Goal: Task Accomplishment & Management: Manage account settings

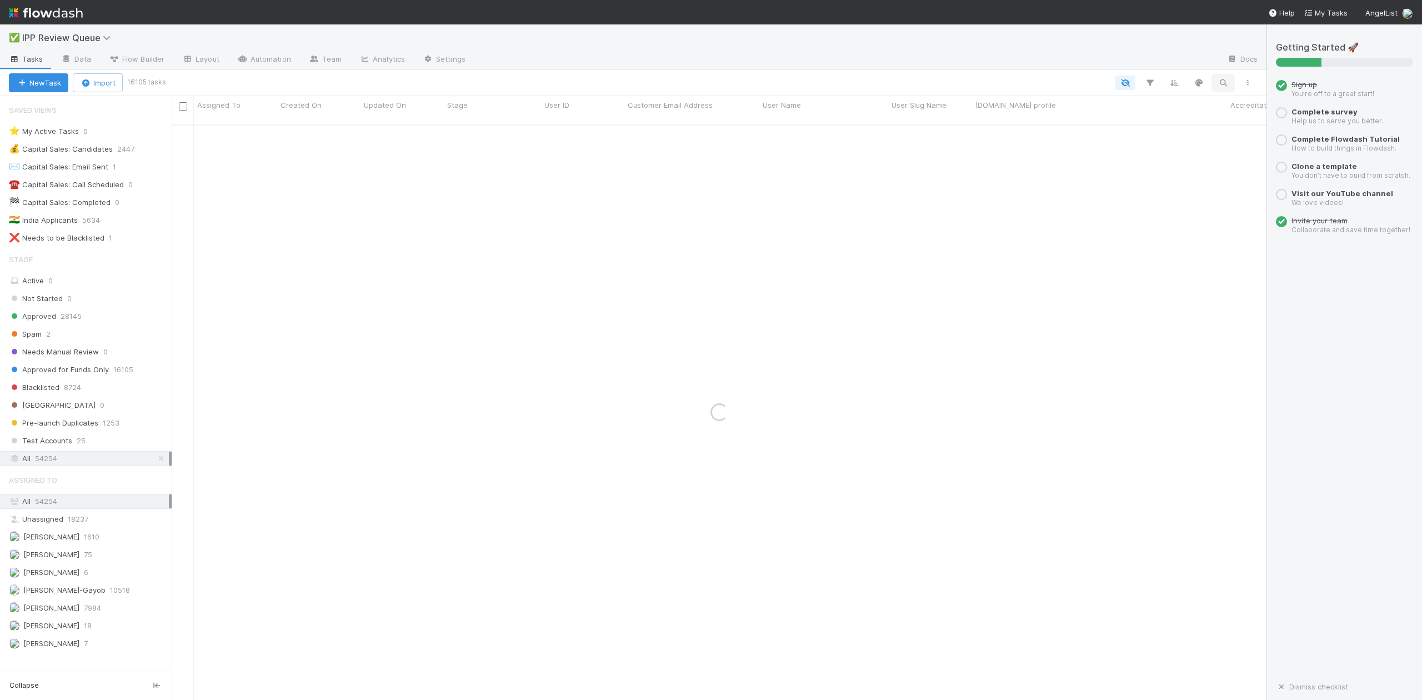
click at [1226, 82] on icon "button" at bounding box center [1223, 83] width 11 height 10
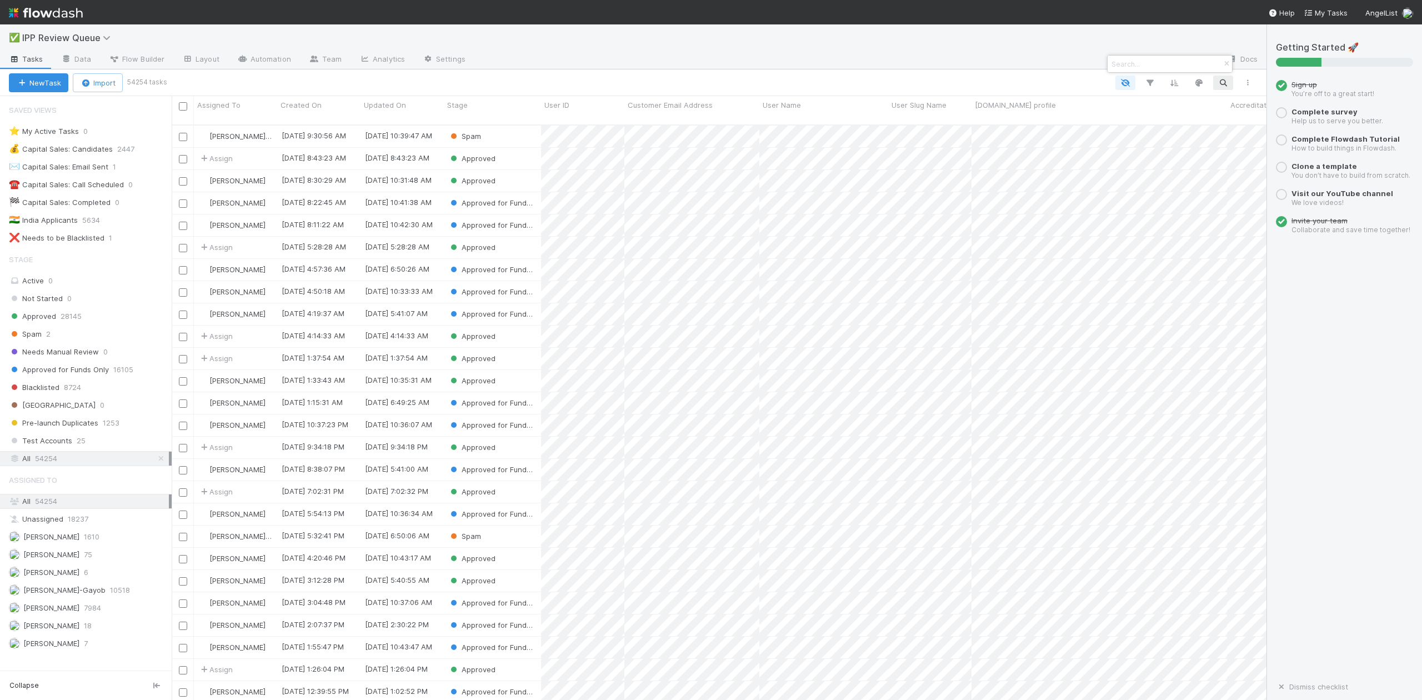
click at [1225, 81] on div at bounding box center [711, 350] width 1422 height 700
click at [1226, 76] on button "button" at bounding box center [1223, 83] width 20 height 14
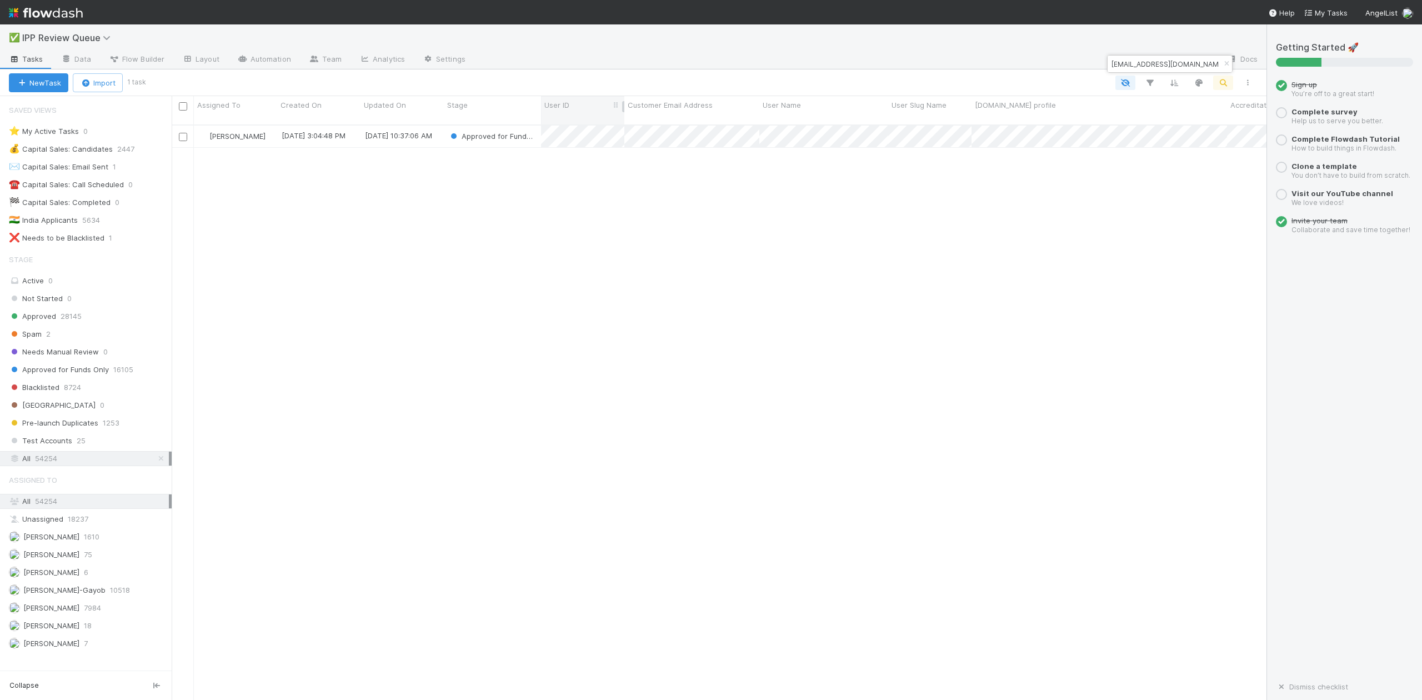
type input "aresejoeoshodi@gmail.com"
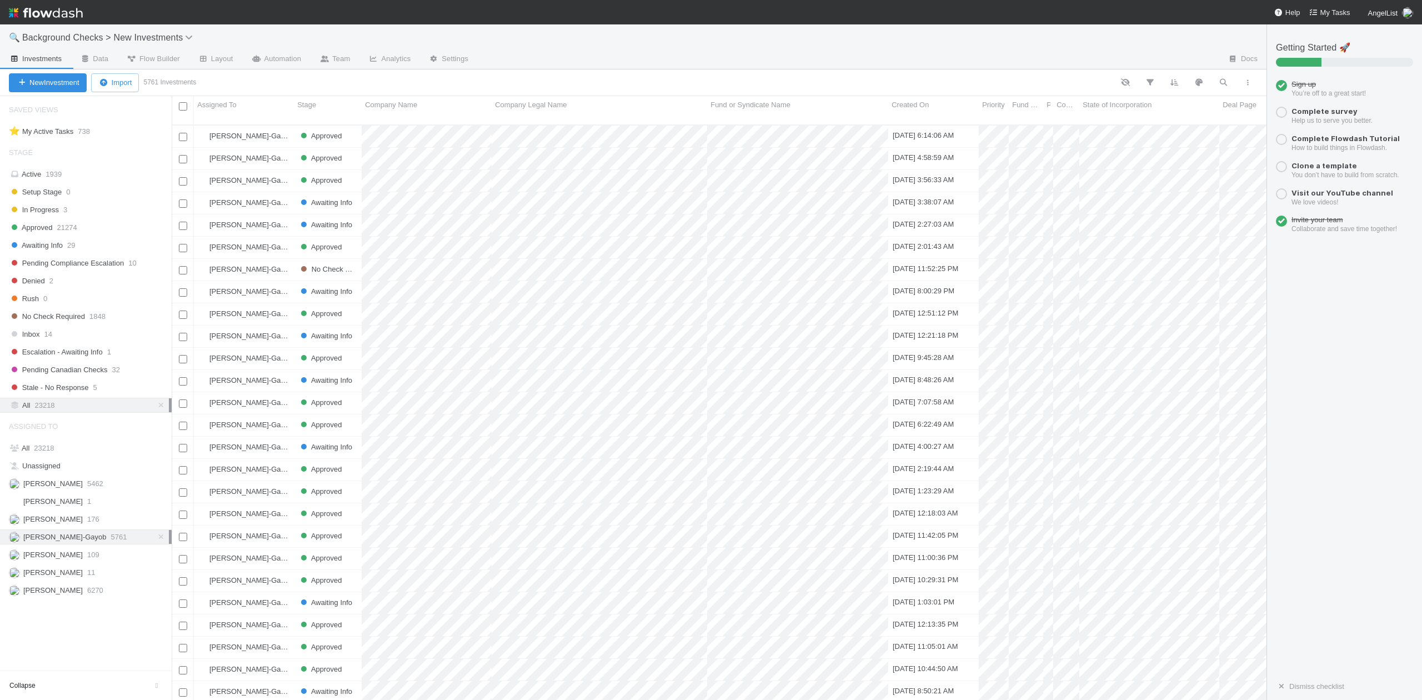
scroll to position [573, 1084]
click at [36, 452] on span "23218" at bounding box center [44, 448] width 20 height 8
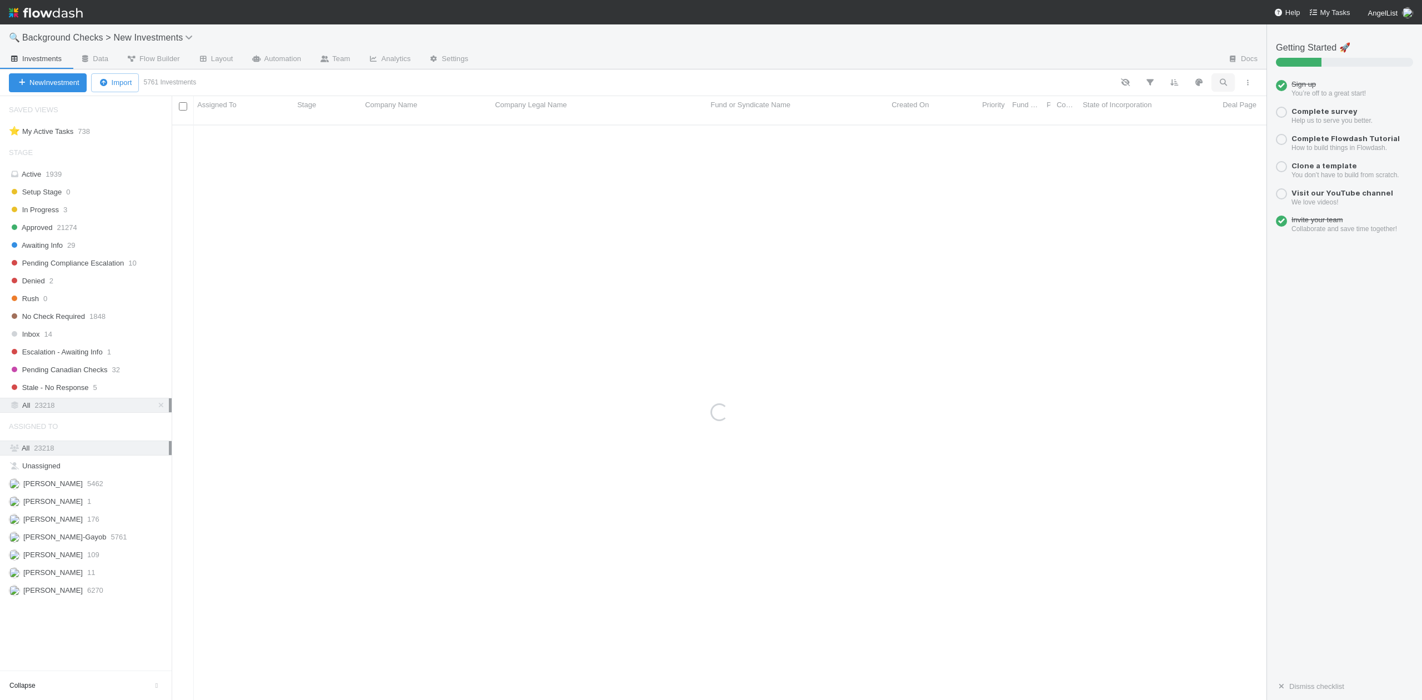
click at [1223, 83] on icon "button" at bounding box center [1223, 82] width 11 height 10
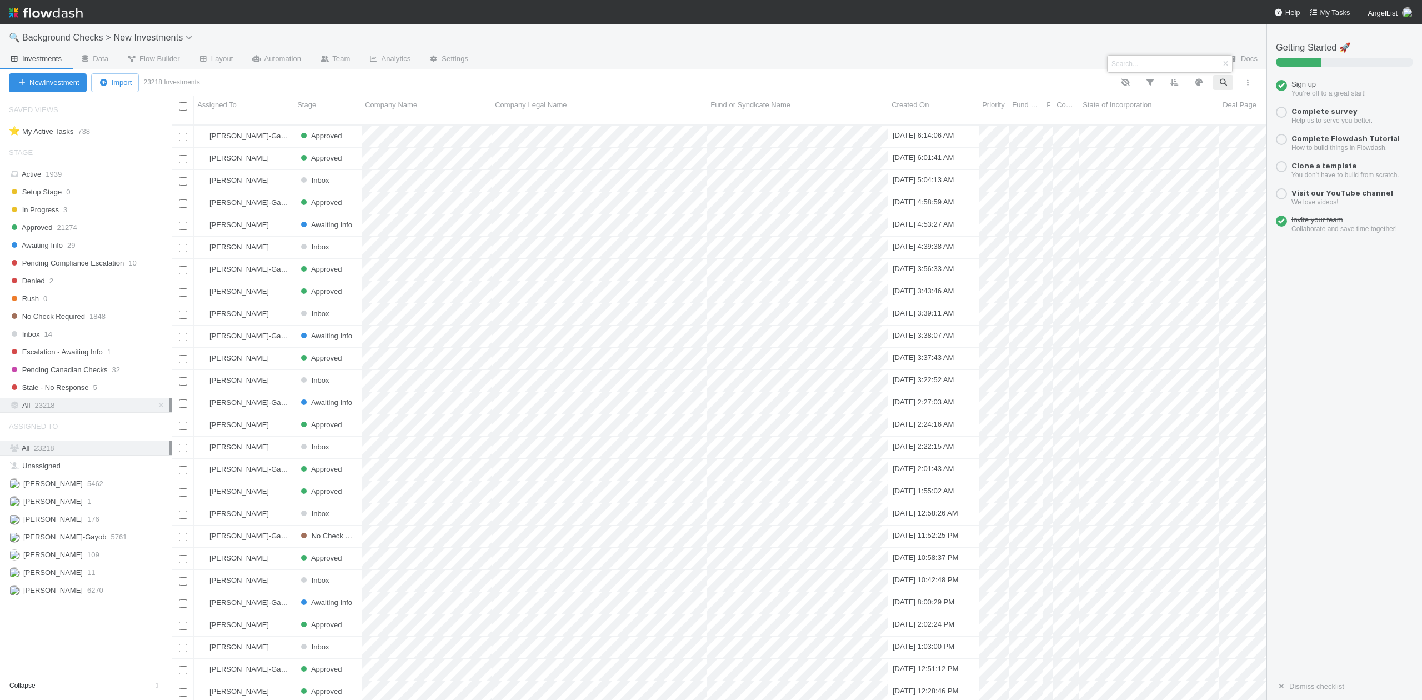
scroll to position [573, 1084]
paste input "Uplift AI"
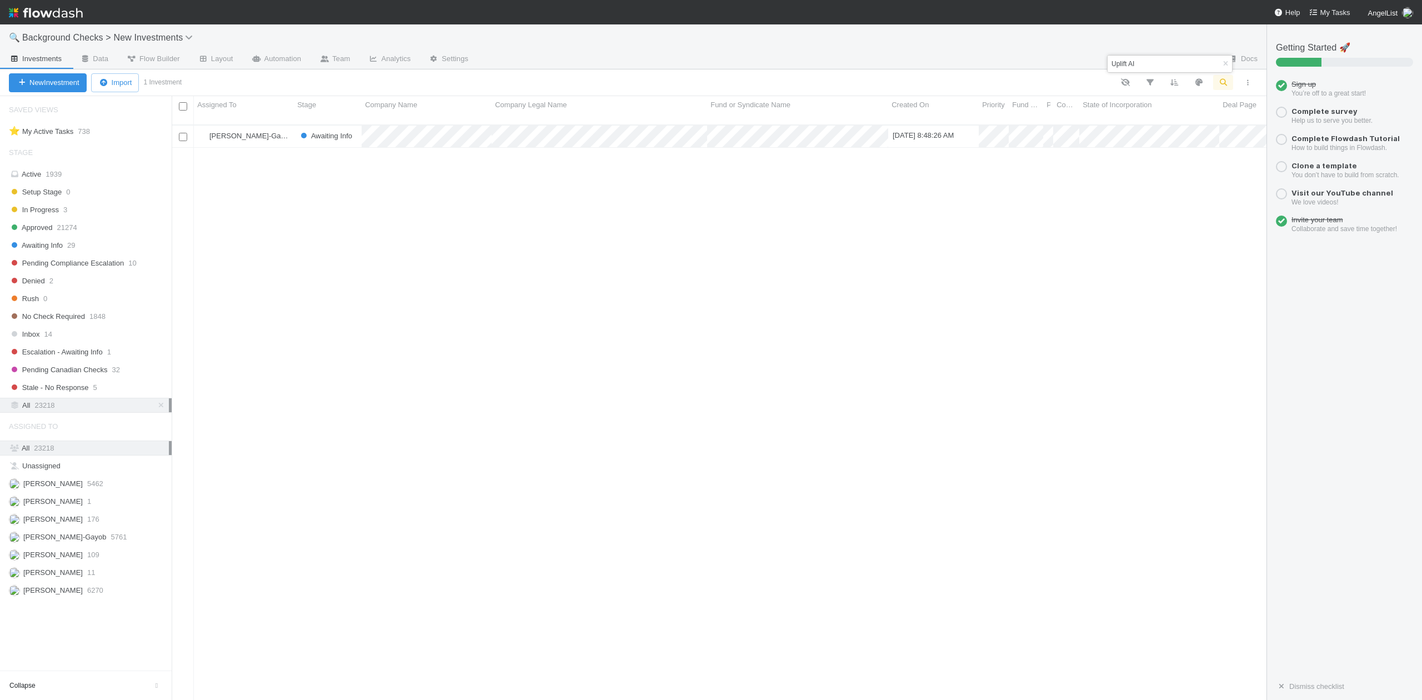
click at [1169, 62] on input "Uplift AI" at bounding box center [1153, 63] width 88 height 13
type input "U"
paste input "Halluminate"
click at [1150, 64] on input "Halluminate" at bounding box center [1153, 63] width 88 height 13
type input "H"
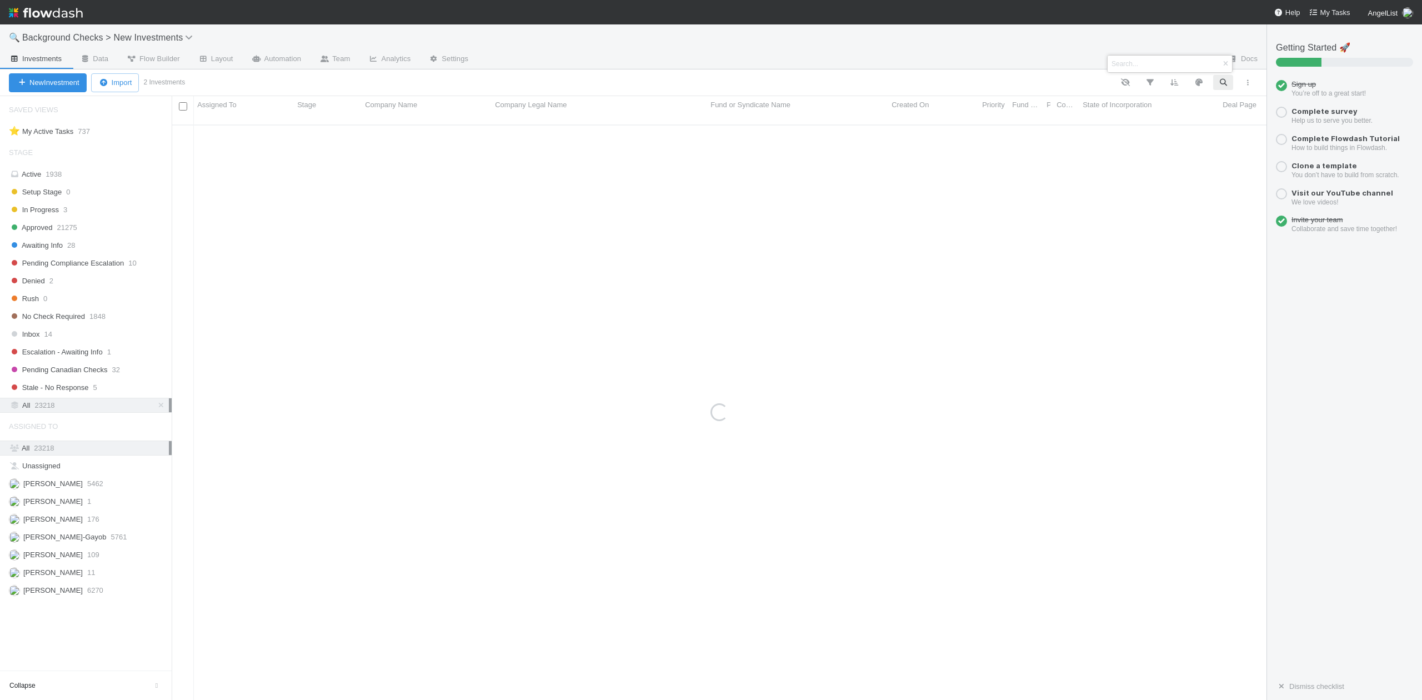
paste input "Cascade"
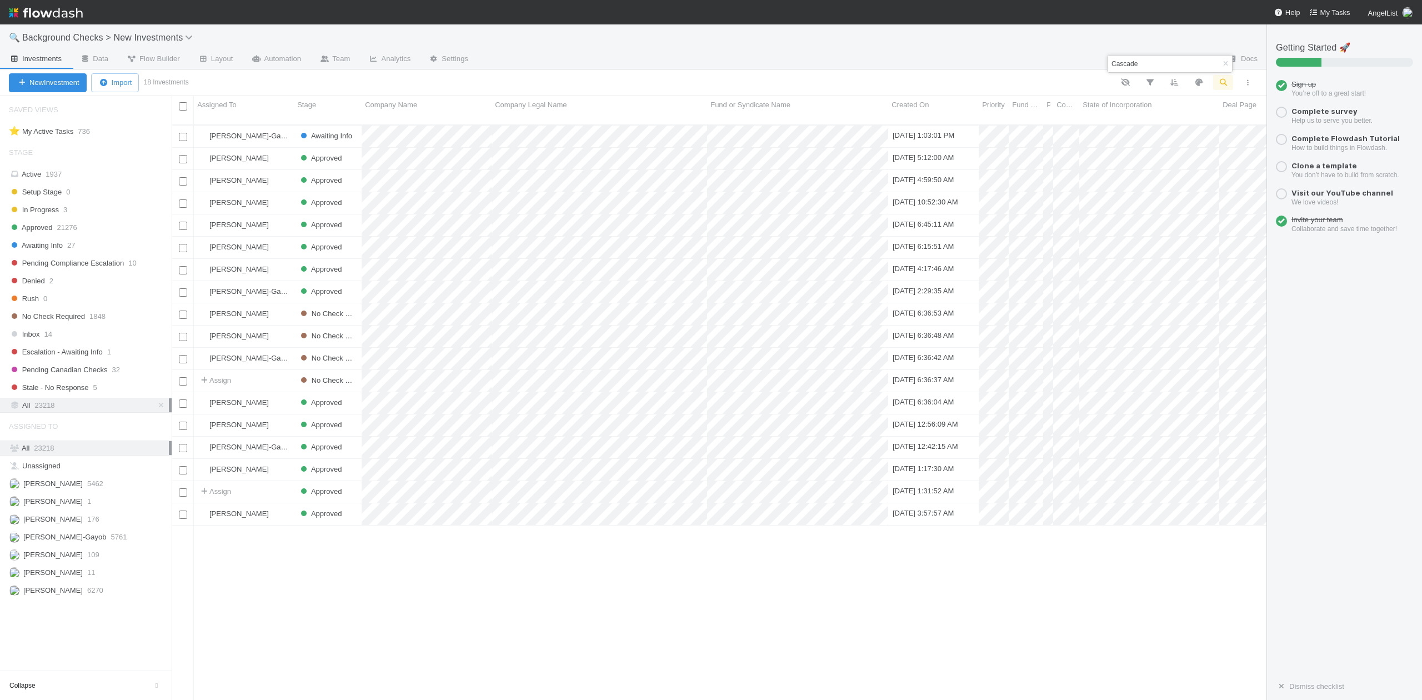
click at [1151, 67] on input "Cascade" at bounding box center [1153, 63] width 88 height 13
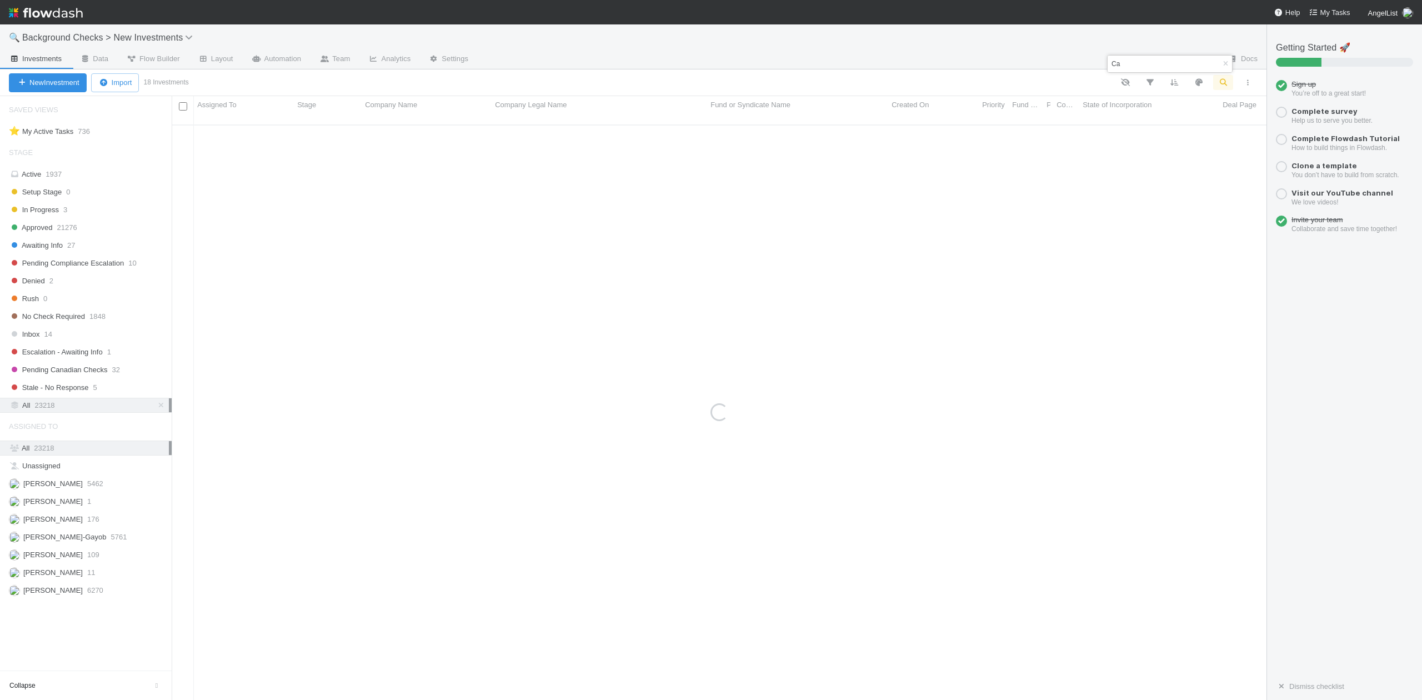
type input "C"
paste input "Pensar AI"
click at [1160, 61] on input "Pensar AI" at bounding box center [1153, 63] width 88 height 13
type input "P"
paste input "IronGrid"
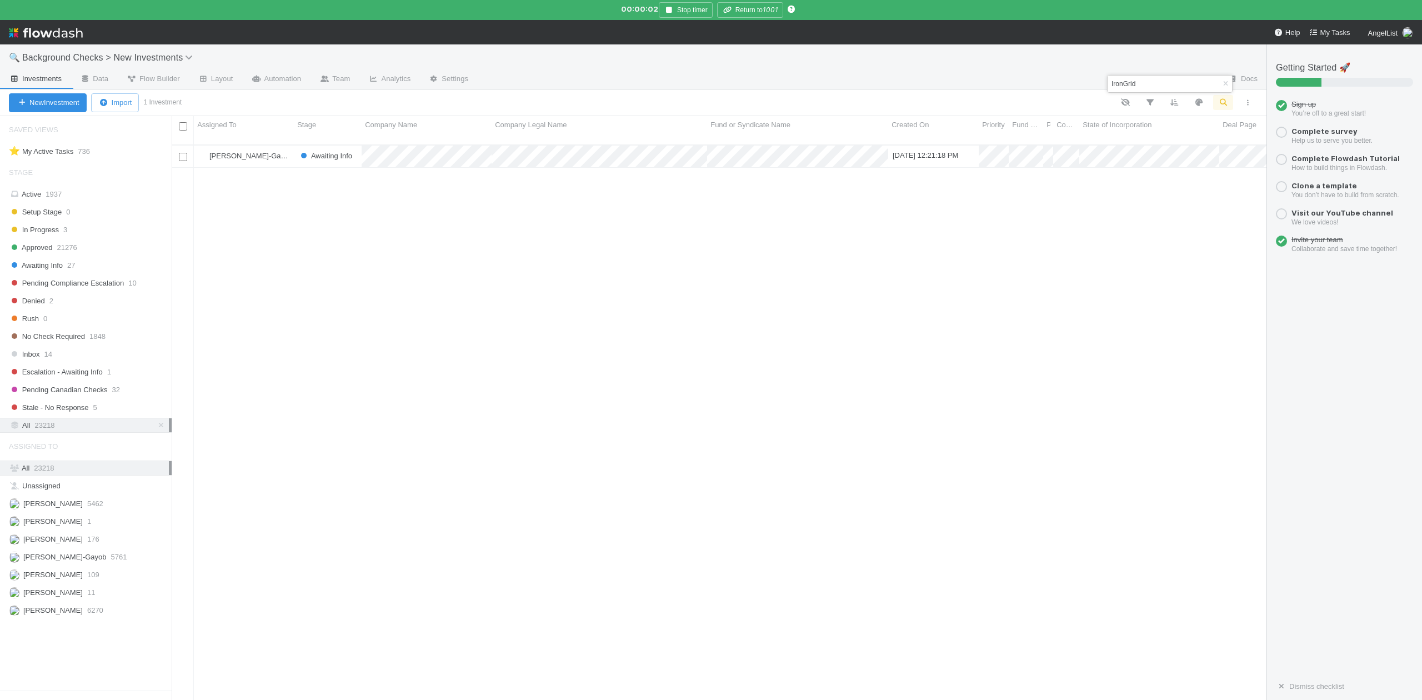
scroll to position [573, 1073]
type input "I"
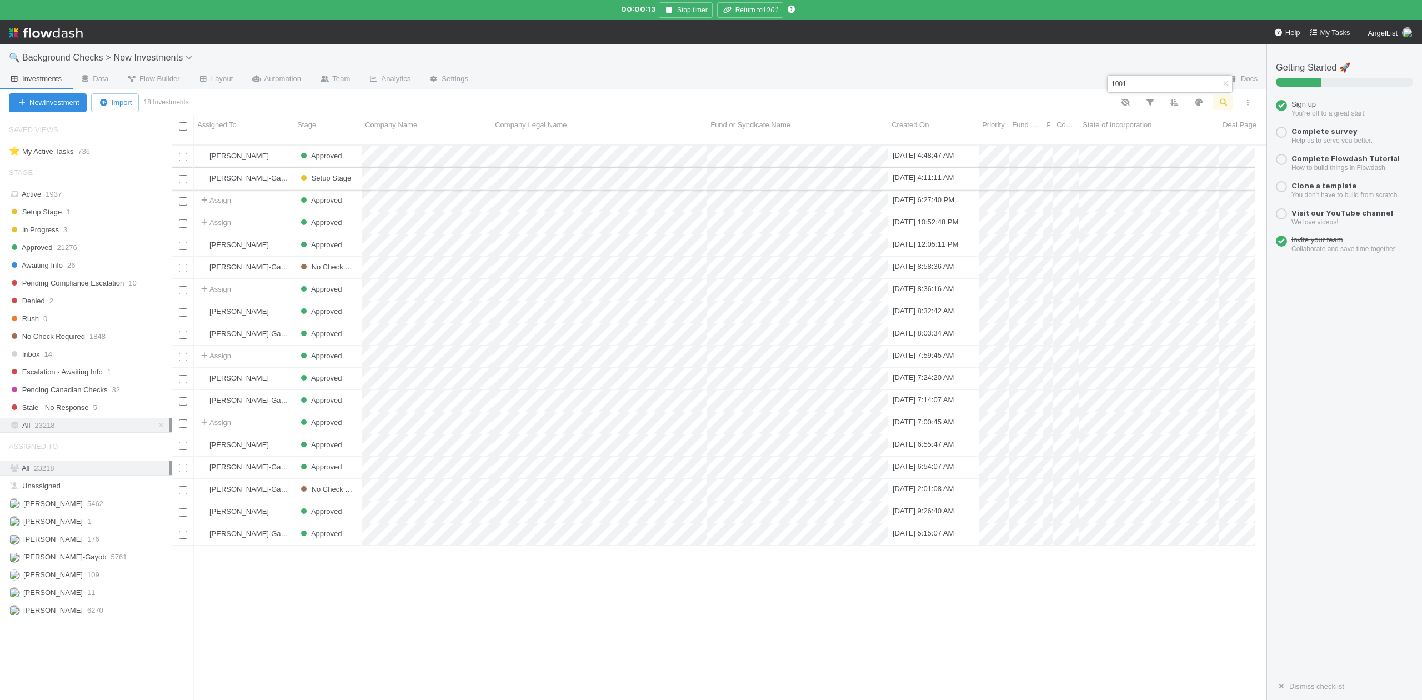
type input "1001"
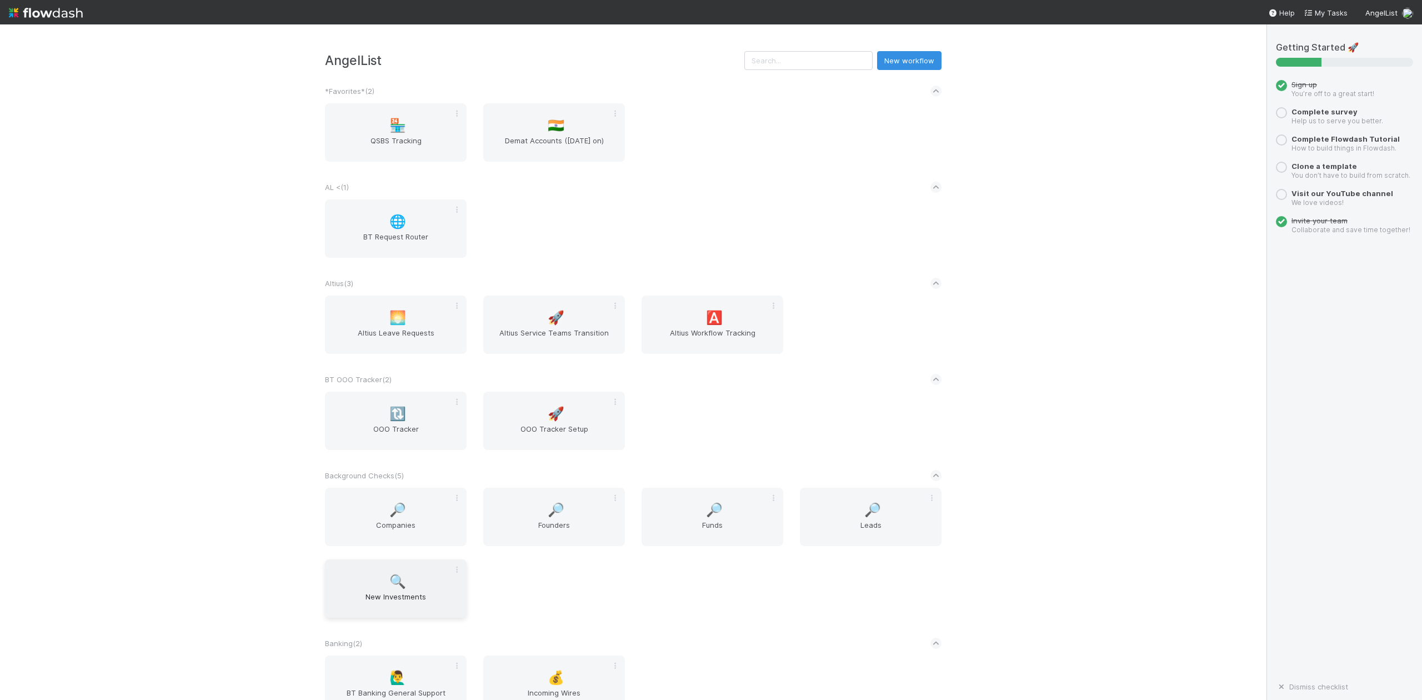
click at [415, 598] on span "New Investments" at bounding box center [395, 602] width 133 height 22
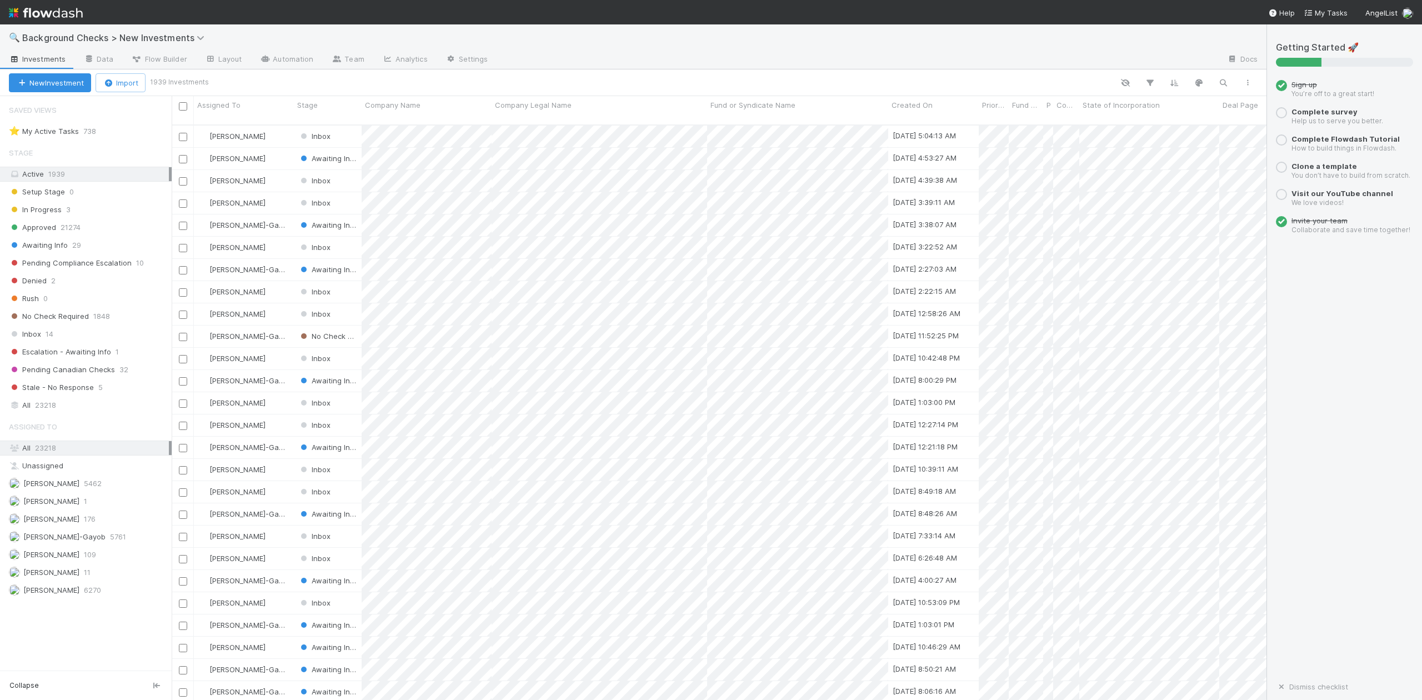
scroll to position [573, 1084]
click at [44, 212] on span "In Progress" at bounding box center [35, 210] width 53 height 14
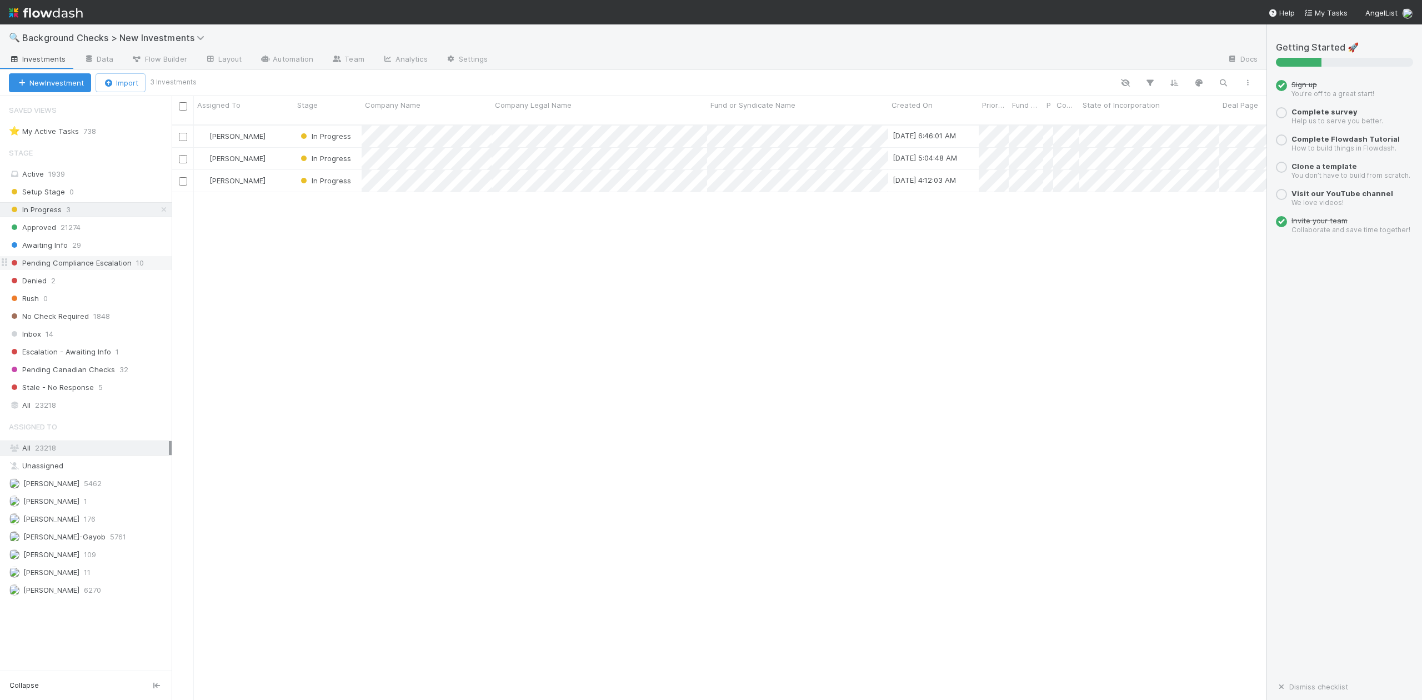
scroll to position [573, 1084]
click at [58, 249] on span "Awaiting Info" at bounding box center [38, 245] width 59 height 14
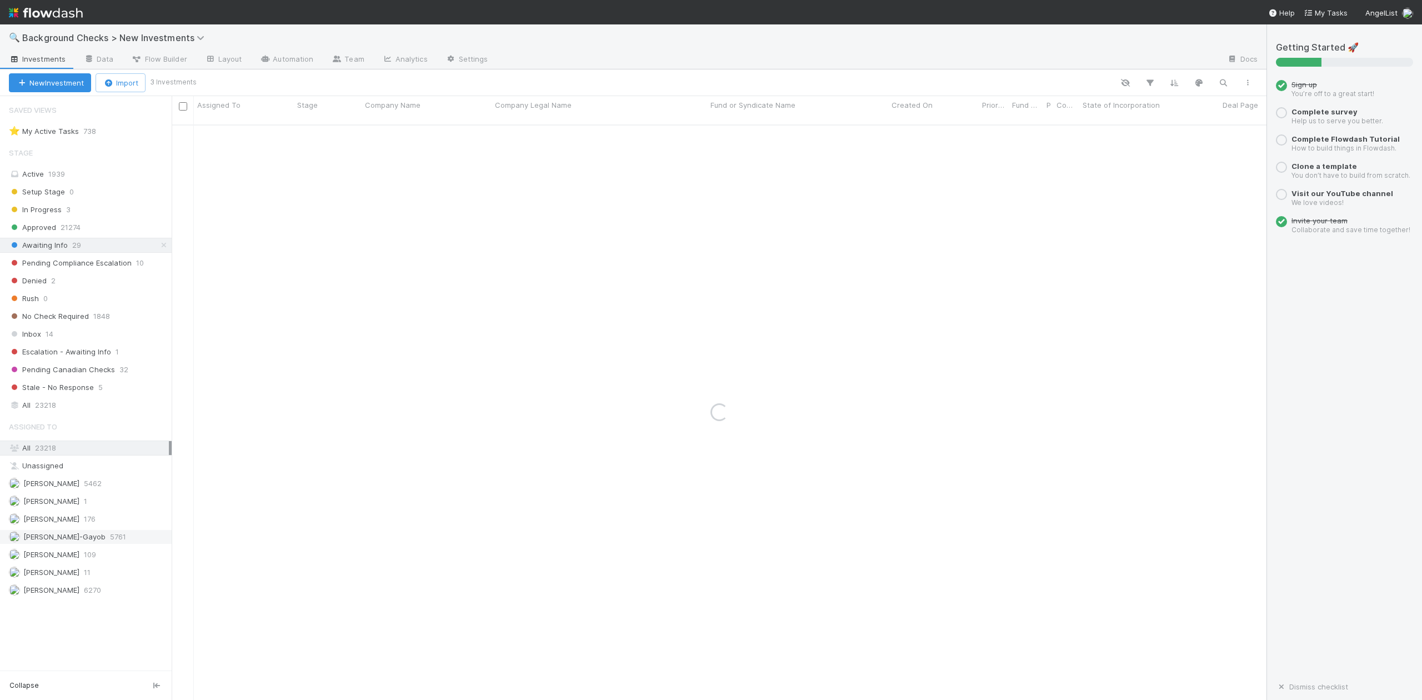
click at [81, 541] on span "[PERSON_NAME]-Gayob" at bounding box center [64, 536] width 82 height 9
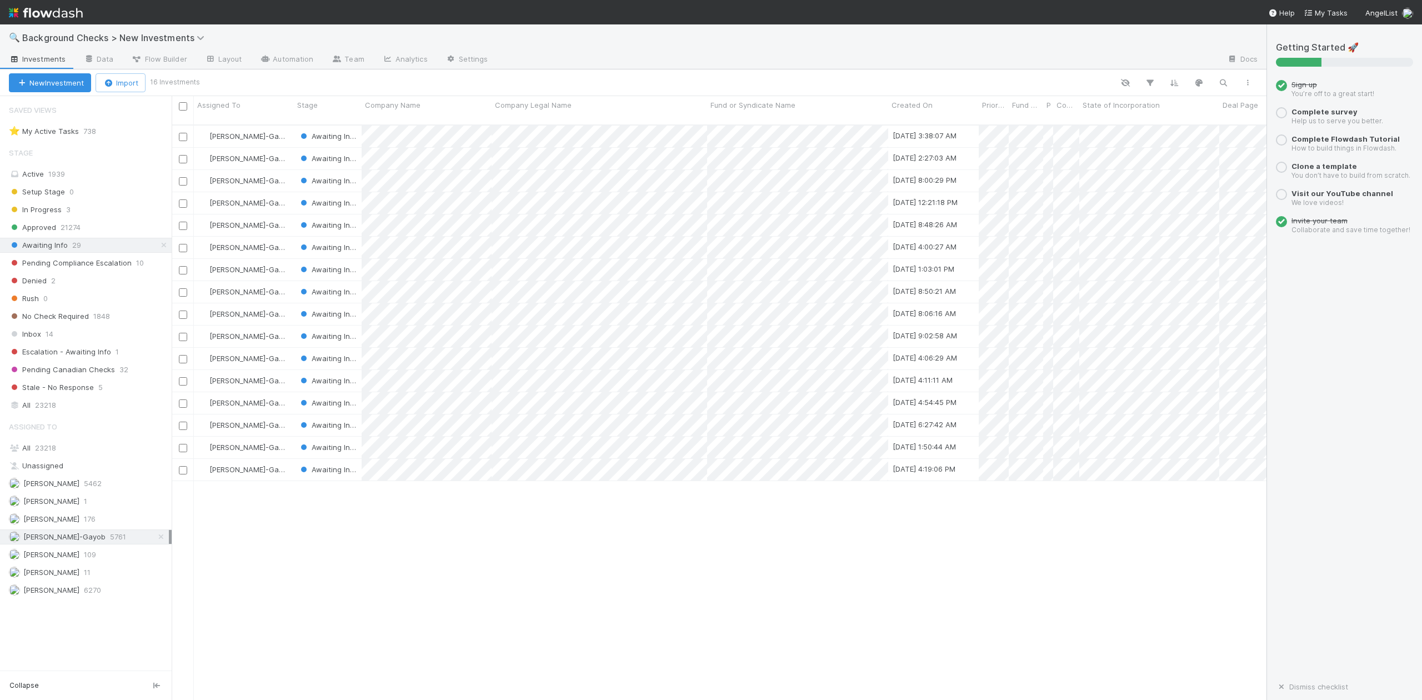
scroll to position [573, 1084]
click at [540, 467] on div at bounding box center [711, 350] width 1422 height 700
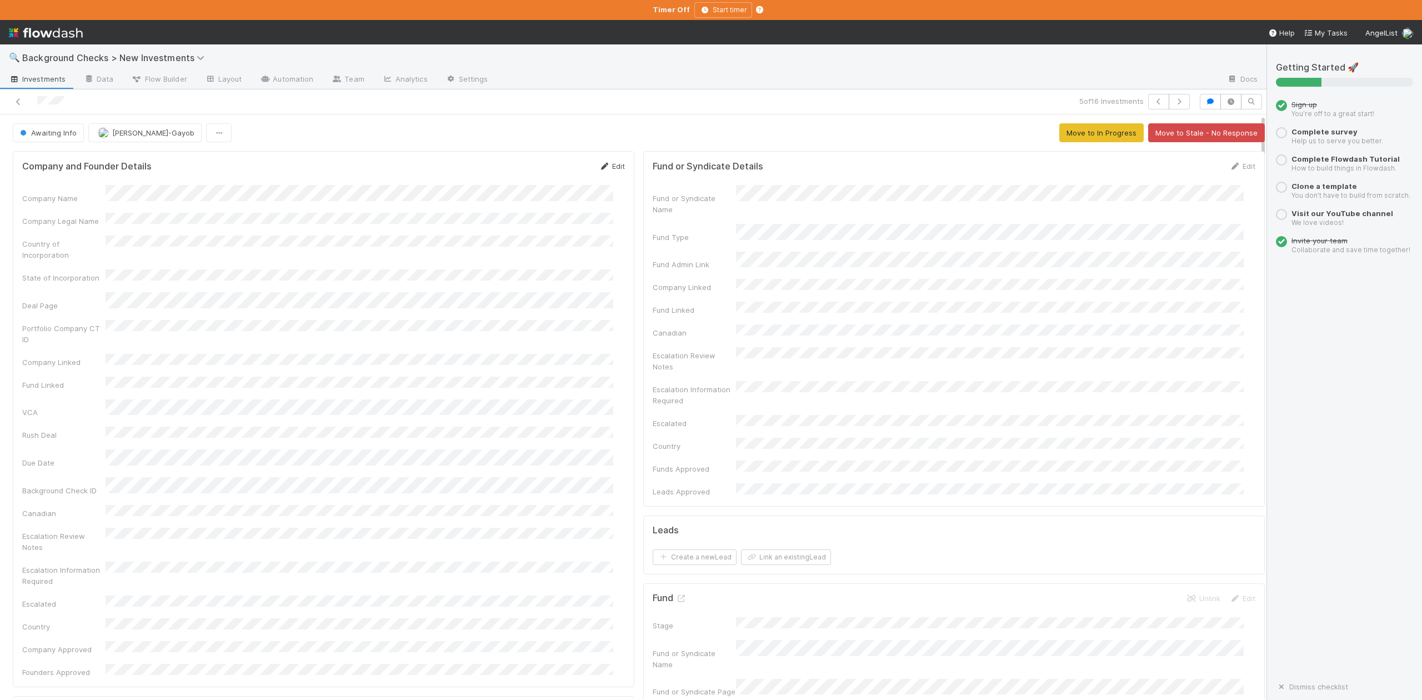
click at [605, 169] on link "Edit" at bounding box center [612, 166] width 26 height 9
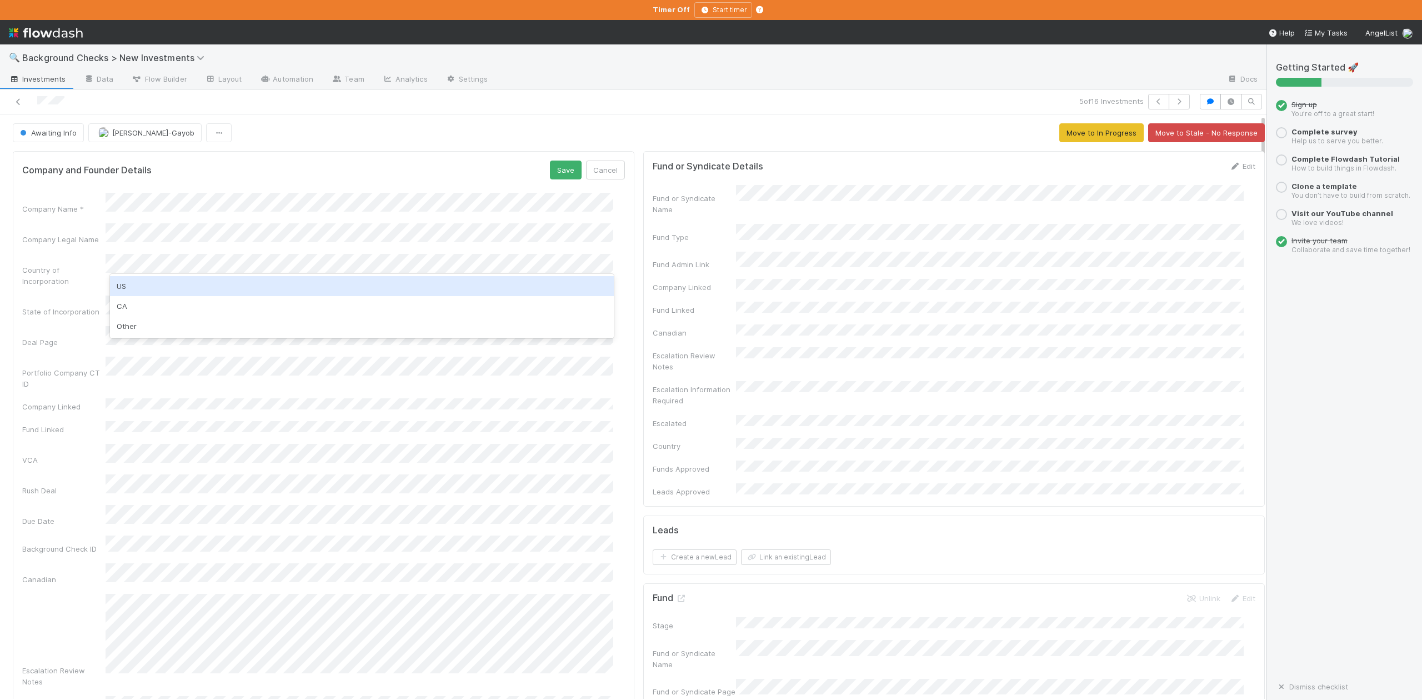
click at [152, 285] on div "US" at bounding box center [361, 286] width 503 height 20
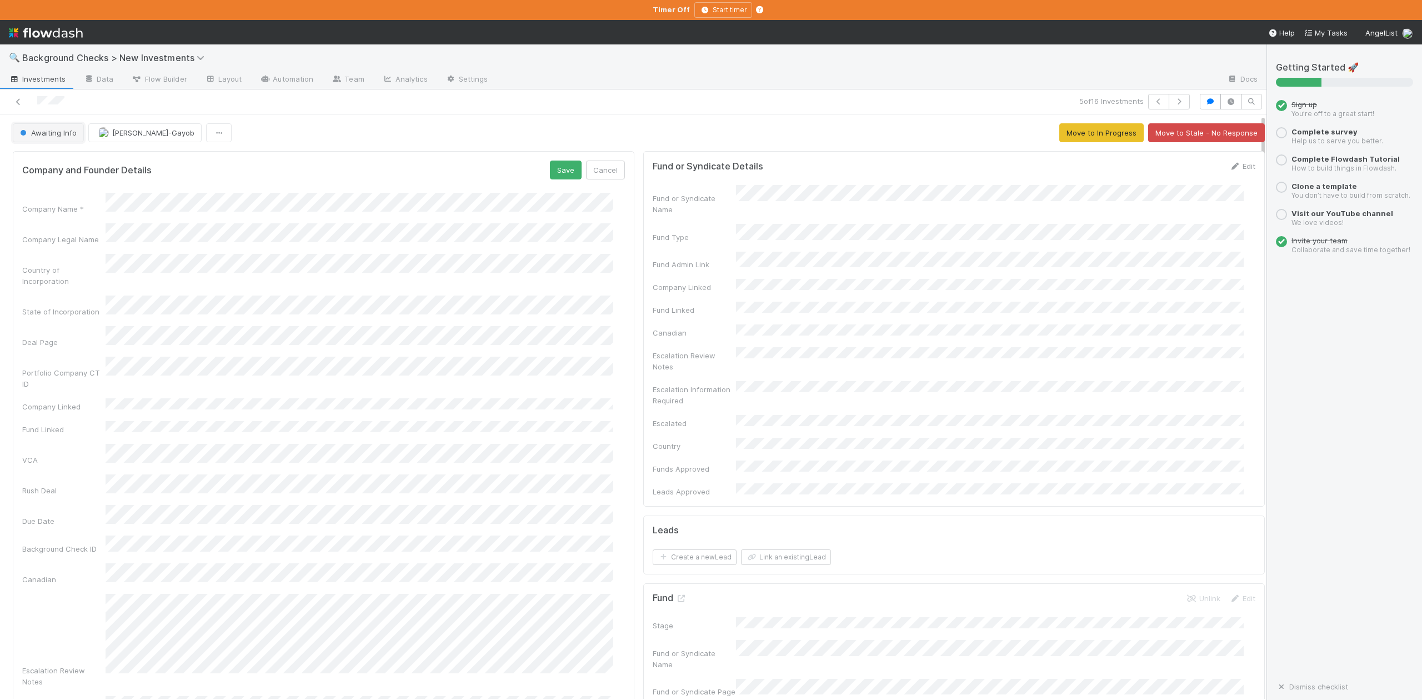
click at [52, 136] on span "Awaiting Info" at bounding box center [47, 132] width 59 height 9
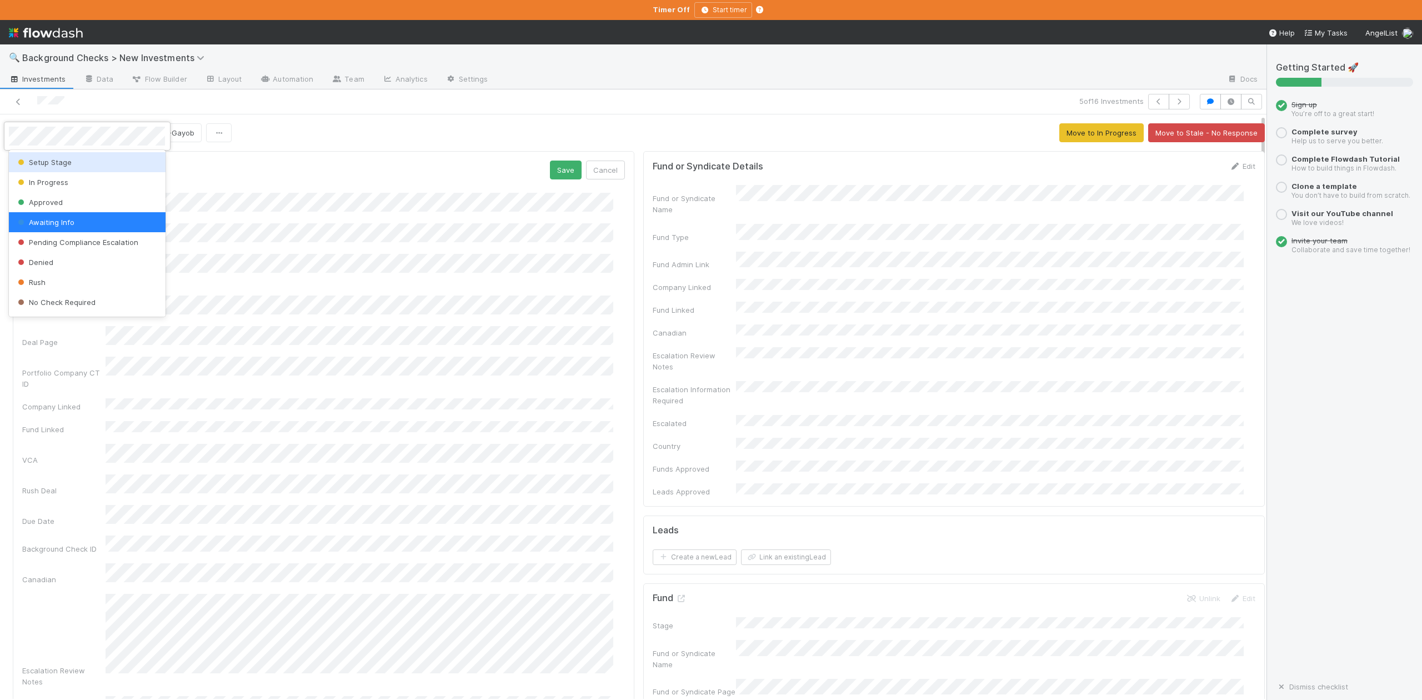
click at [42, 157] on div "Setup Stage" at bounding box center [87, 162] width 156 height 20
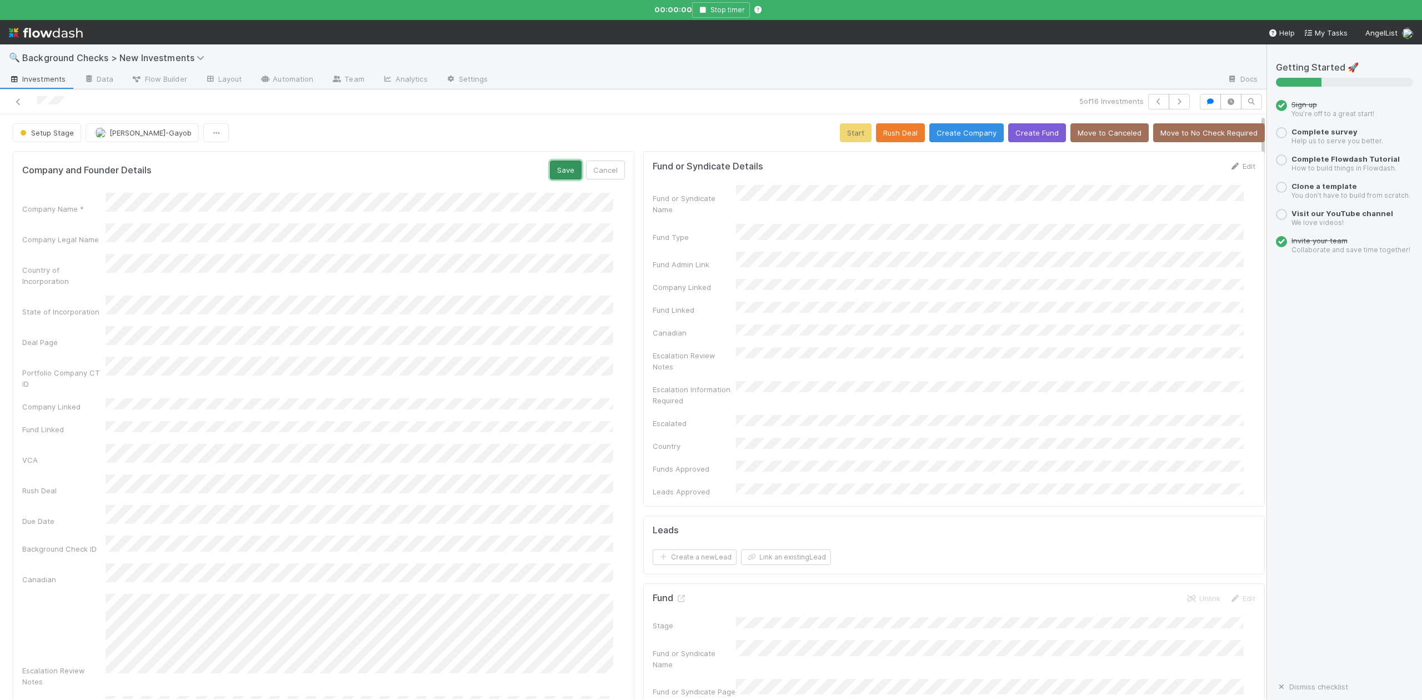
click at [550, 174] on button "Save" at bounding box center [566, 170] width 32 height 19
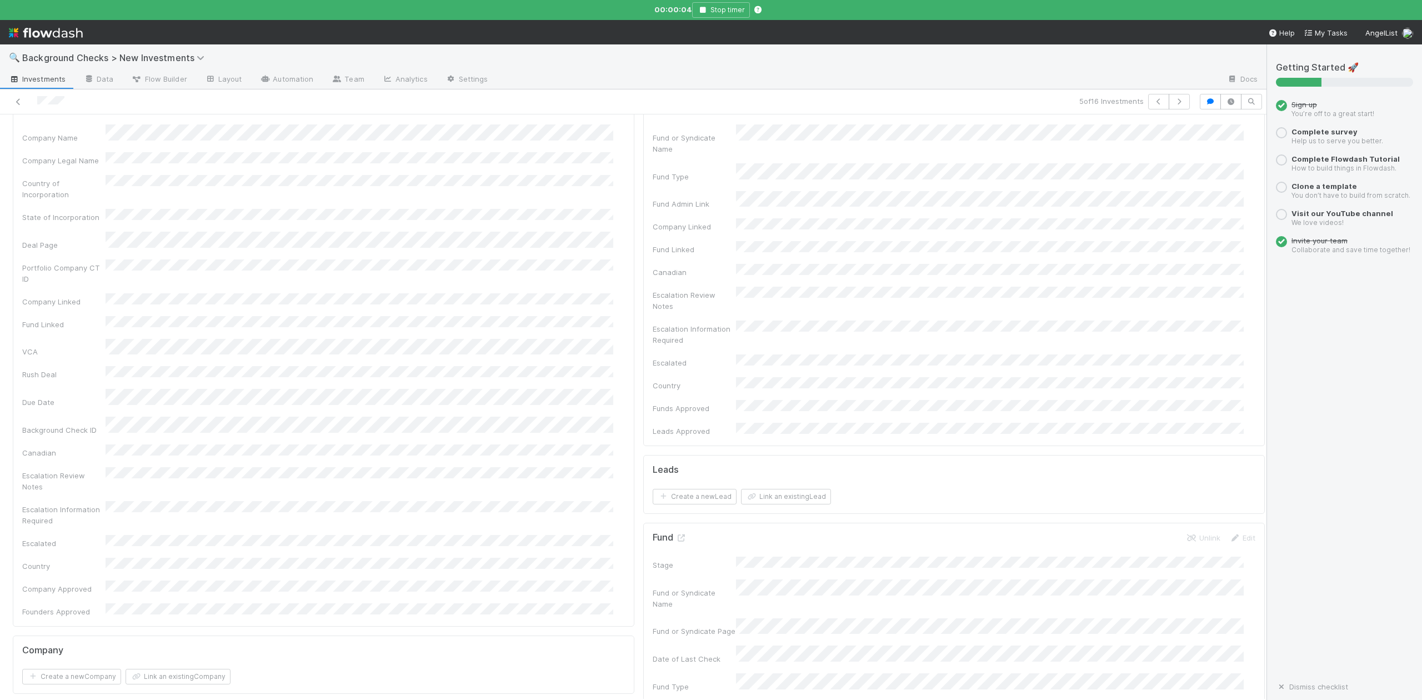
scroll to position [148, 0]
click at [207, 582] on button "Link an existing Company" at bounding box center [178, 590] width 105 height 16
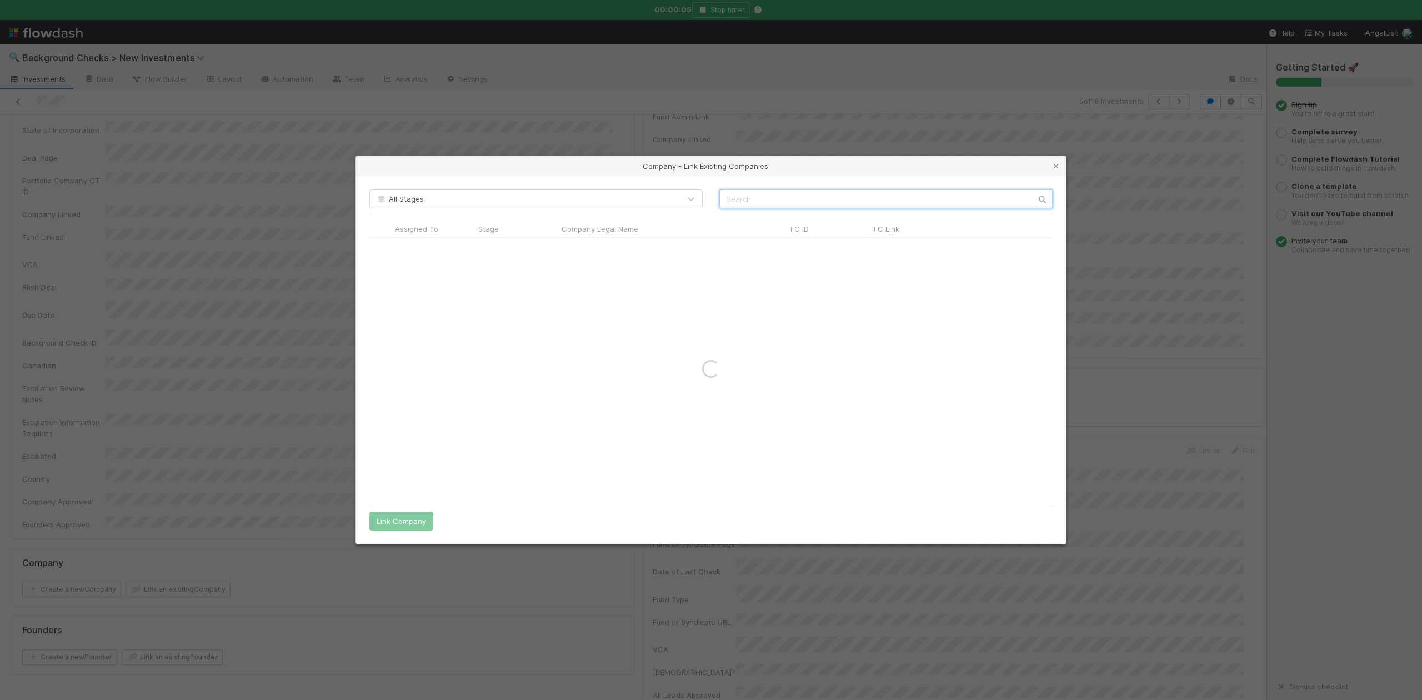
click at [792, 196] on input "text" at bounding box center [885, 198] width 333 height 19
paste input "UPLIFT AI, INC."
click at [729, 193] on input "UPLIFT" at bounding box center [885, 198] width 333 height 19
type input "UPLIFT"
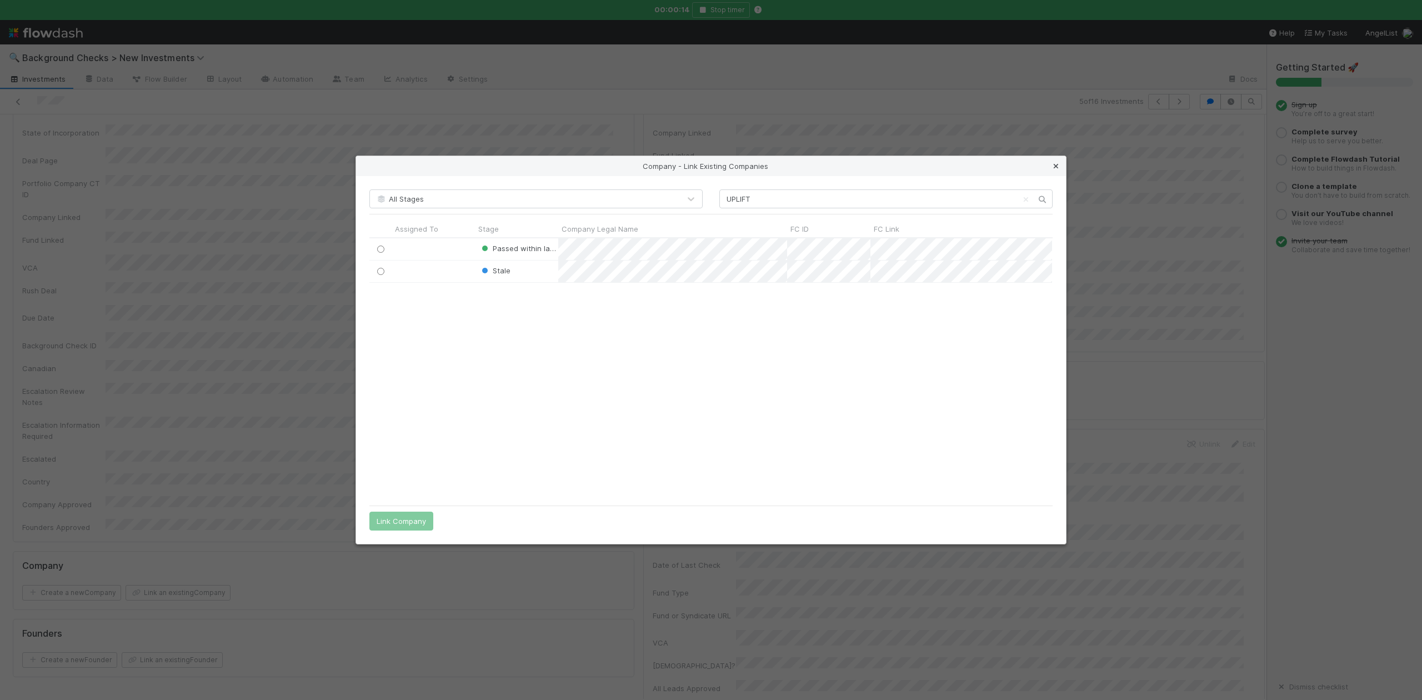
click at [1051, 163] on icon at bounding box center [1055, 166] width 11 height 7
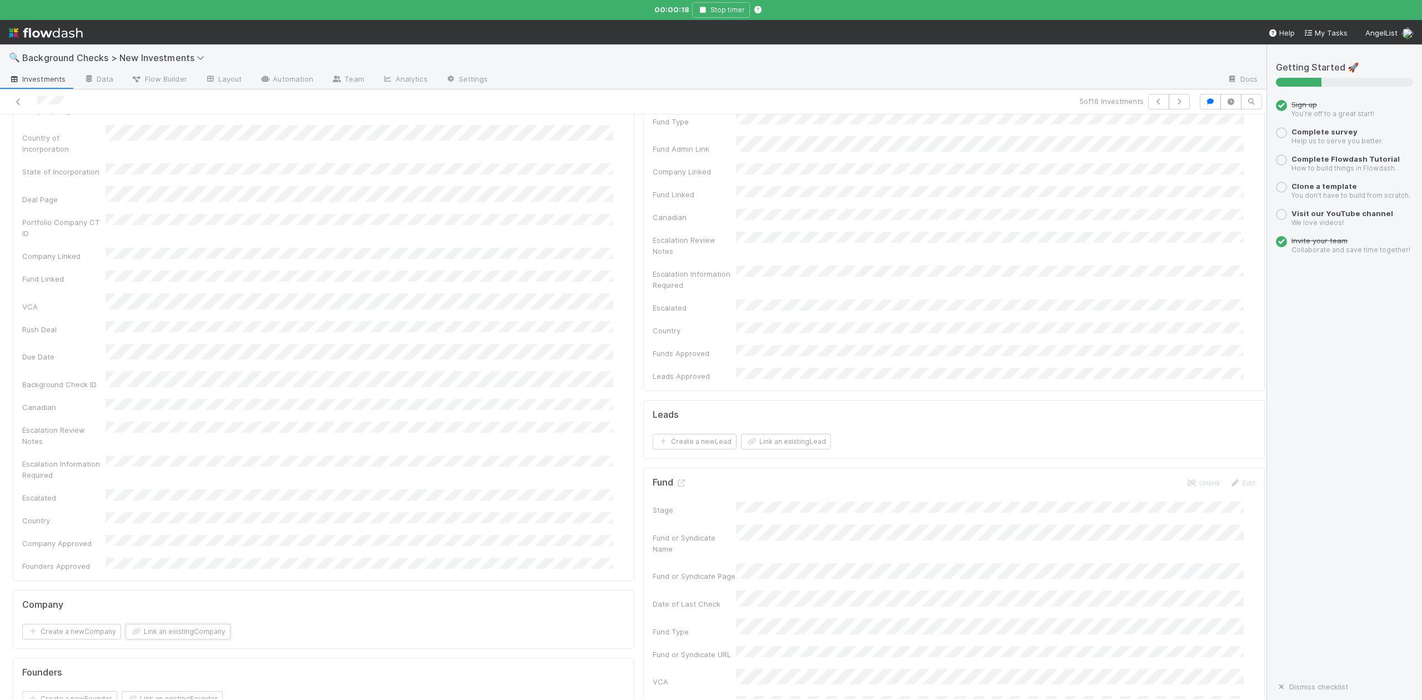
scroll to position [0, 0]
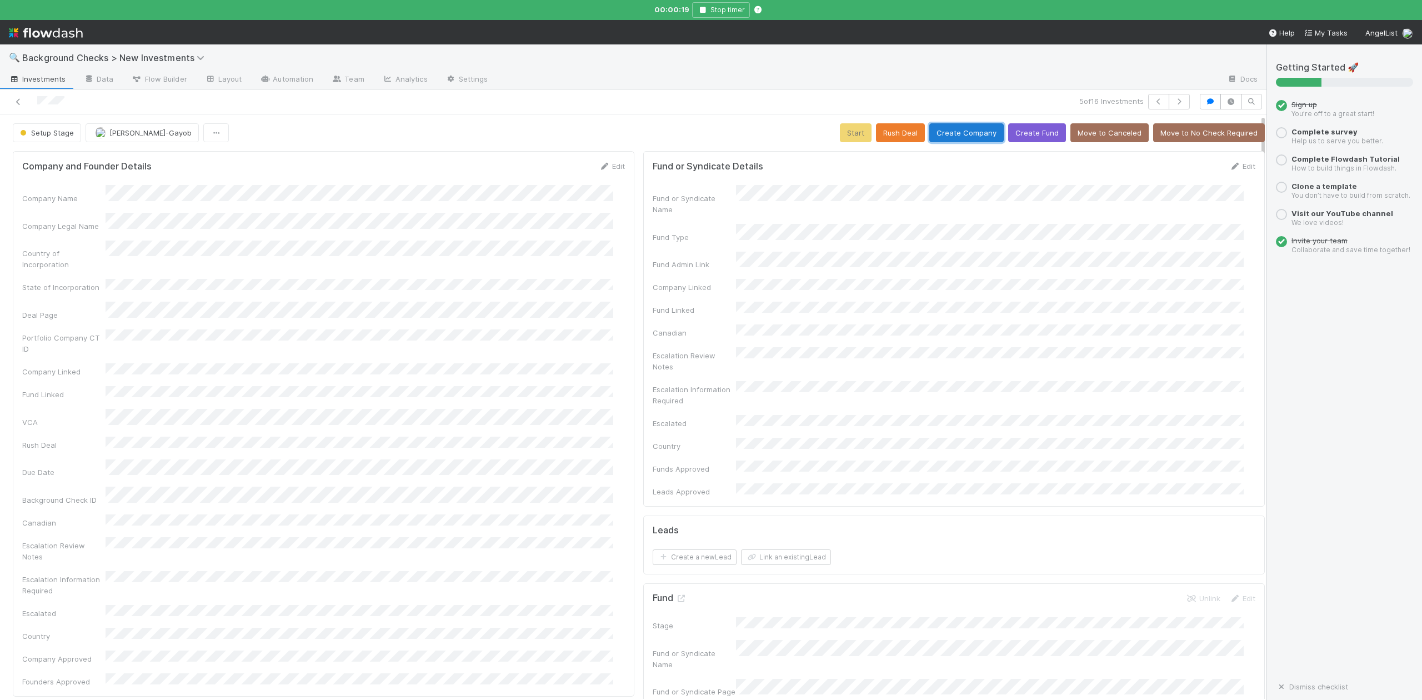
click at [949, 129] on button "Create Company" at bounding box center [966, 132] width 74 height 19
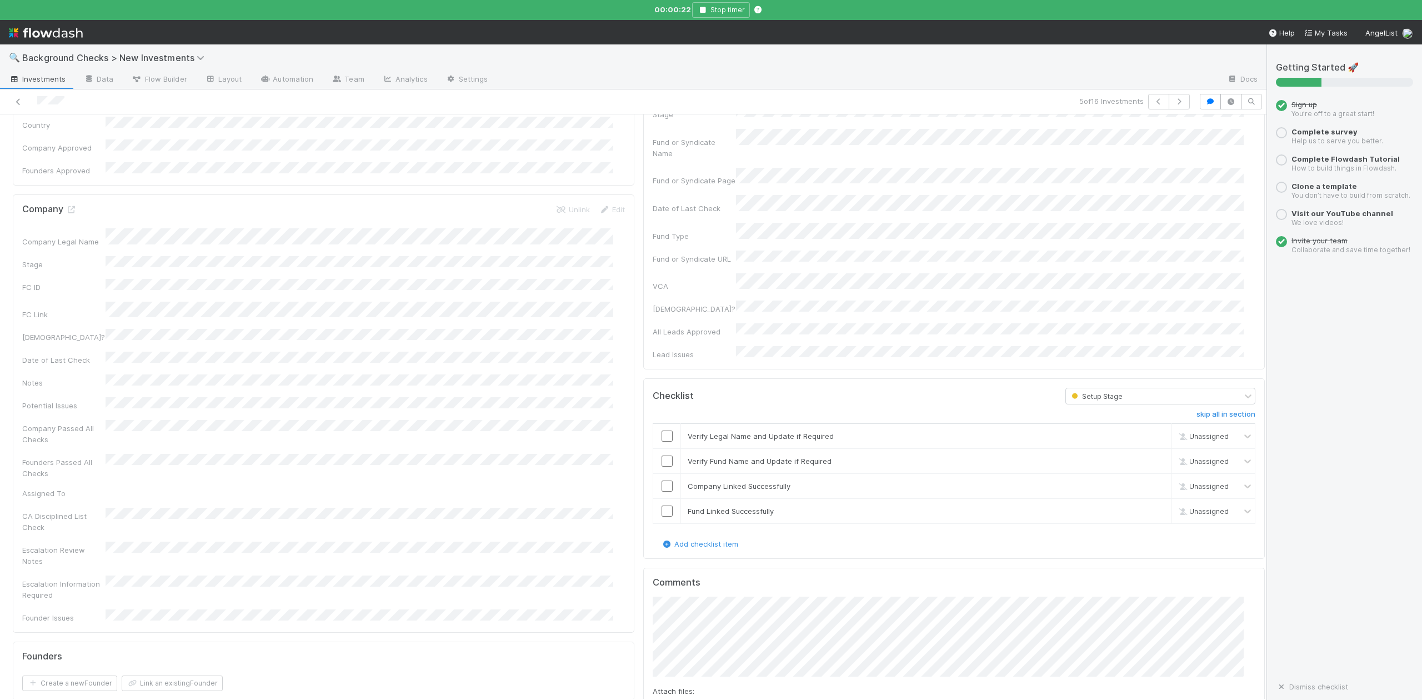
scroll to position [667, 0]
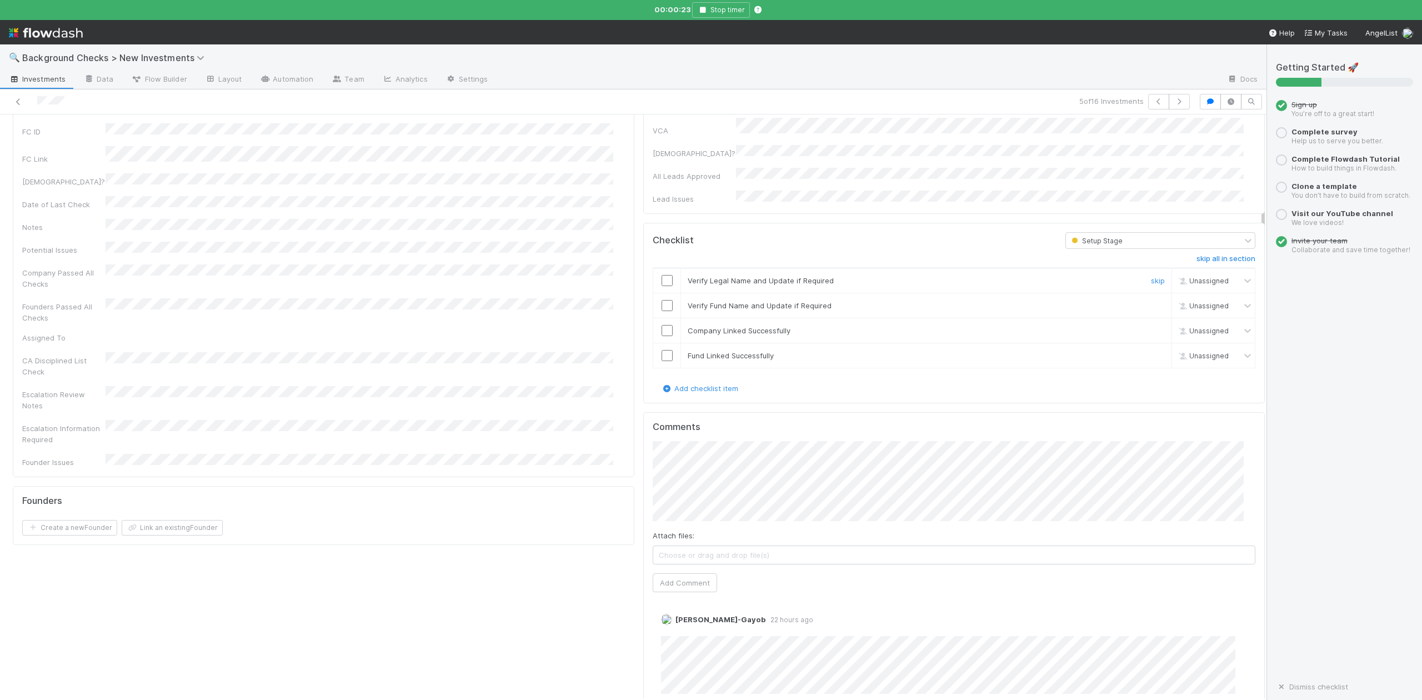
click at [662, 275] on input "checkbox" at bounding box center [667, 280] width 11 height 11
click at [662, 300] on input "checkbox" at bounding box center [667, 305] width 11 height 11
click at [662, 325] on input "checkbox" at bounding box center [667, 330] width 11 height 11
click at [662, 350] on input "checkbox" at bounding box center [667, 355] width 11 height 11
click at [662, 300] on input "checkbox" at bounding box center [667, 305] width 11 height 11
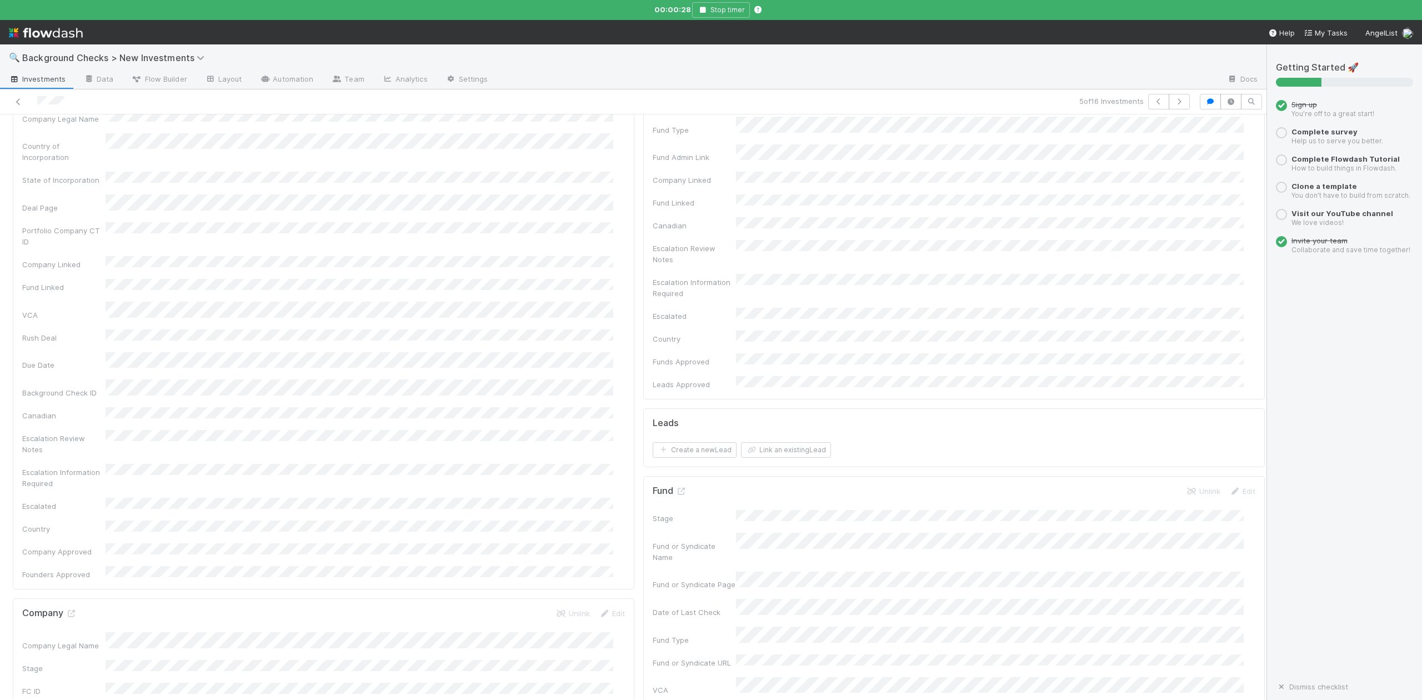
scroll to position [0, 0]
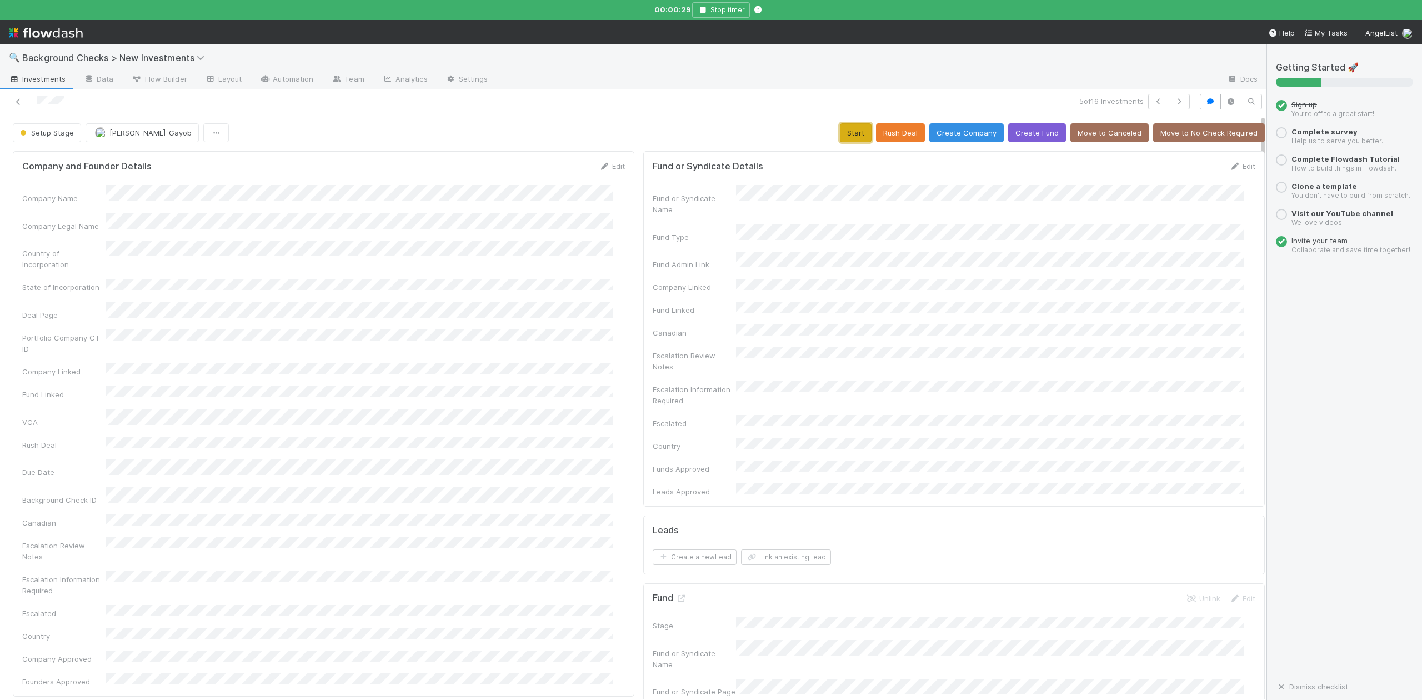
drag, startPoint x: 834, startPoint y: 128, endPoint x: 835, endPoint y: 133, distance: 5.7
click at [840, 133] on button "Start" at bounding box center [856, 132] width 32 height 19
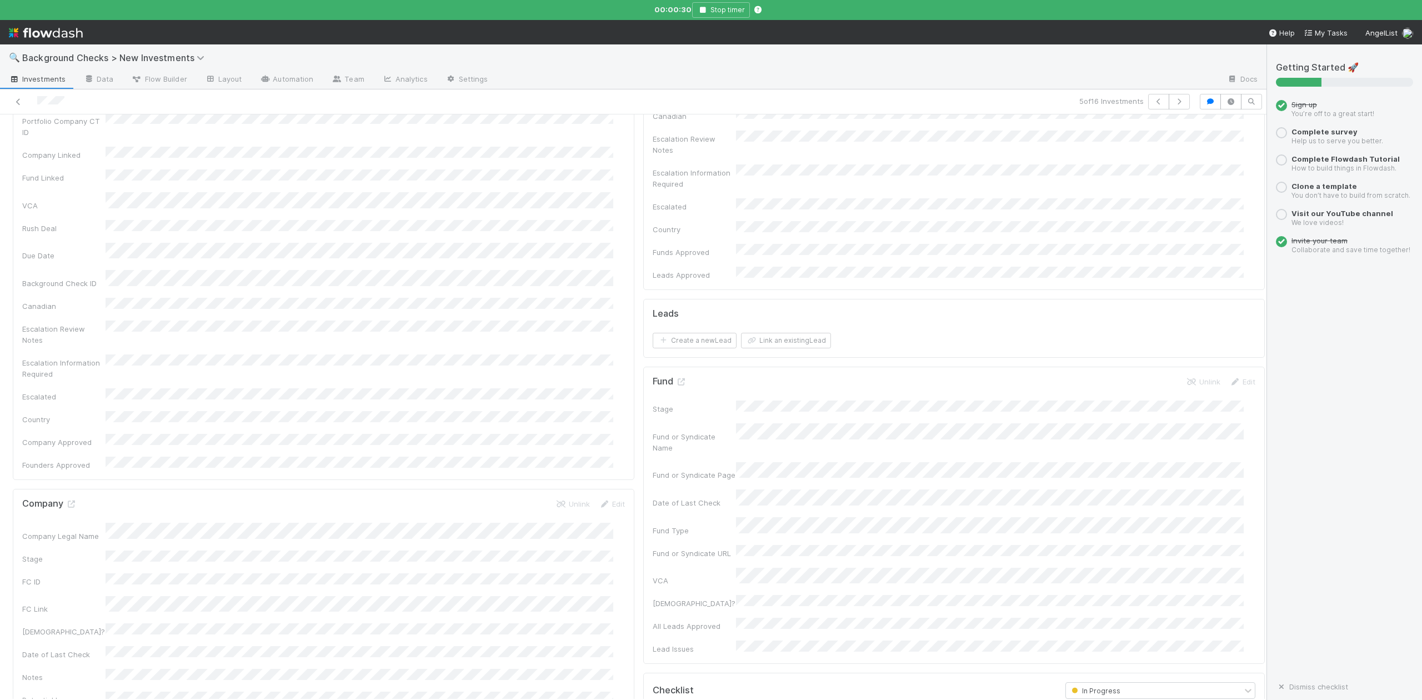
scroll to position [222, 0]
click at [73, 495] on icon at bounding box center [71, 498] width 11 height 7
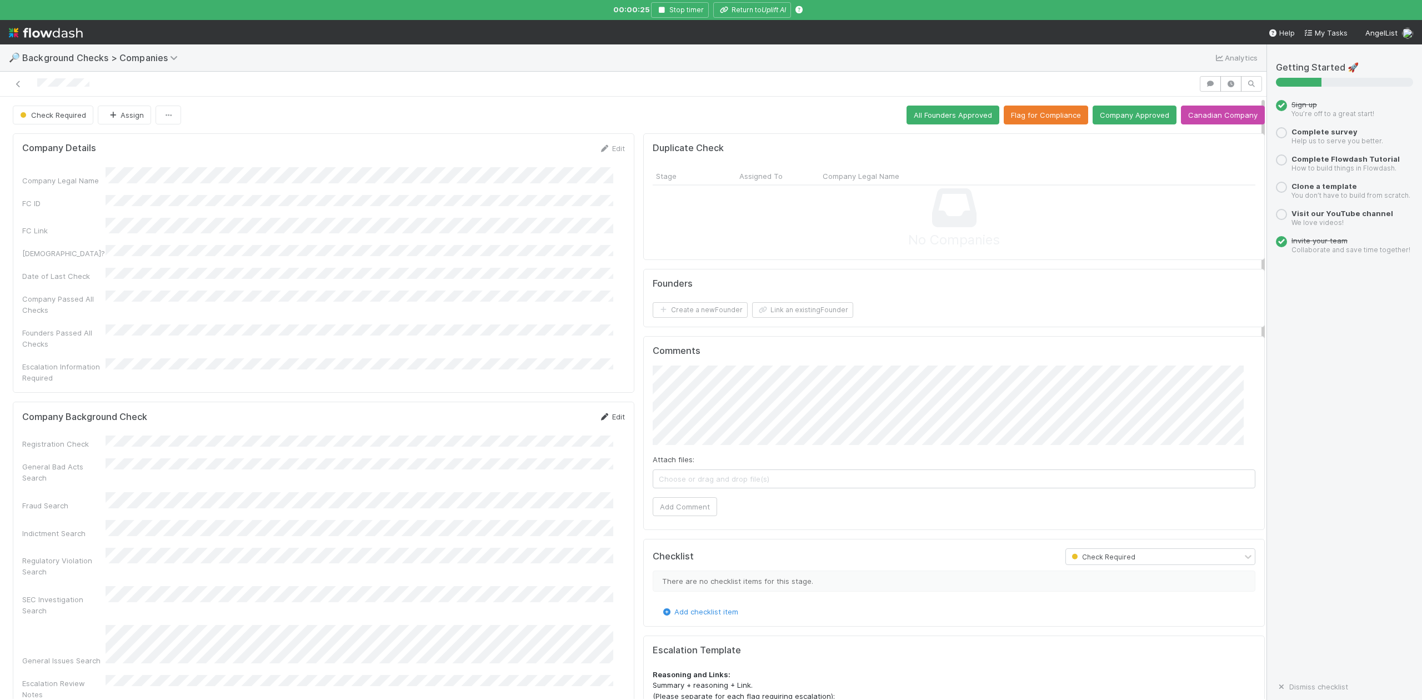
click at [603, 412] on link "Edit" at bounding box center [612, 416] width 26 height 9
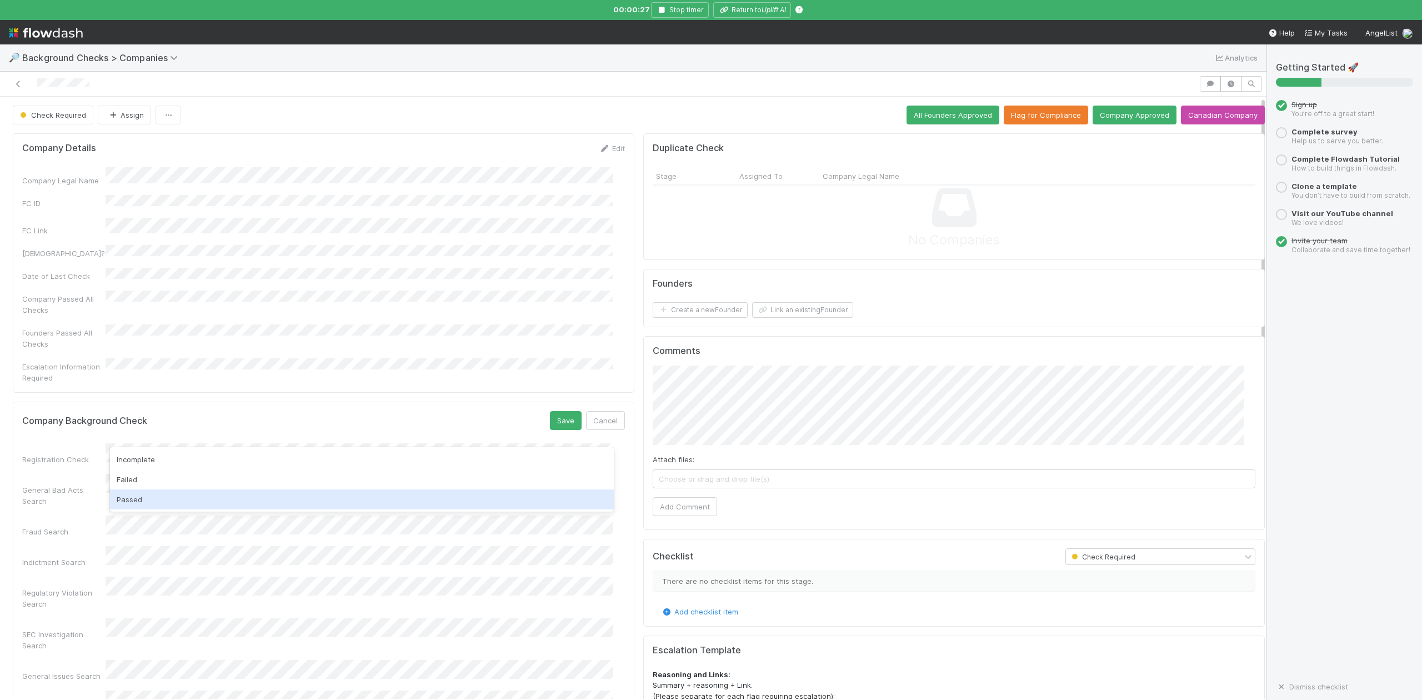
click at [138, 495] on div "Passed" at bounding box center [361, 499] width 503 height 20
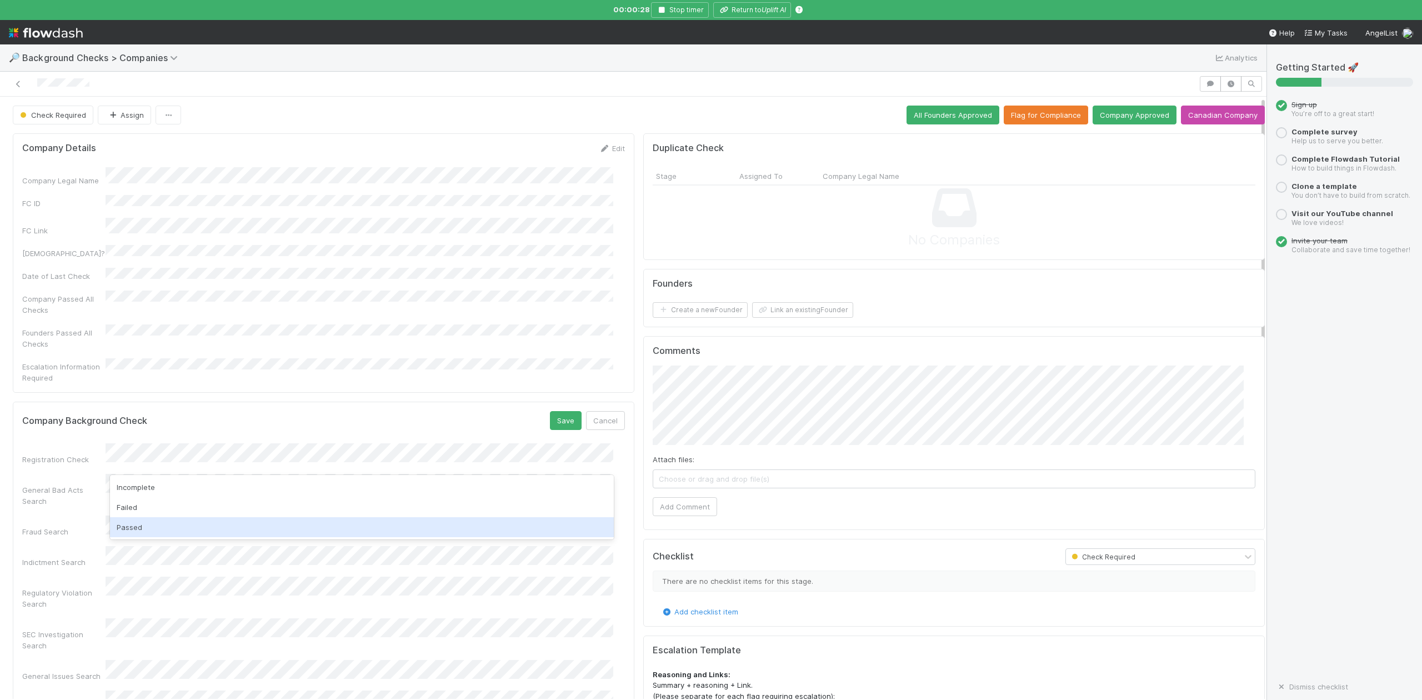
click at [136, 520] on div "Passed" at bounding box center [361, 527] width 503 height 20
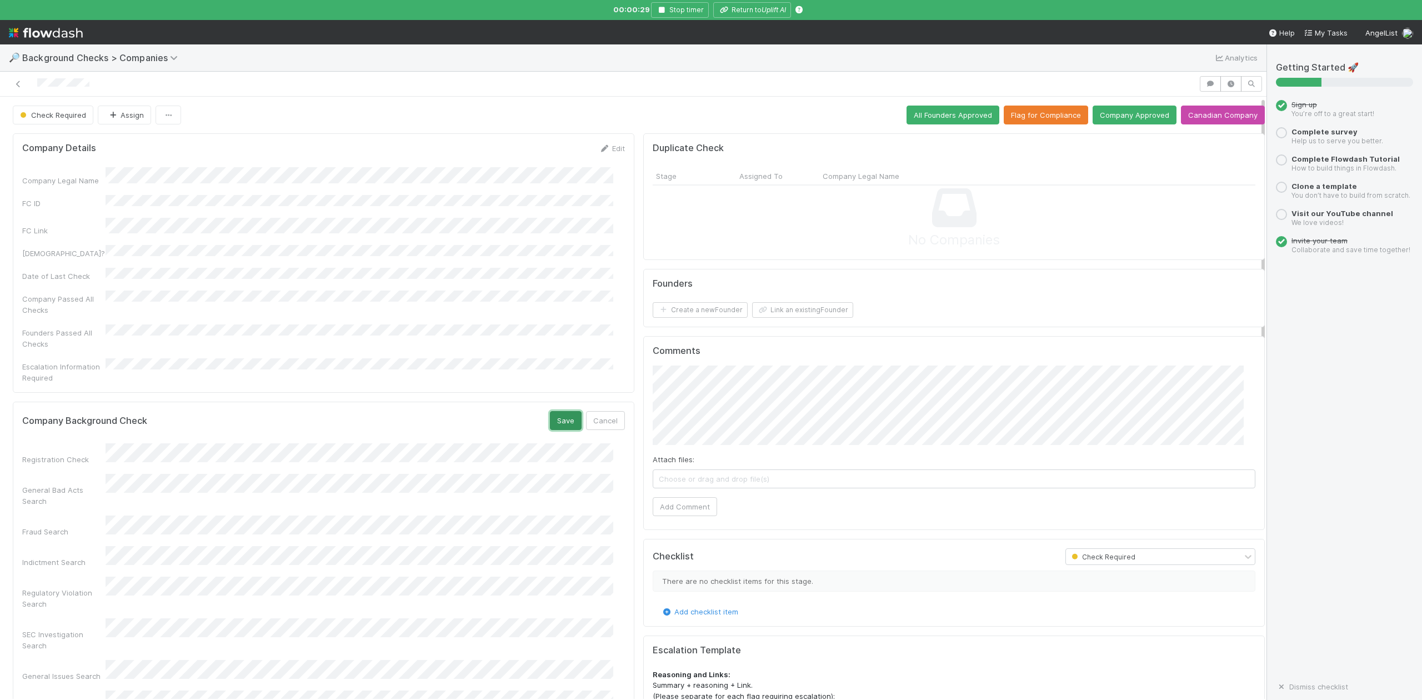
click at [551, 411] on button "Save" at bounding box center [566, 420] width 32 height 19
click at [797, 310] on button "Link an existing Founder" at bounding box center [802, 310] width 101 height 16
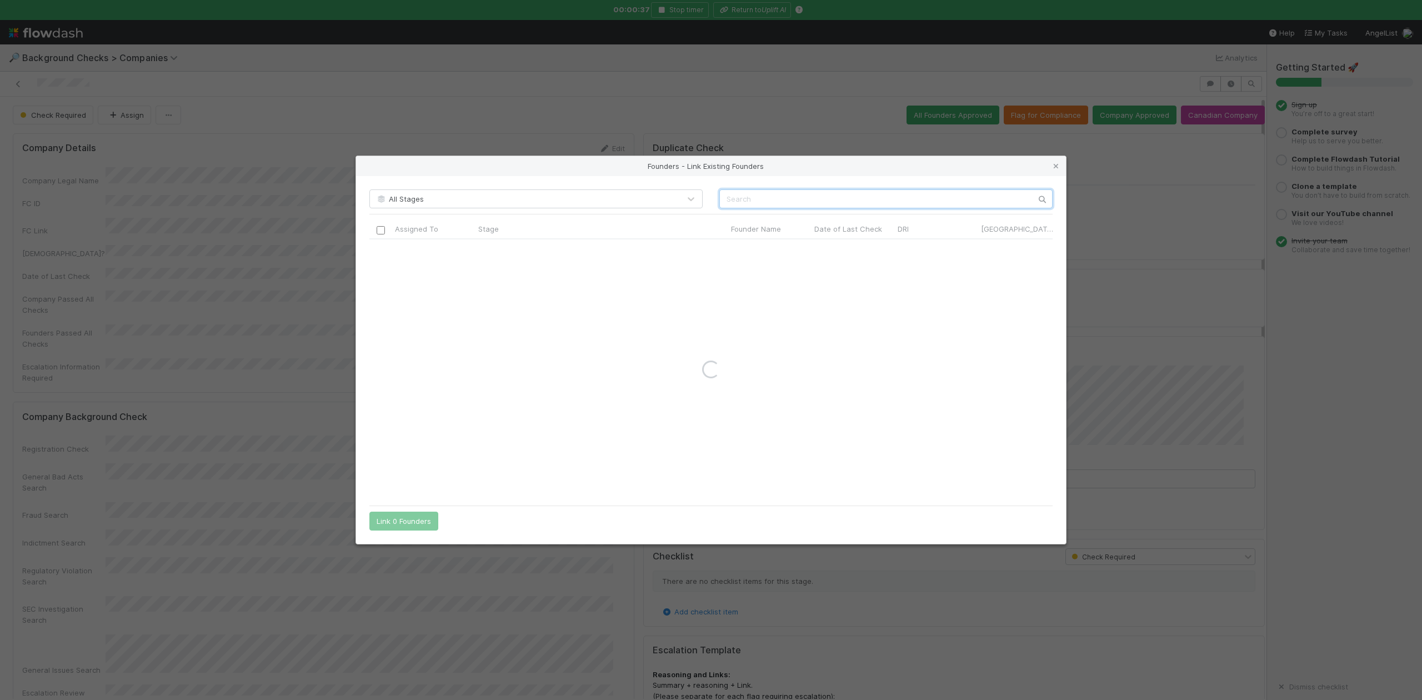
click at [730, 197] on input "text" at bounding box center [885, 198] width 333 height 19
paste input "[PERSON_NAME]"
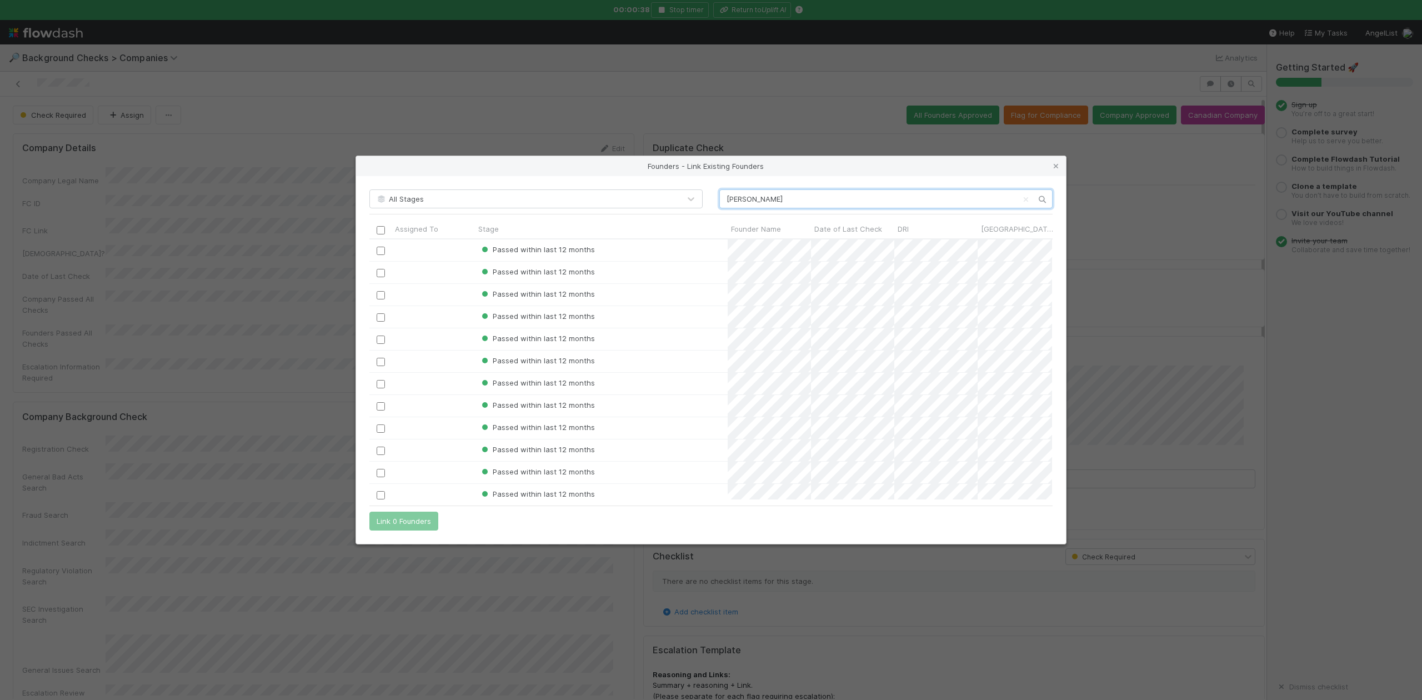
scroll to position [249, 672]
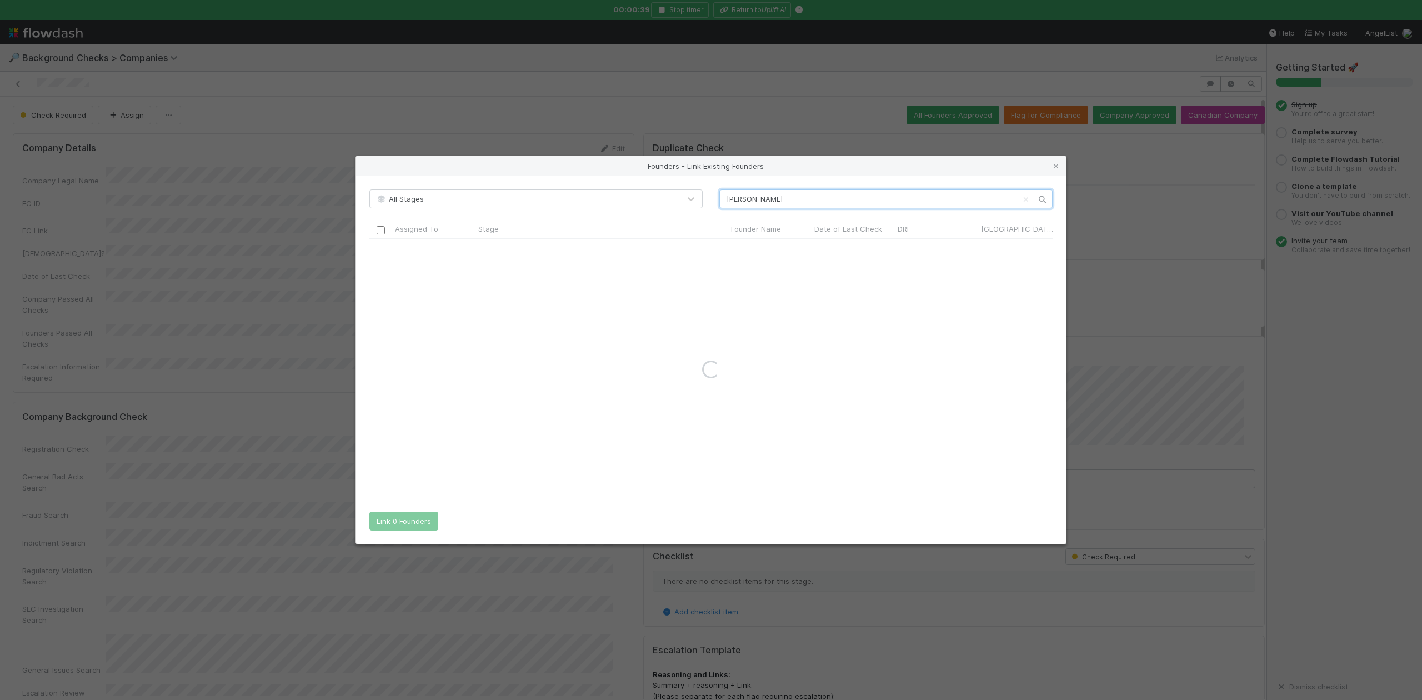
click at [727, 198] on input "[PERSON_NAME]" at bounding box center [885, 198] width 333 height 19
type input "[PERSON_NAME]"
click at [1058, 166] on icon at bounding box center [1055, 166] width 11 height 7
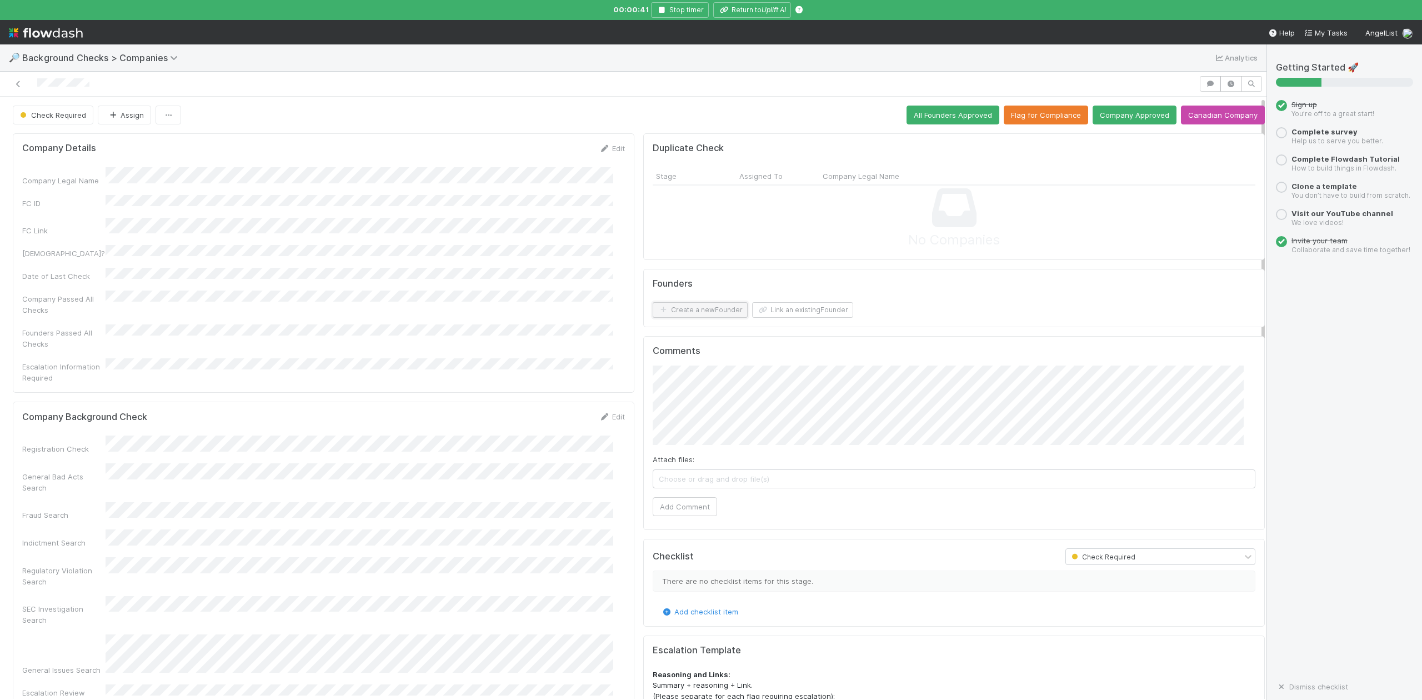
click at [687, 314] on button "Create a new Founder" at bounding box center [700, 310] width 95 height 16
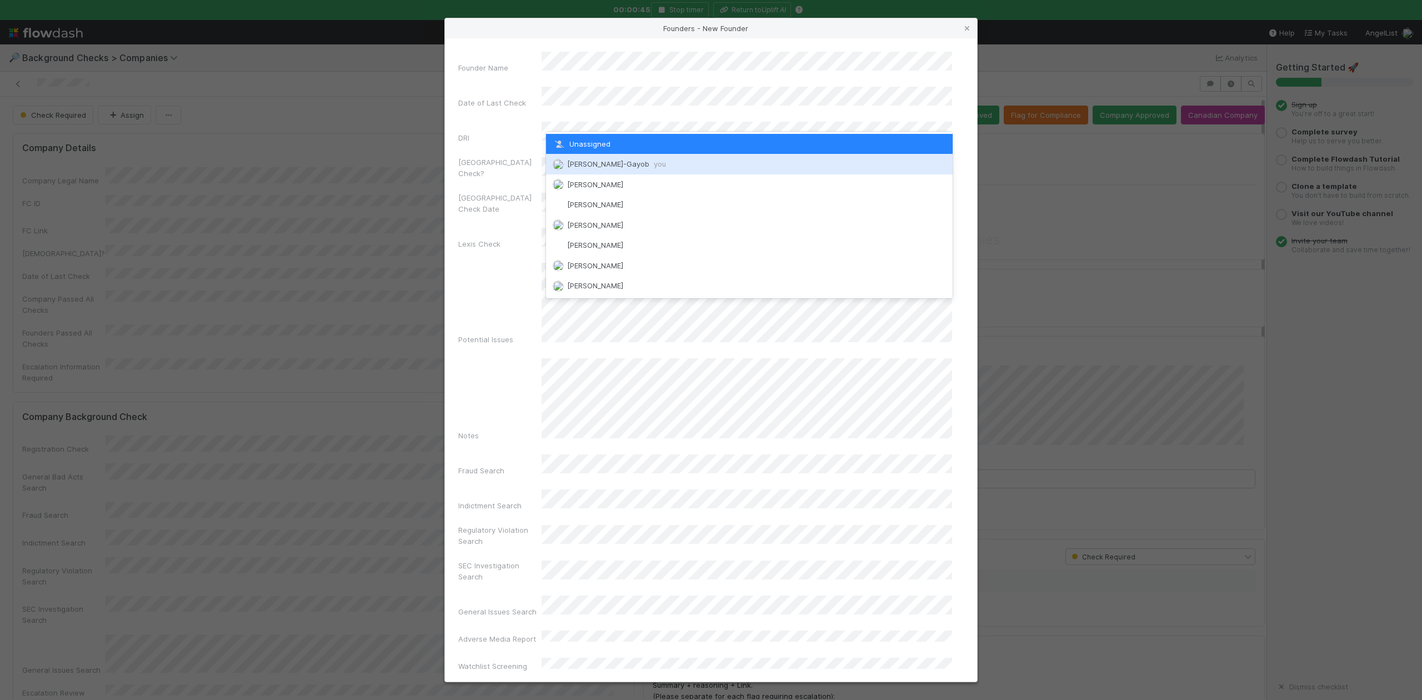
click at [594, 161] on span "[PERSON_NAME]-Gayob you" at bounding box center [616, 163] width 99 height 9
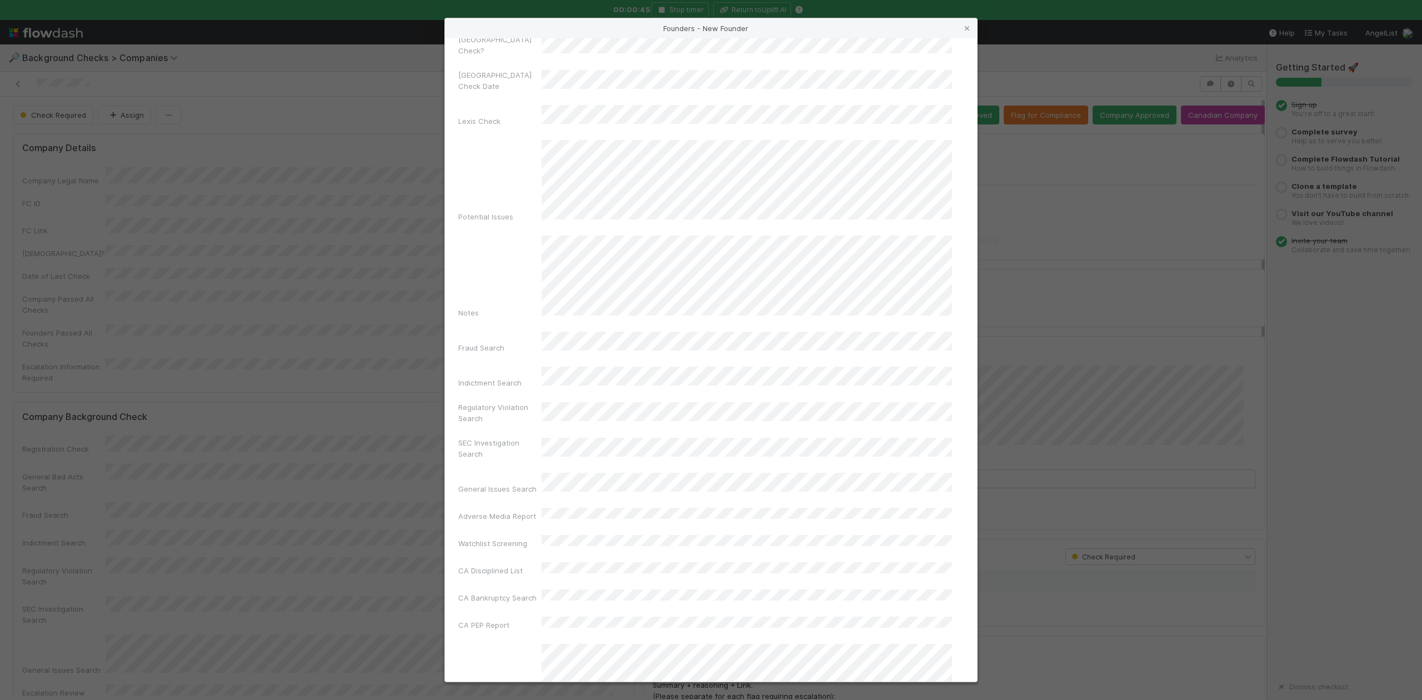
scroll to position [257, 0]
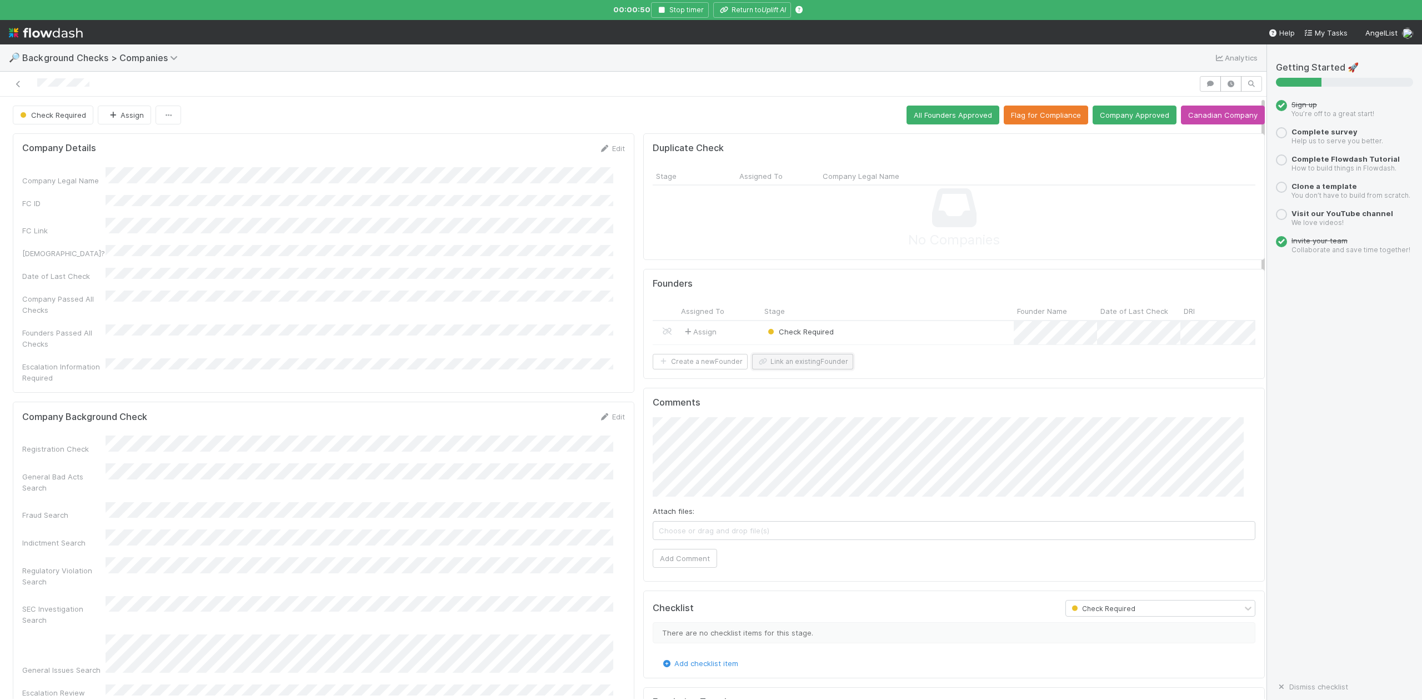
click at [798, 369] on button "Link an existing Founder" at bounding box center [802, 362] width 101 height 16
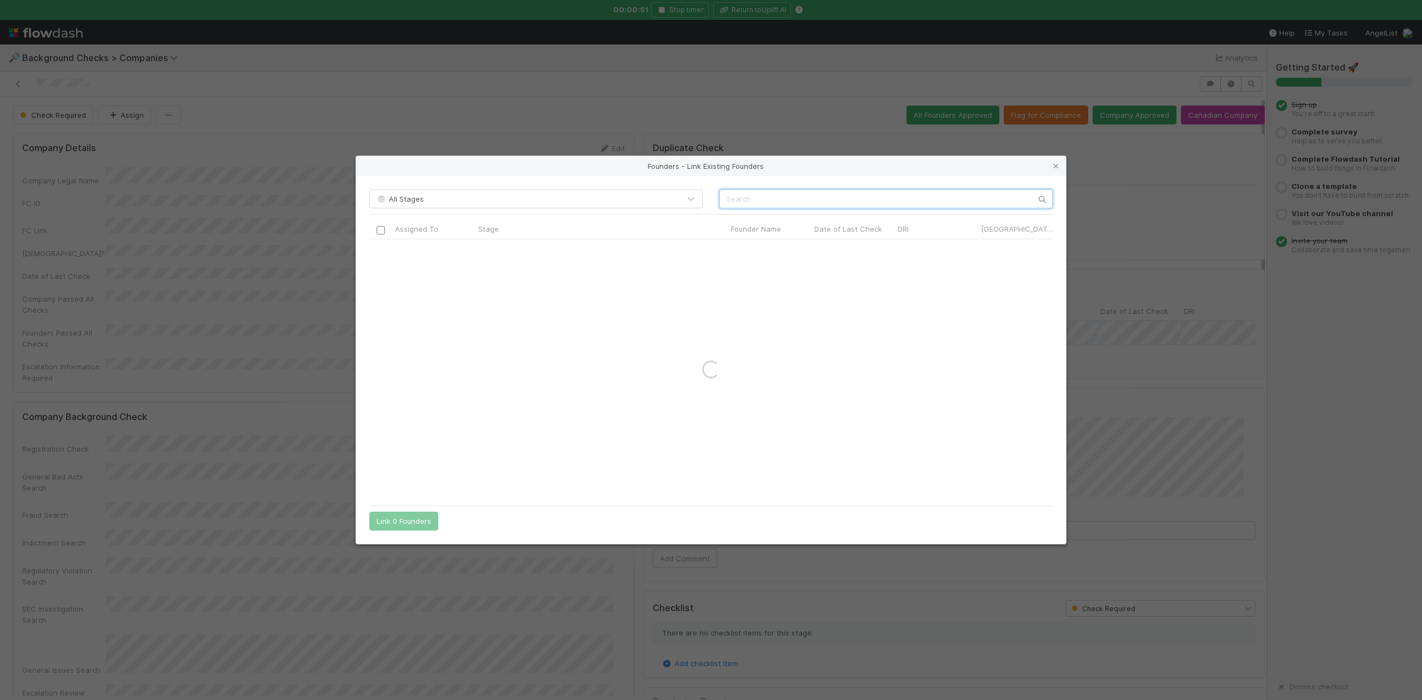
click at [747, 201] on input "text" at bounding box center [885, 198] width 333 height 19
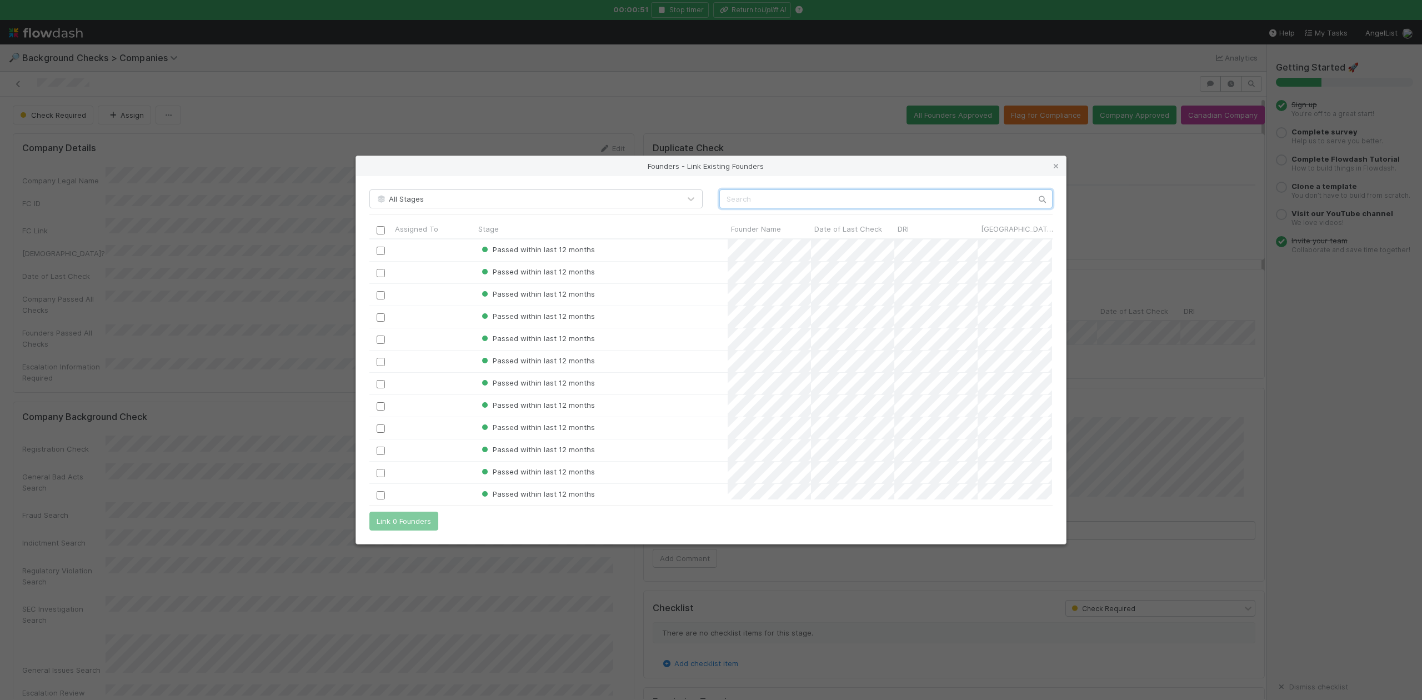
paste input "[PERSON_NAME]"
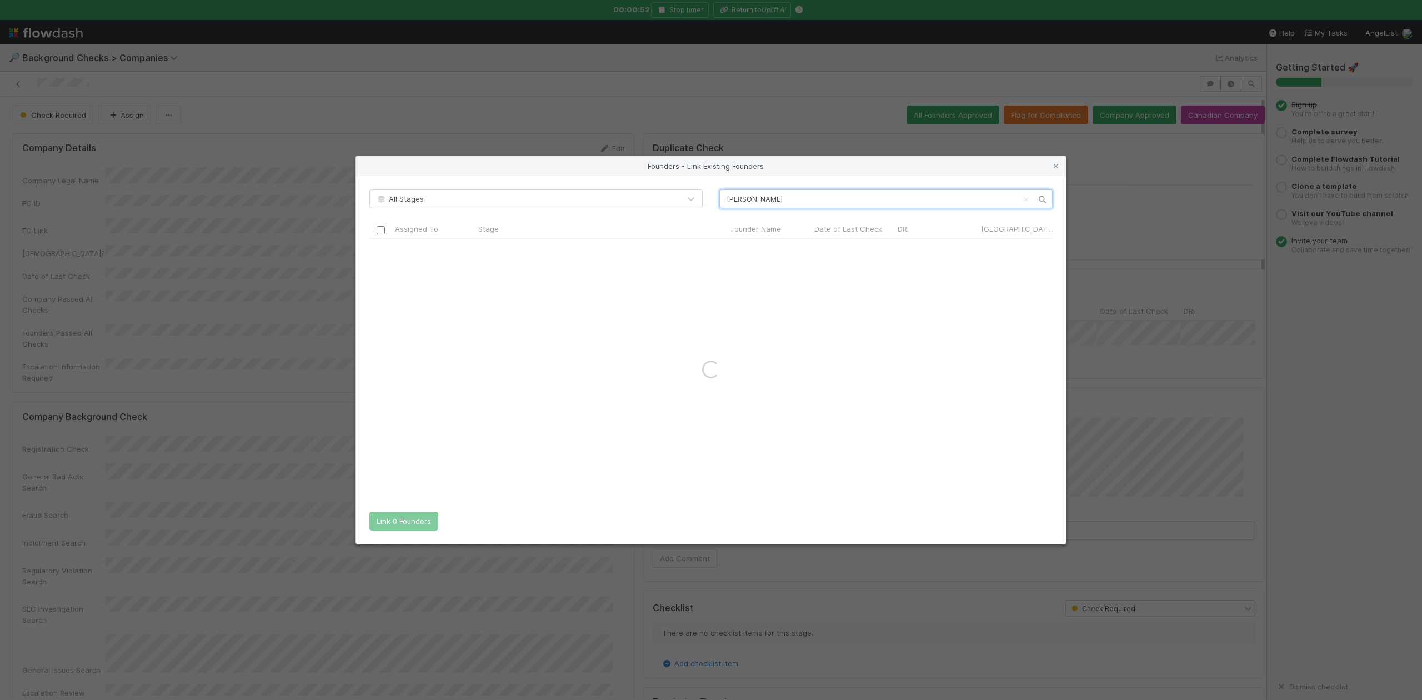
click at [725, 198] on input "[PERSON_NAME]" at bounding box center [885, 198] width 333 height 19
type input "[PERSON_NAME]"
click at [1056, 164] on icon at bounding box center [1055, 166] width 11 height 7
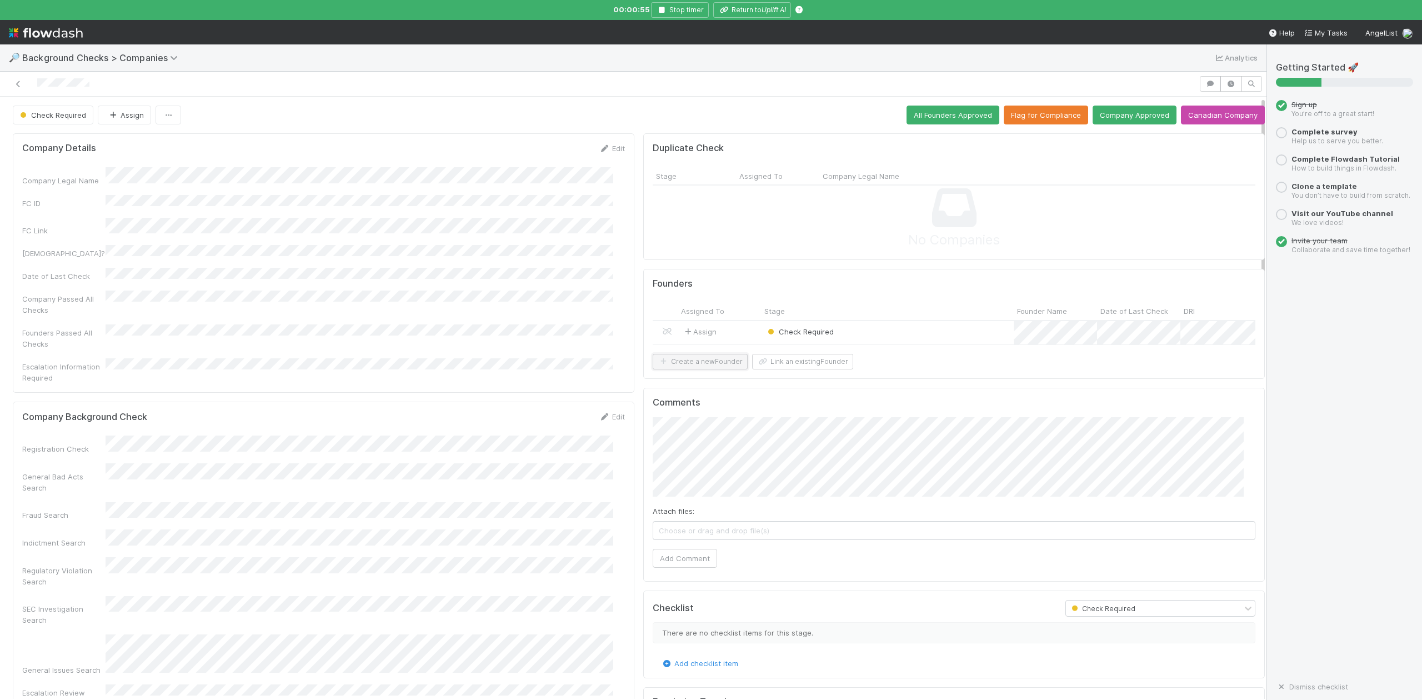
click at [685, 369] on button "Create a new Founder" at bounding box center [700, 362] width 95 height 16
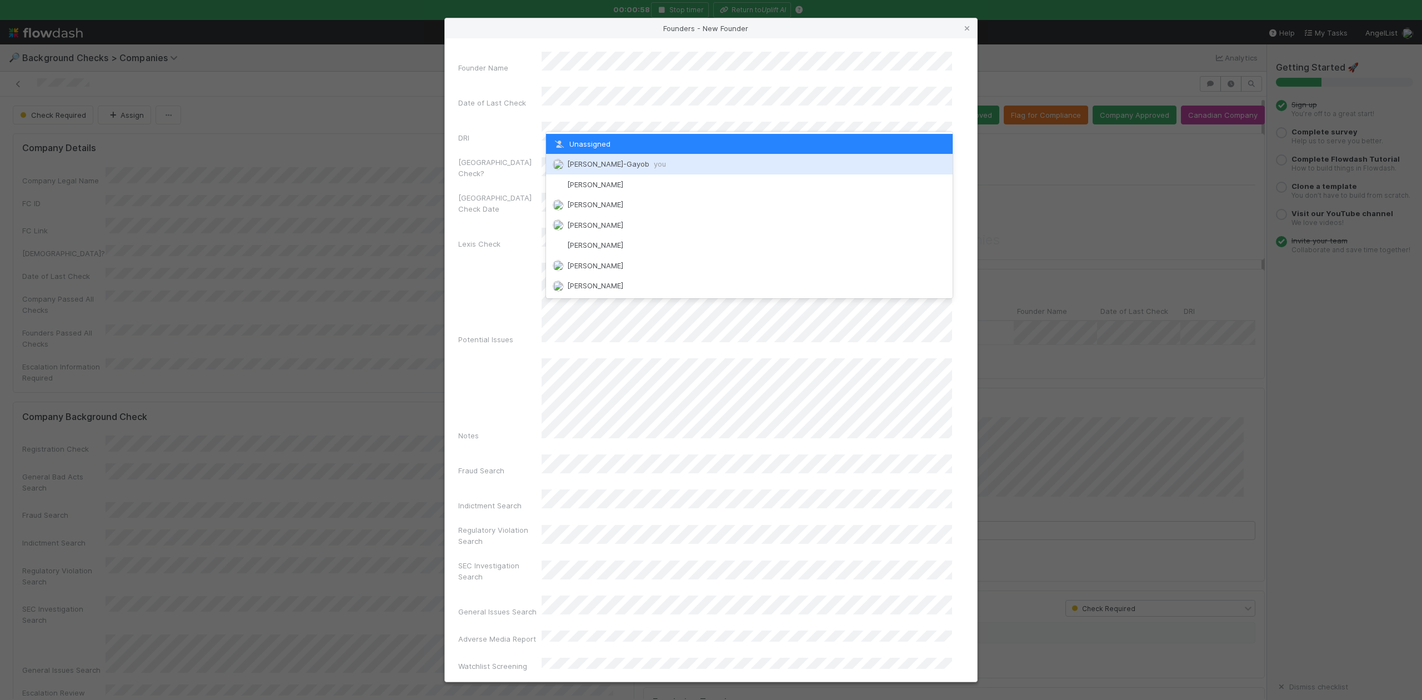
click at [599, 157] on div "[PERSON_NAME]-Gayob you" at bounding box center [749, 164] width 406 height 20
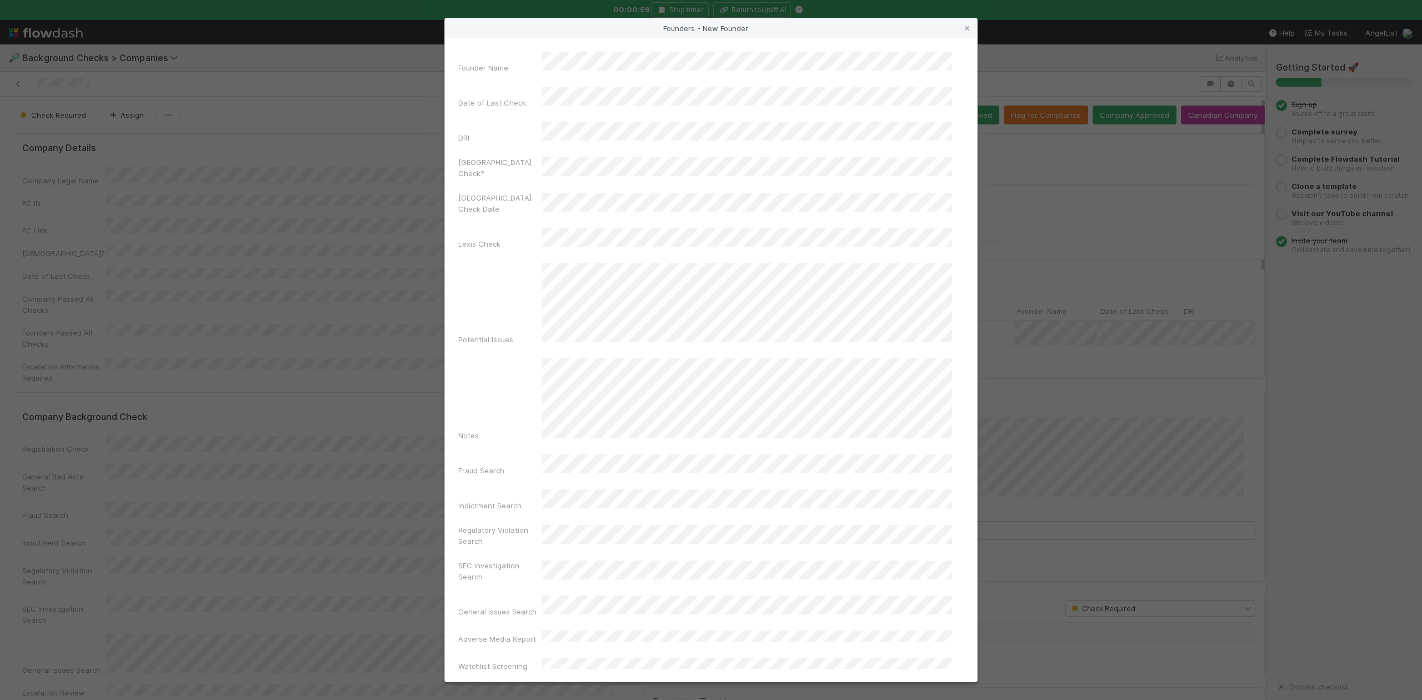
scroll to position [257, 0]
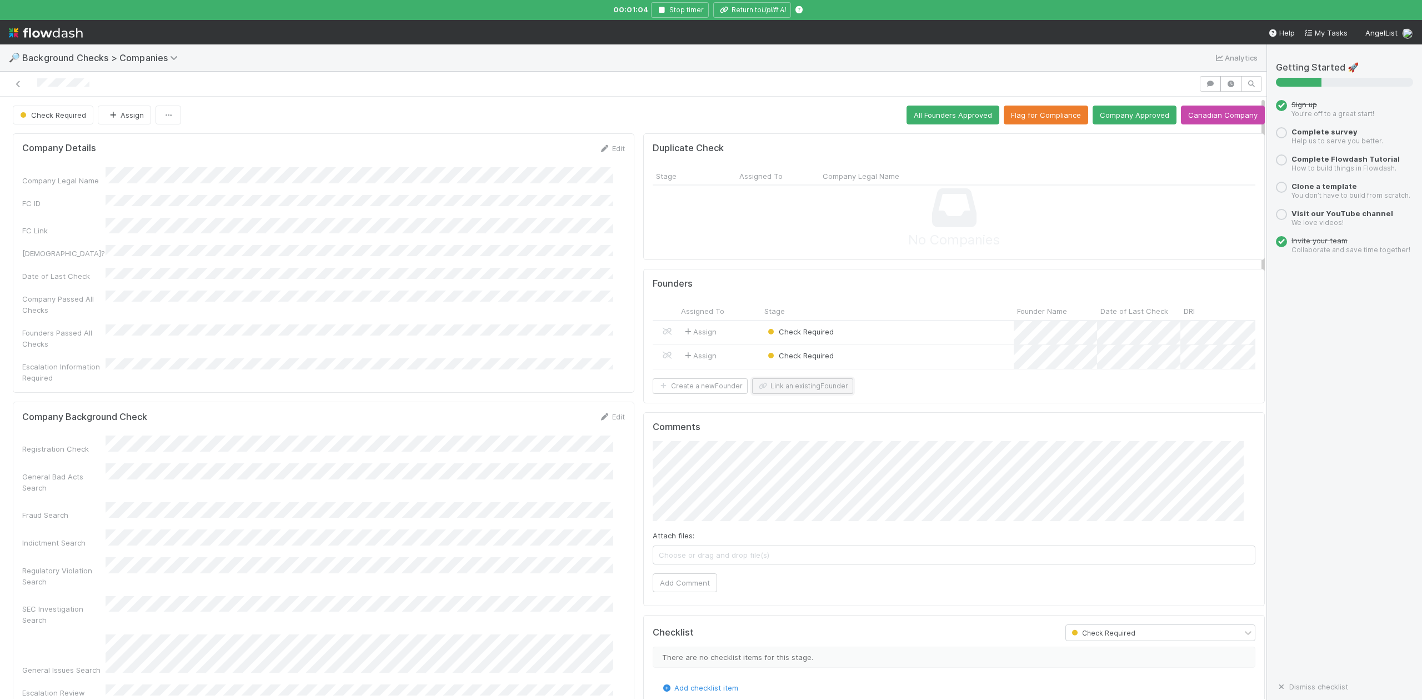
click at [790, 394] on button "Link an existing Founder" at bounding box center [802, 386] width 101 height 16
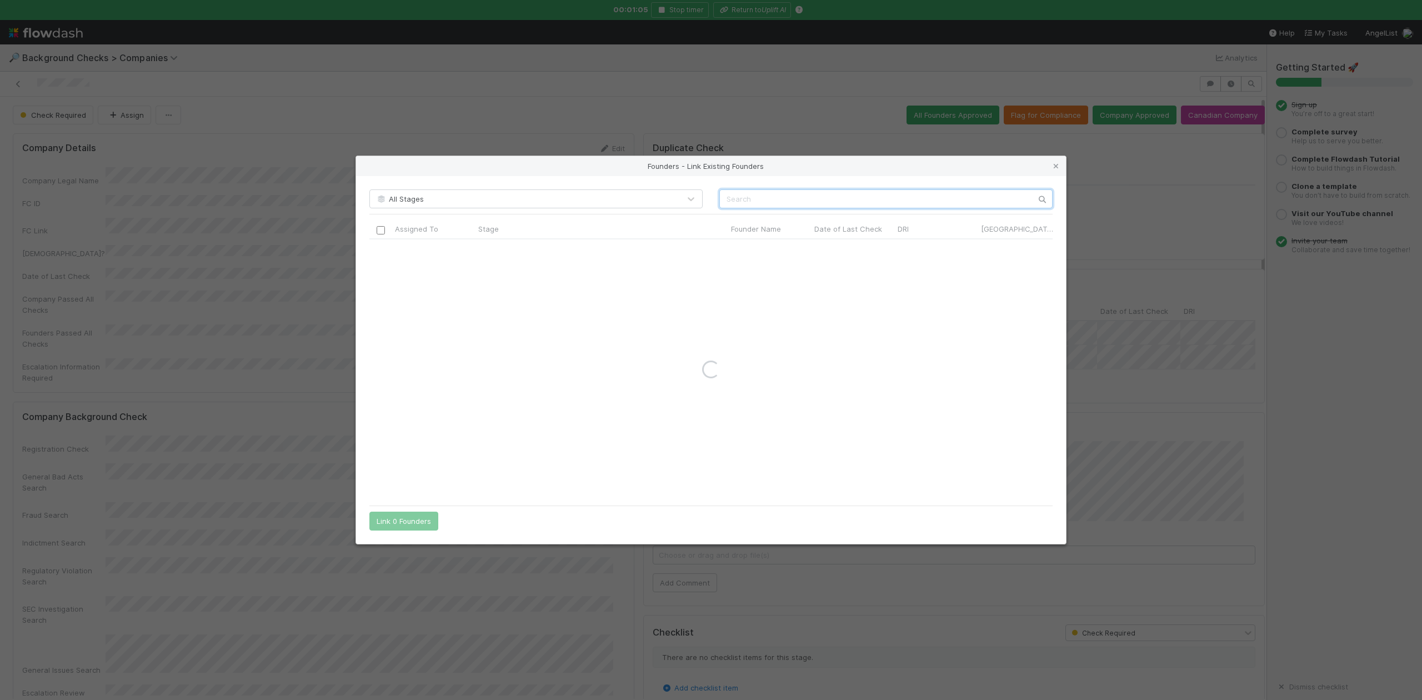
click at [774, 203] on input "text" at bounding box center [885, 198] width 333 height 19
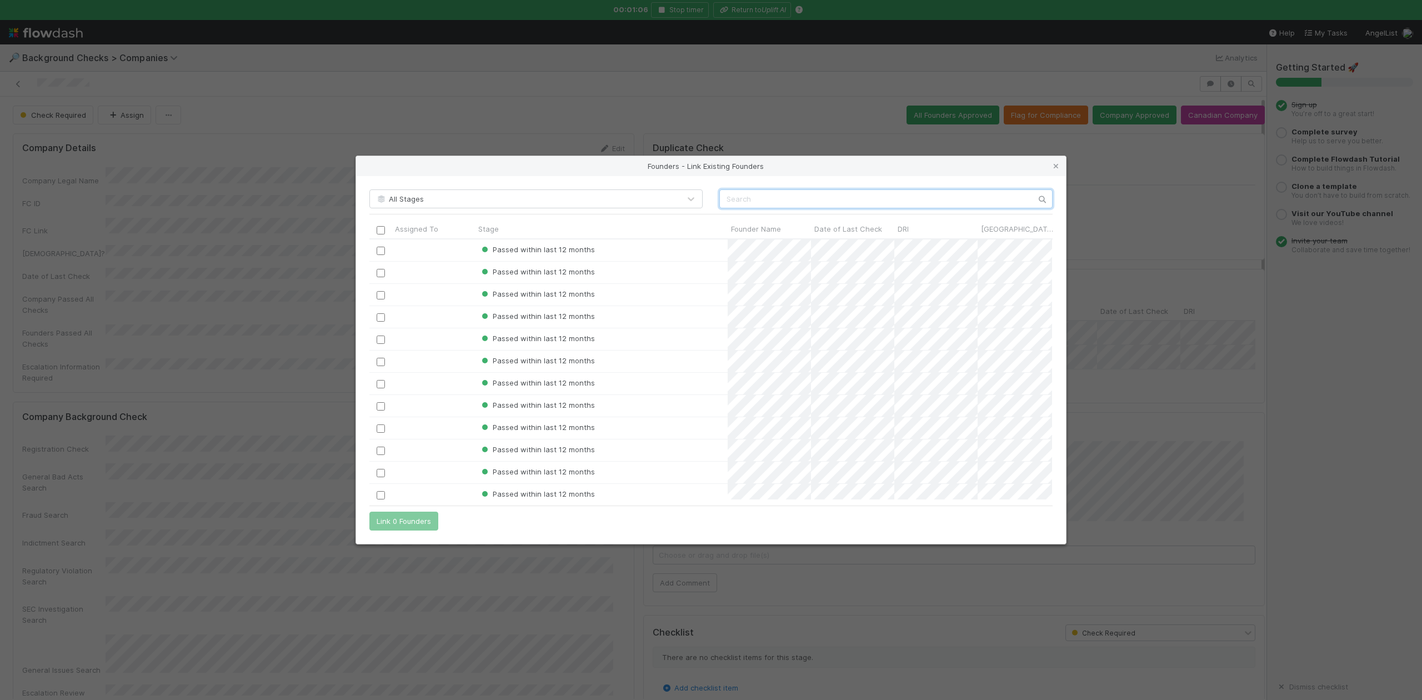
scroll to position [249, 672]
paste input "[PERSON_NAME]"
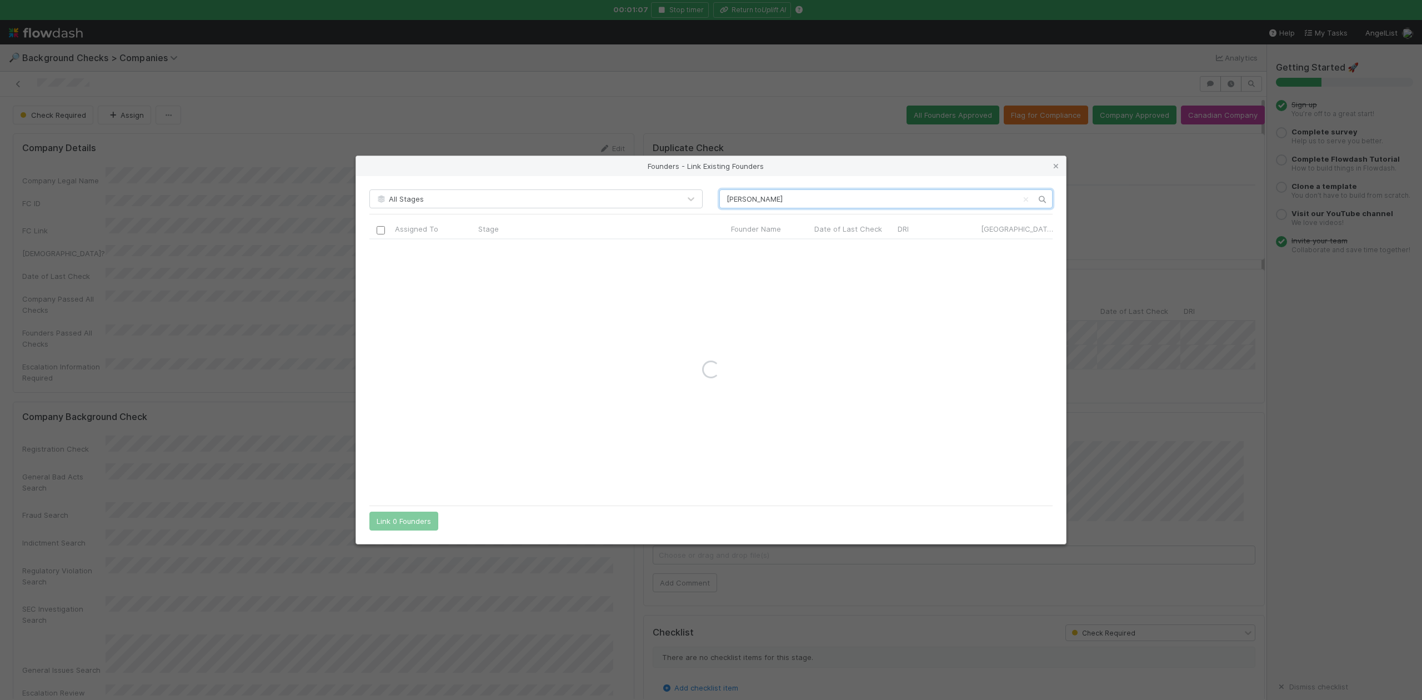
click at [725, 198] on input "[PERSON_NAME]" at bounding box center [885, 198] width 333 height 19
type input "[PERSON_NAME]"
drag, startPoint x: 1058, startPoint y: 166, endPoint x: 1050, endPoint y: 172, distance: 10.2
click at [1058, 166] on icon at bounding box center [1055, 166] width 11 height 7
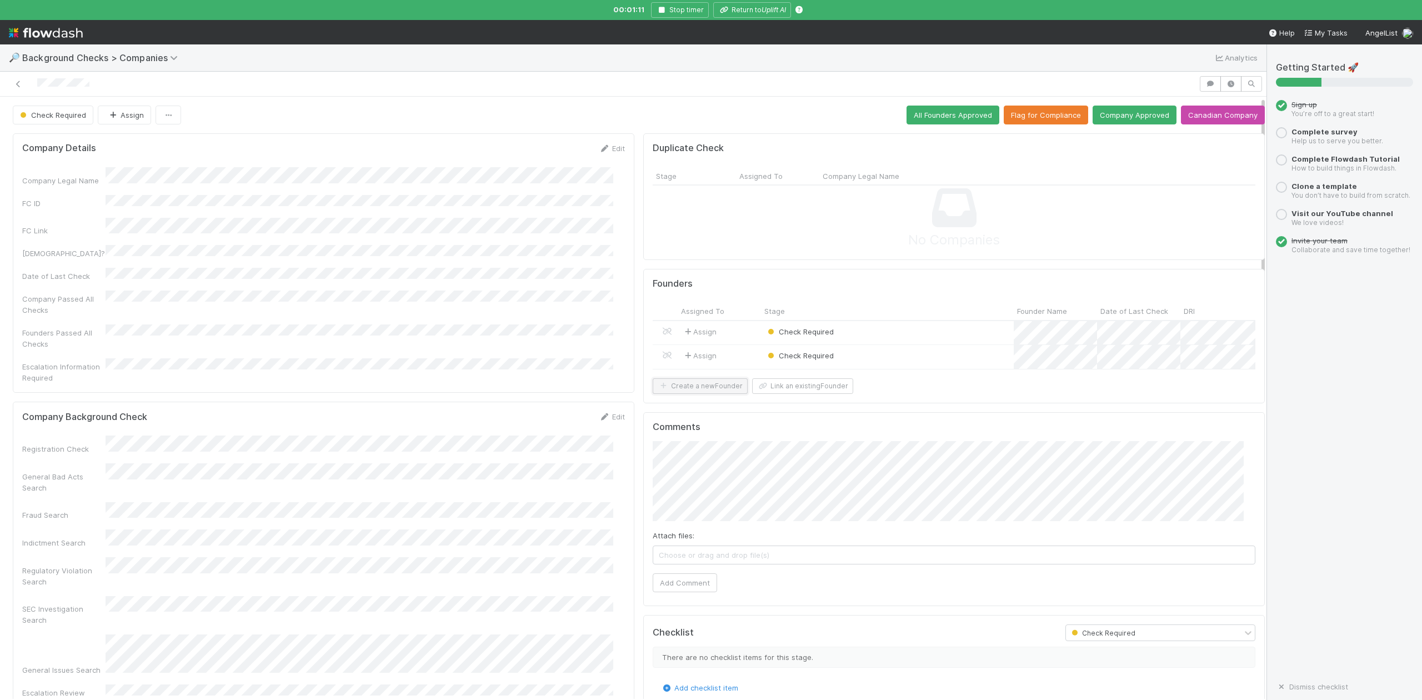
click at [691, 394] on button "Create a new Founder" at bounding box center [700, 386] width 95 height 16
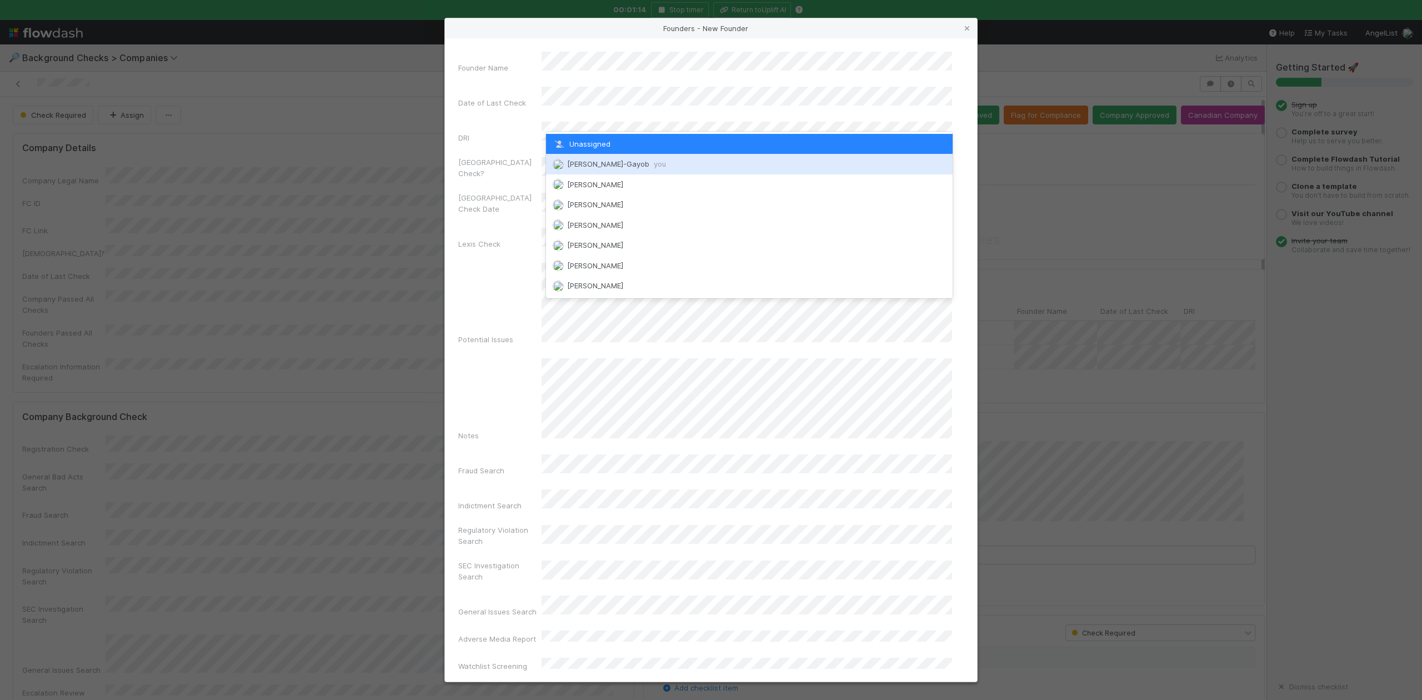
click at [607, 163] on span "[PERSON_NAME]-Gayob you" at bounding box center [616, 163] width 99 height 9
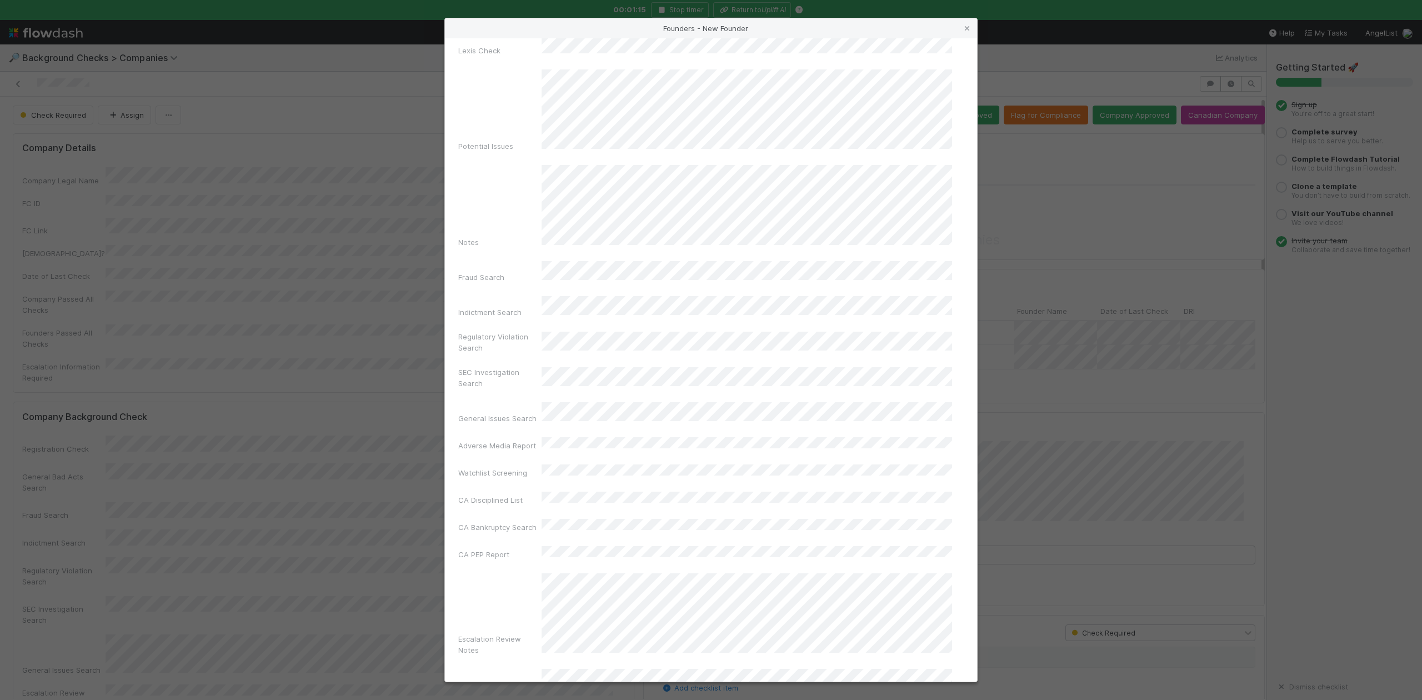
scroll to position [257, 0]
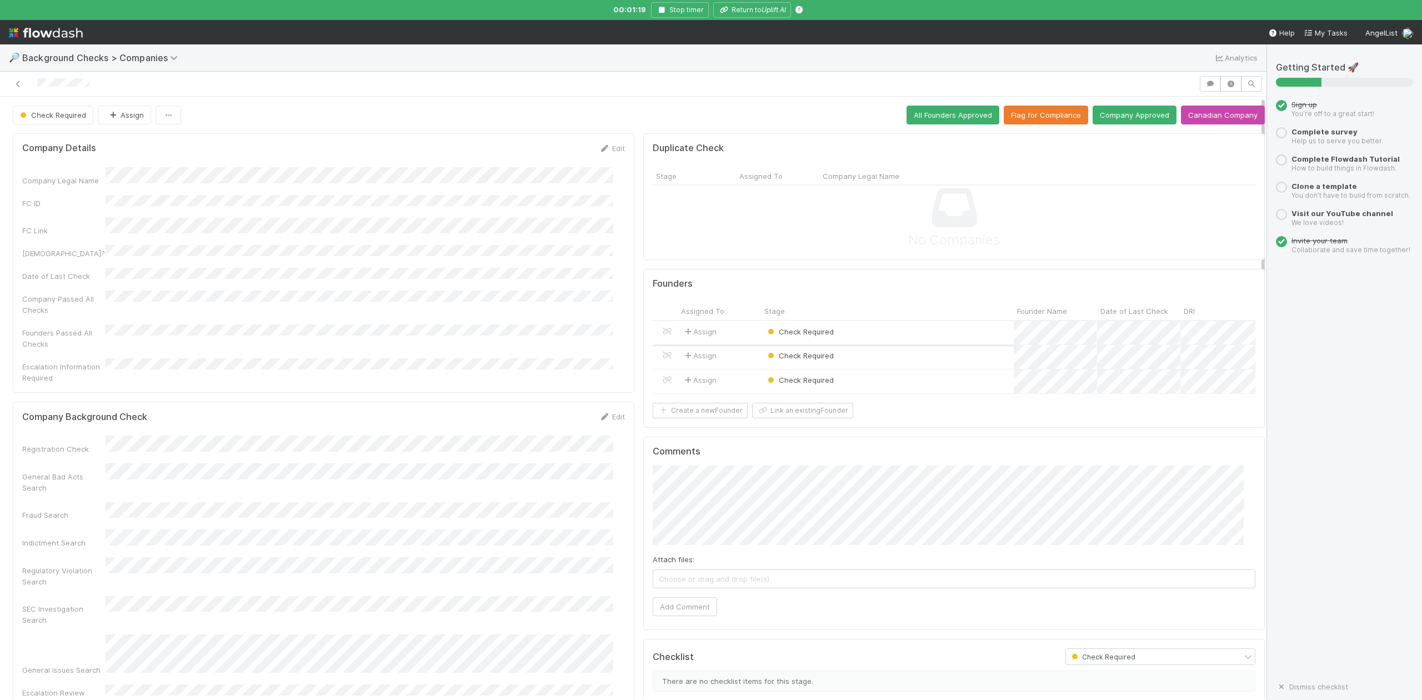
click at [841, 335] on div "Check Required" at bounding box center [887, 333] width 253 height 24
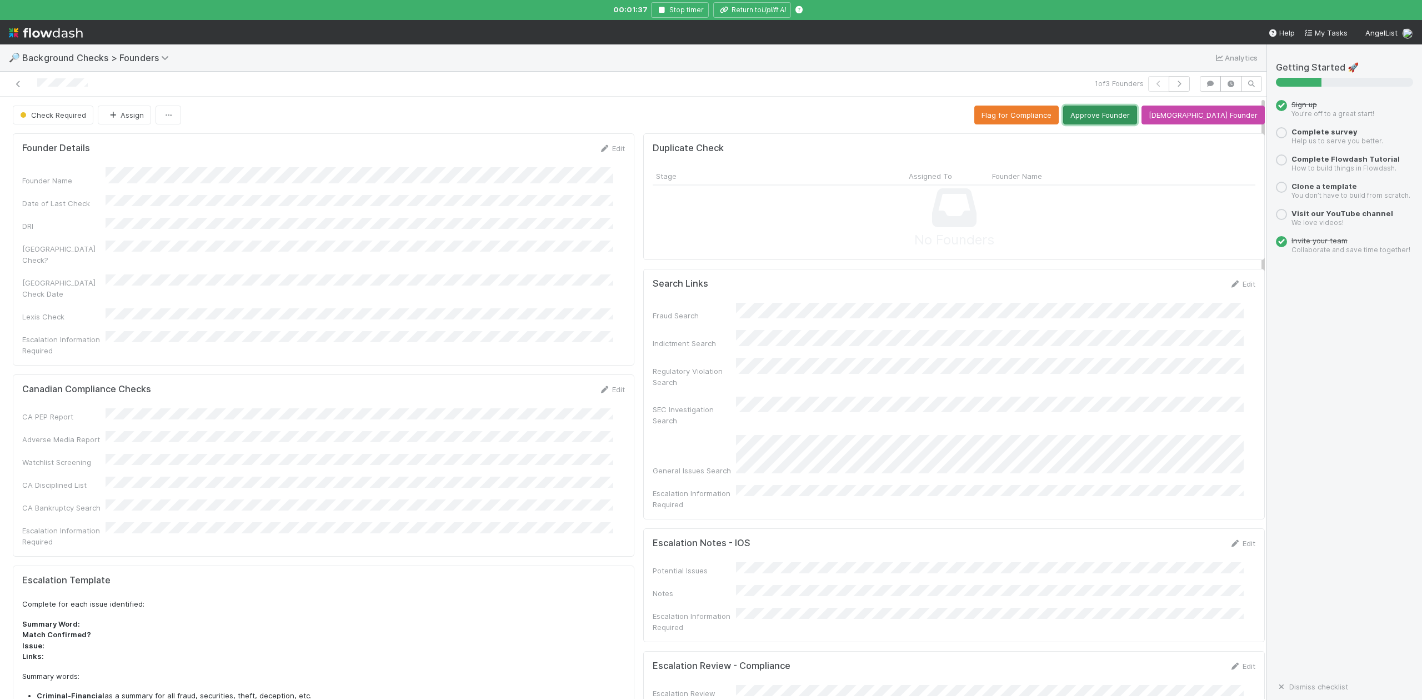
click at [1123, 114] on button "Approve Founder" at bounding box center [1100, 115] width 74 height 19
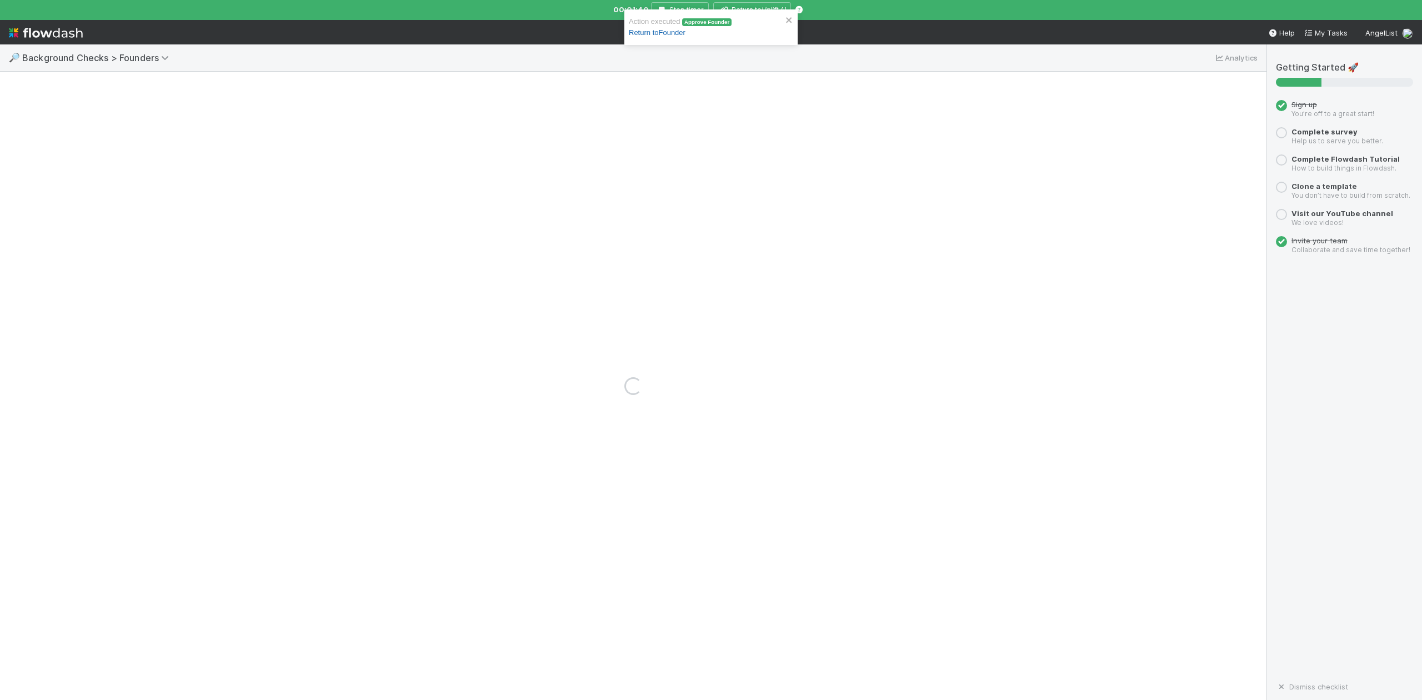
click at [672, 33] on link "Return to Founder" at bounding box center [657, 32] width 57 height 8
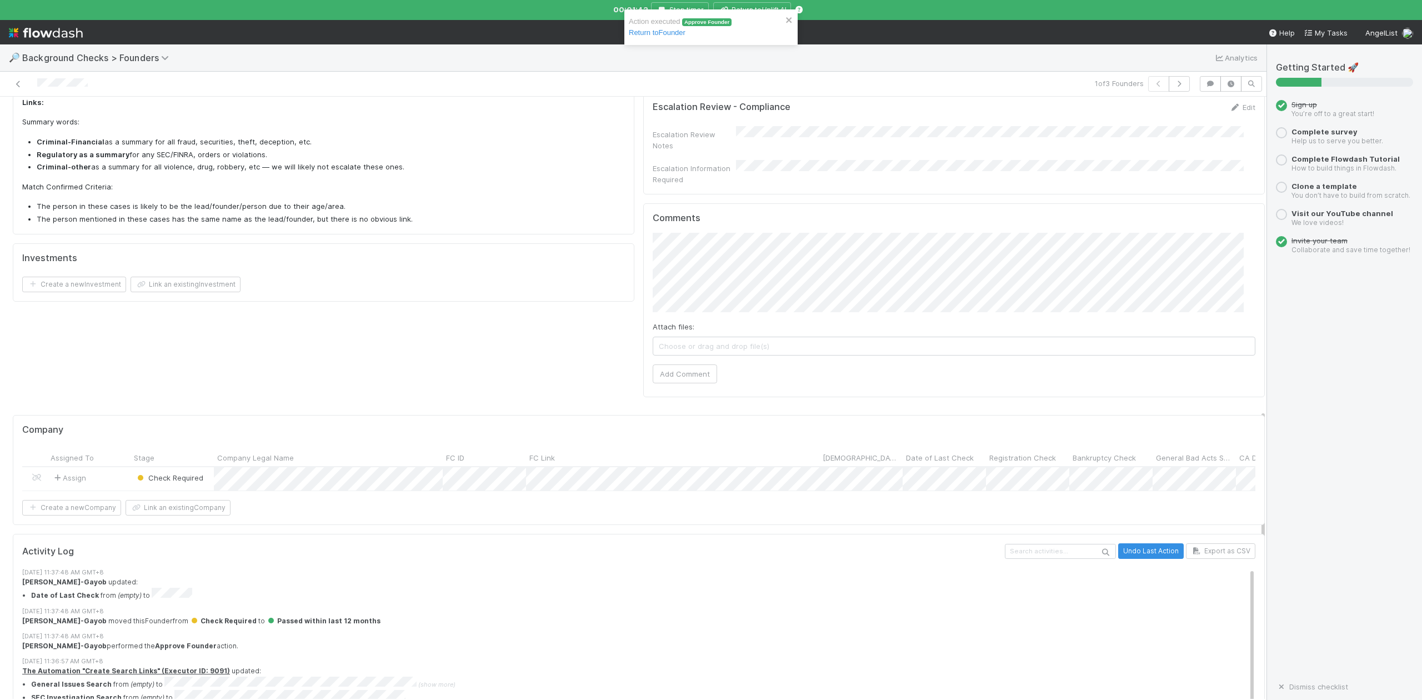
scroll to position [652, 0]
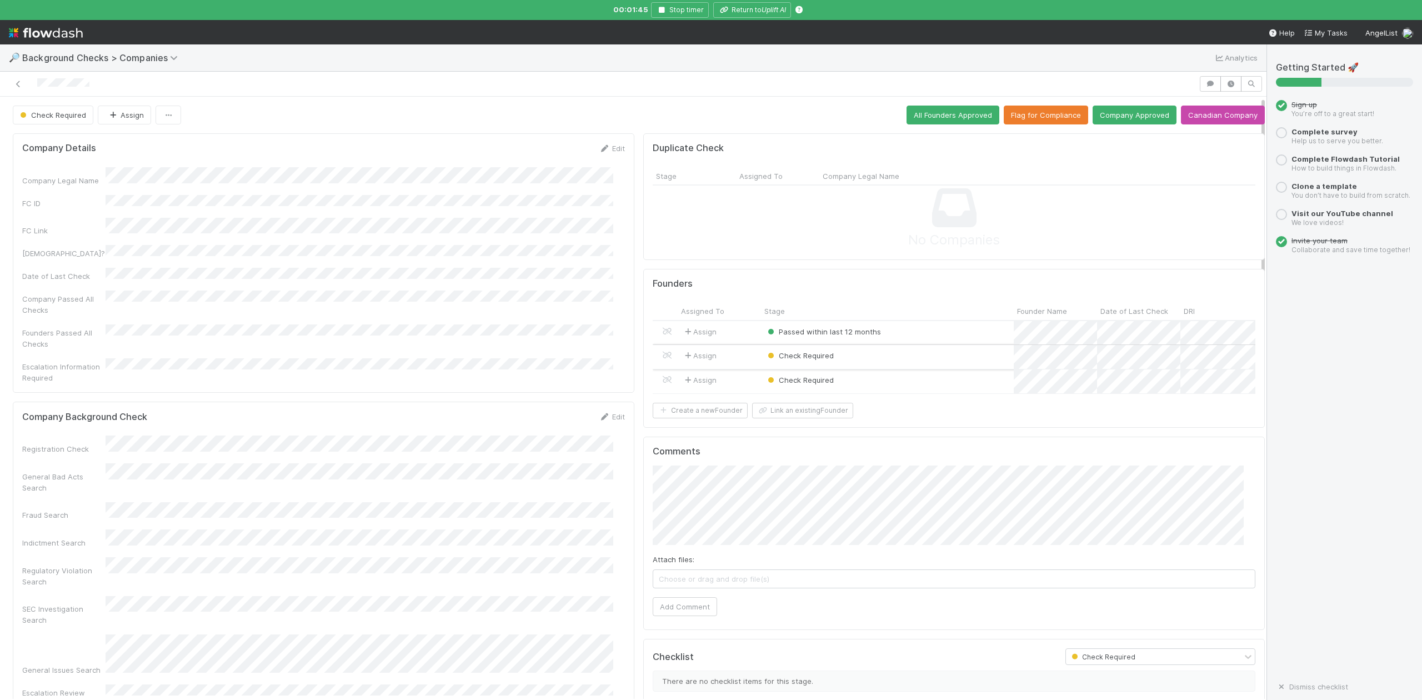
click at [854, 356] on div "Check Required" at bounding box center [887, 357] width 253 height 24
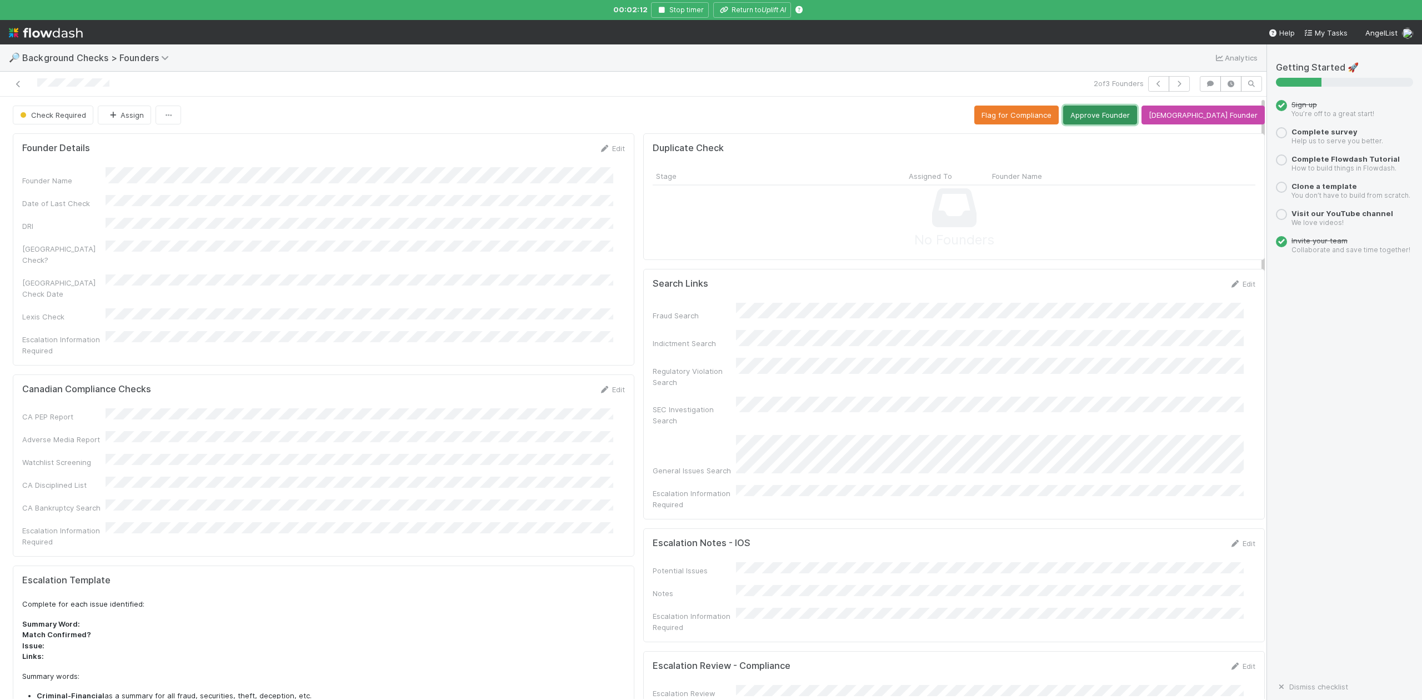
click at [1130, 118] on button "Approve Founder" at bounding box center [1100, 115] width 74 height 19
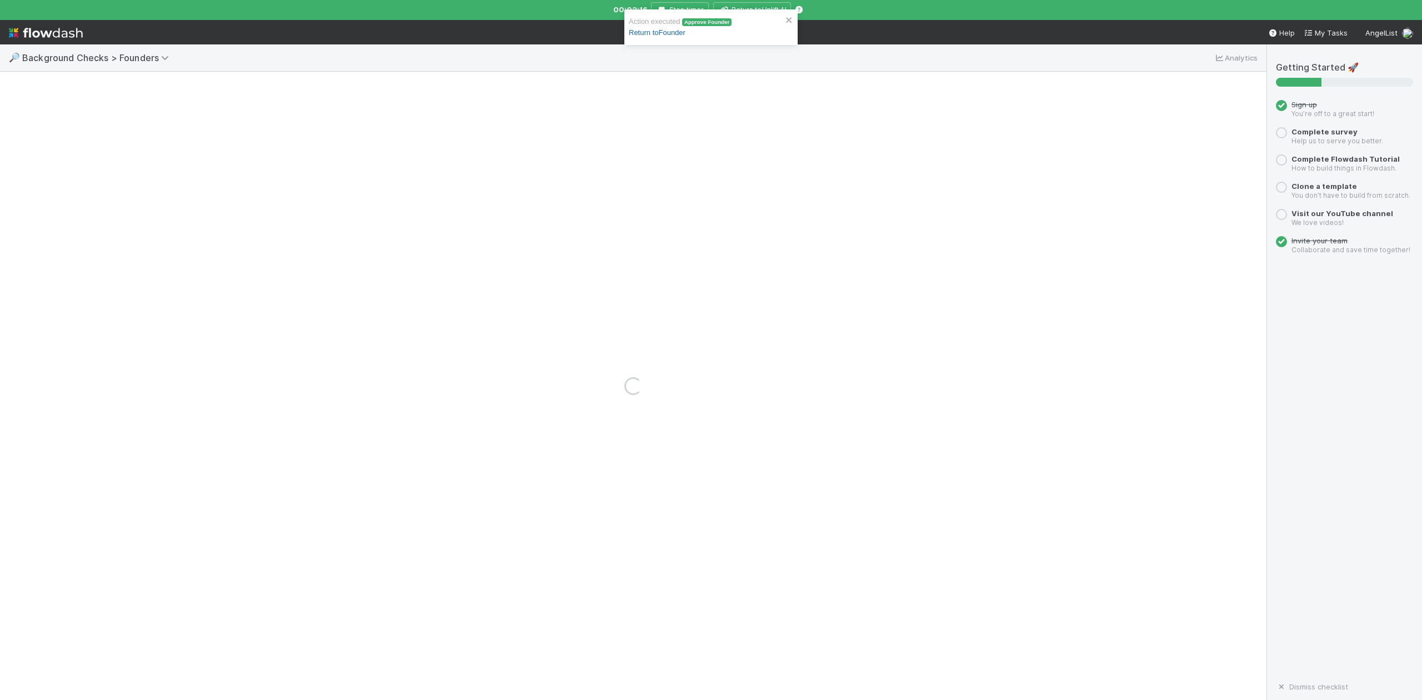
click at [675, 34] on link "Return to Founder" at bounding box center [657, 32] width 57 height 8
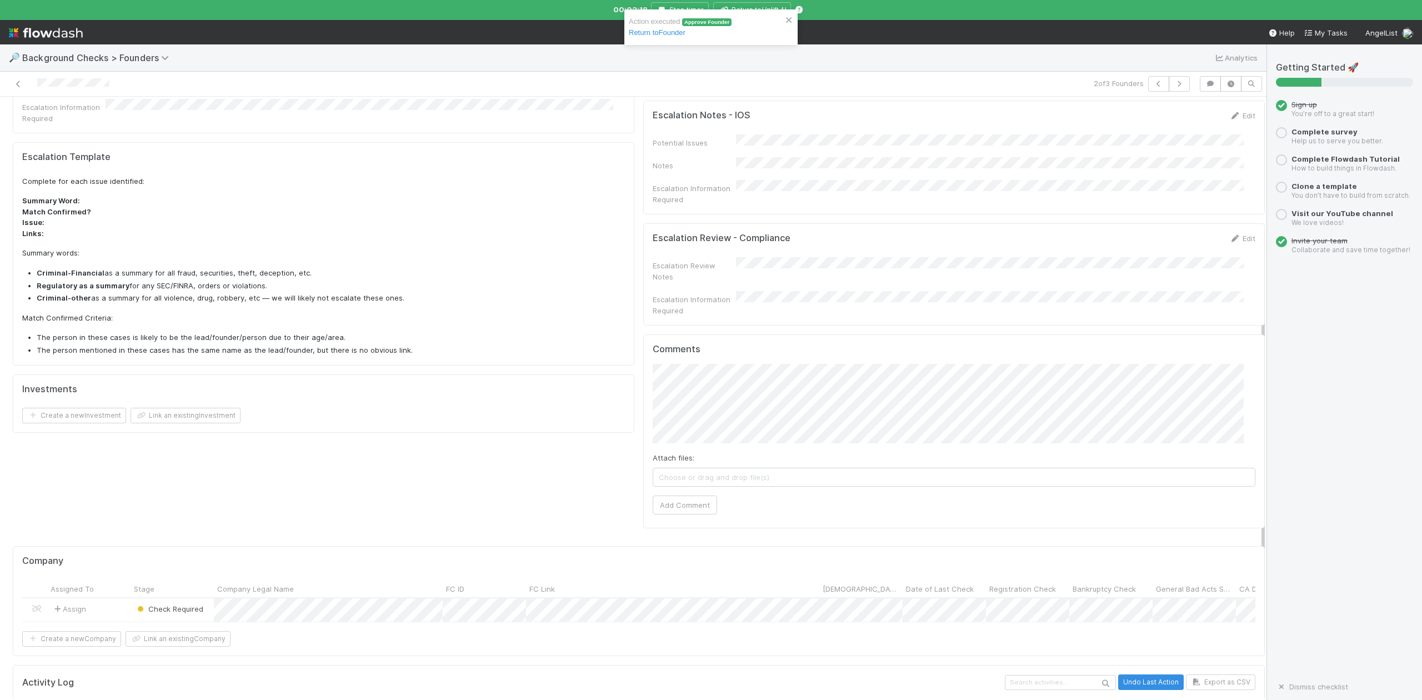
scroll to position [518, 0]
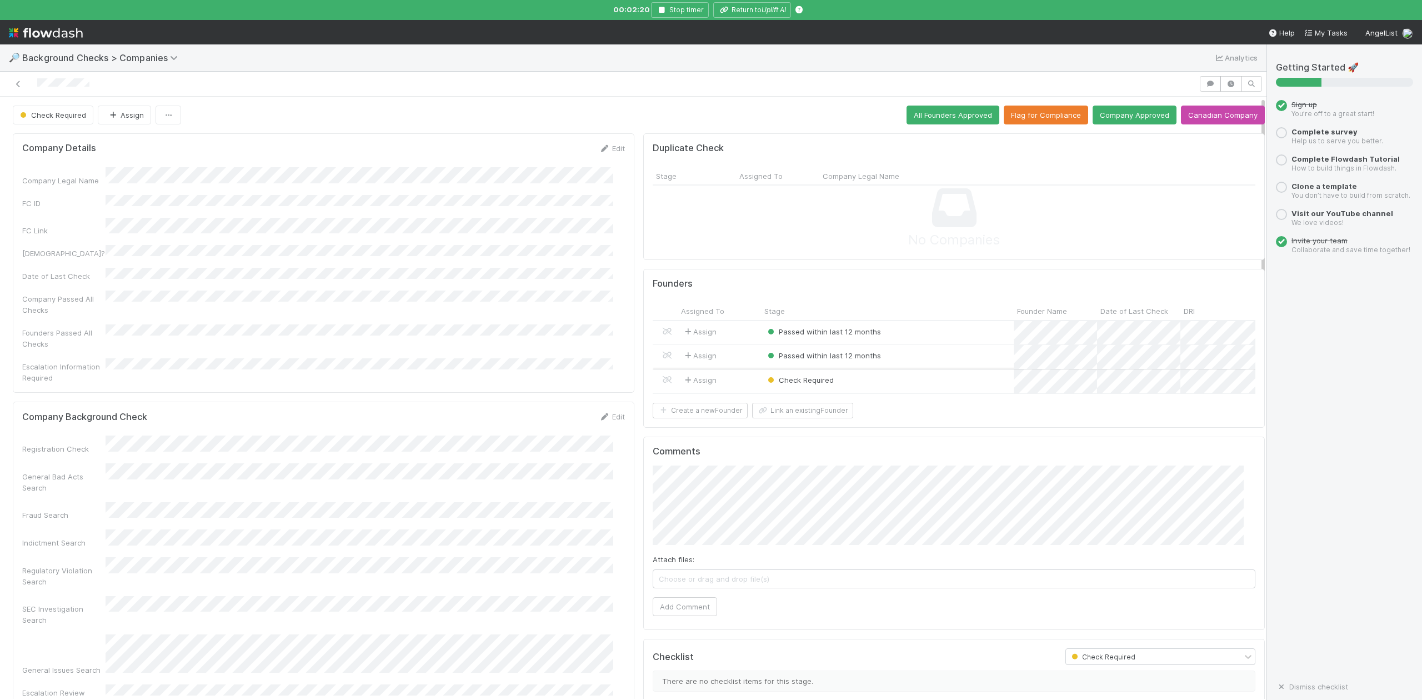
click at [858, 390] on div "Check Required" at bounding box center [887, 381] width 253 height 24
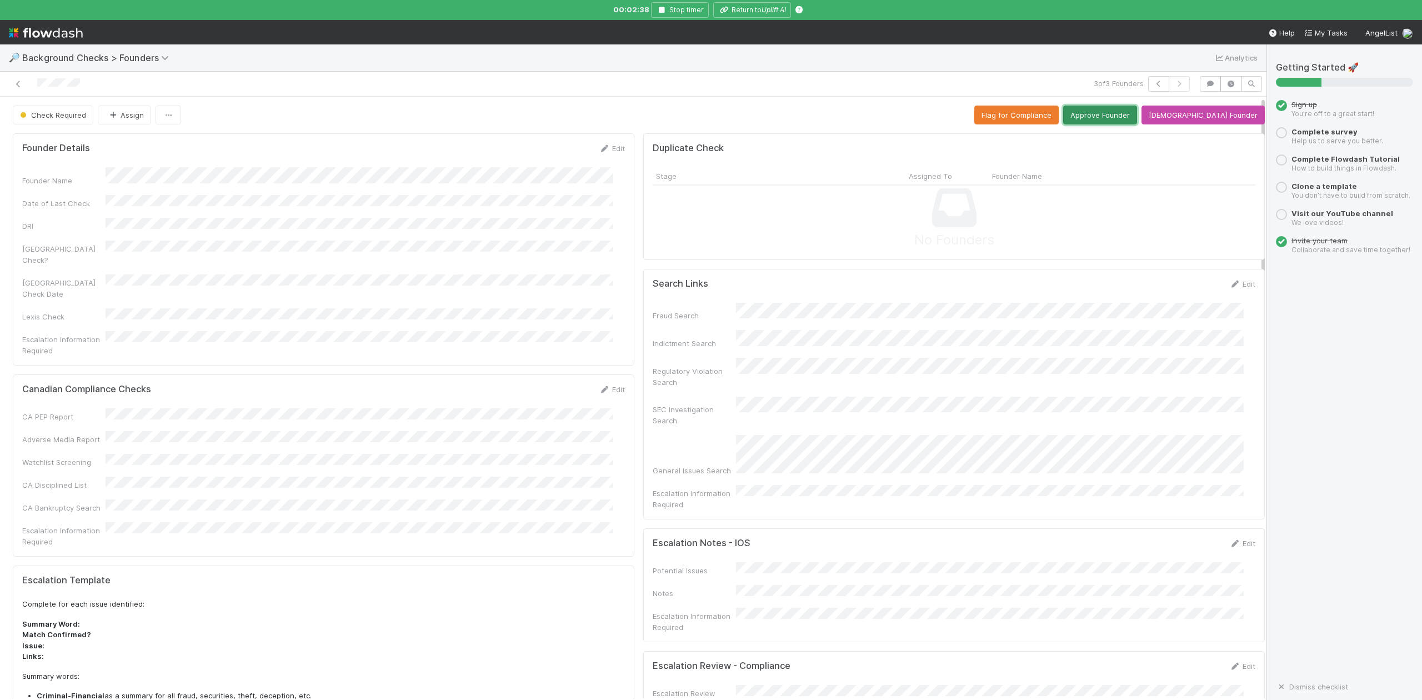
click at [1110, 114] on button "Approve Founder" at bounding box center [1100, 115] width 74 height 19
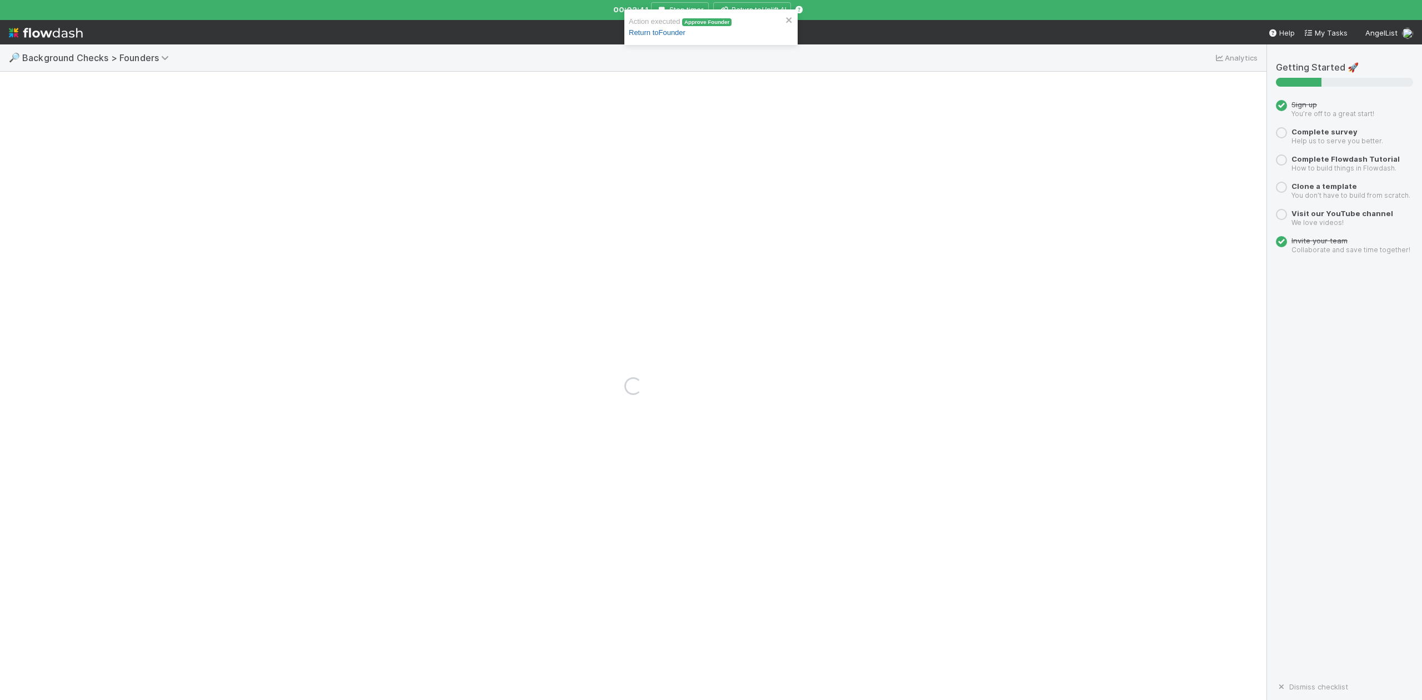
click at [654, 36] on link "Return to Founder" at bounding box center [657, 32] width 57 height 8
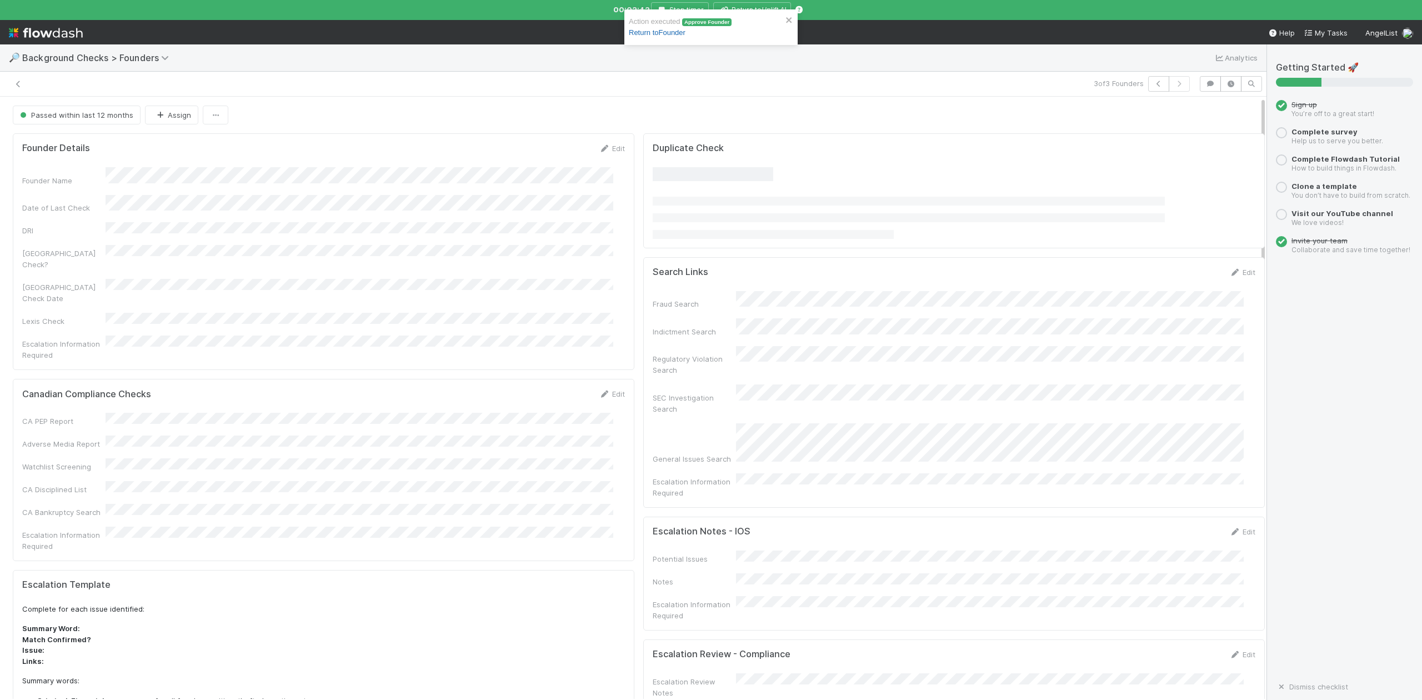
click at [653, 33] on link "Return to Founder" at bounding box center [657, 32] width 57 height 8
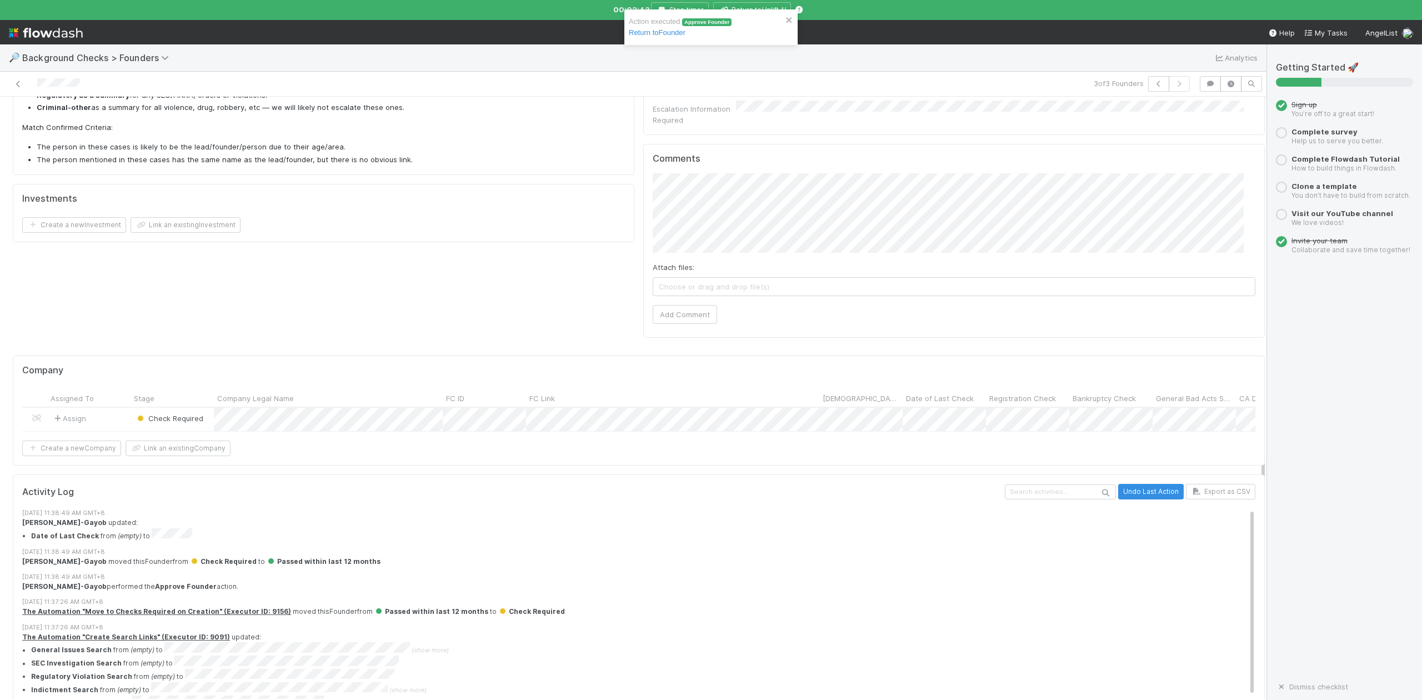
scroll to position [652, 0]
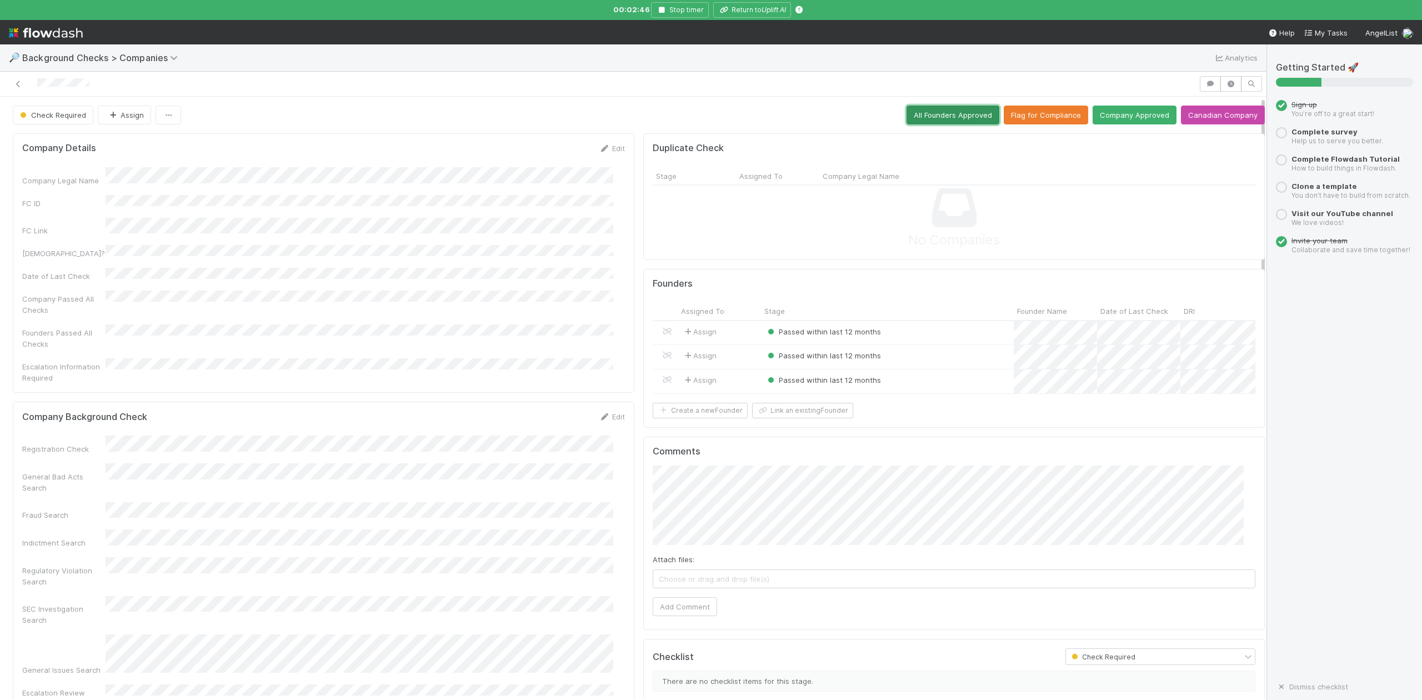
click at [918, 112] on button "All Founders Approved" at bounding box center [952, 115] width 93 height 19
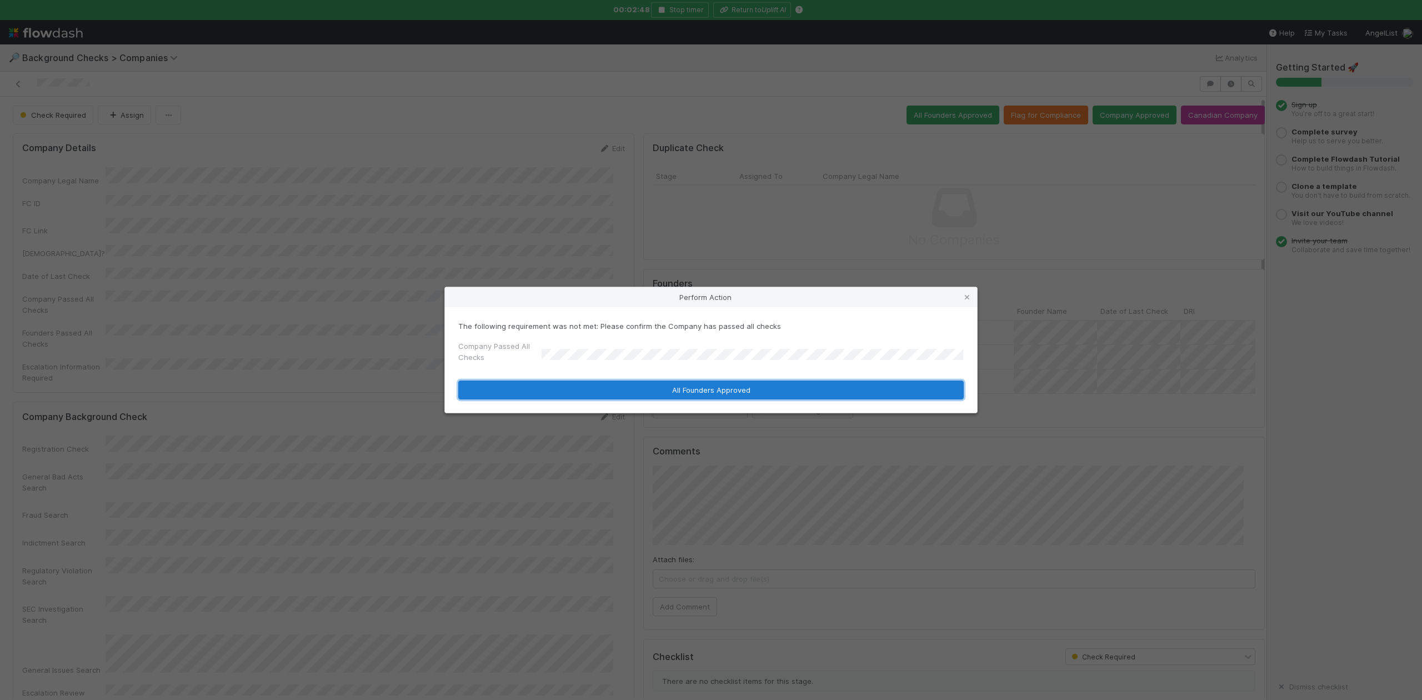
click at [596, 392] on button "All Founders Approved" at bounding box center [710, 389] width 505 height 19
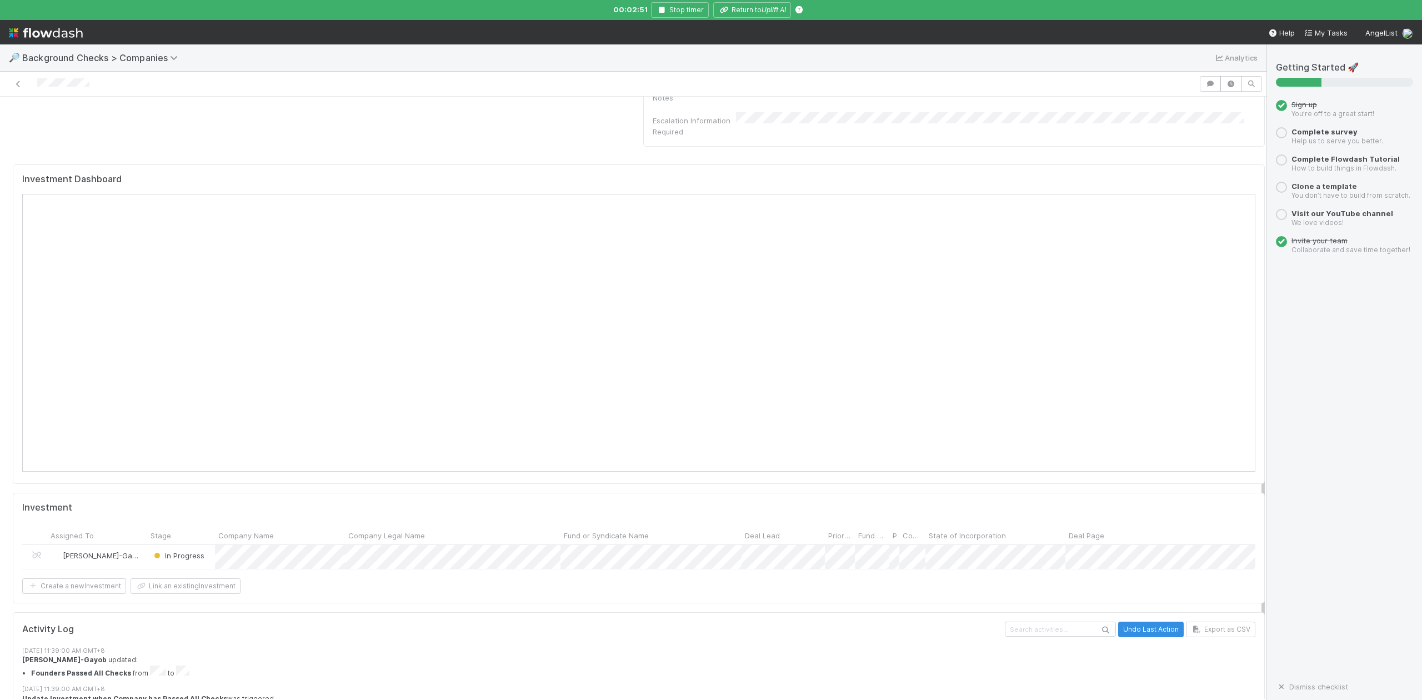
scroll to position [1036, 0]
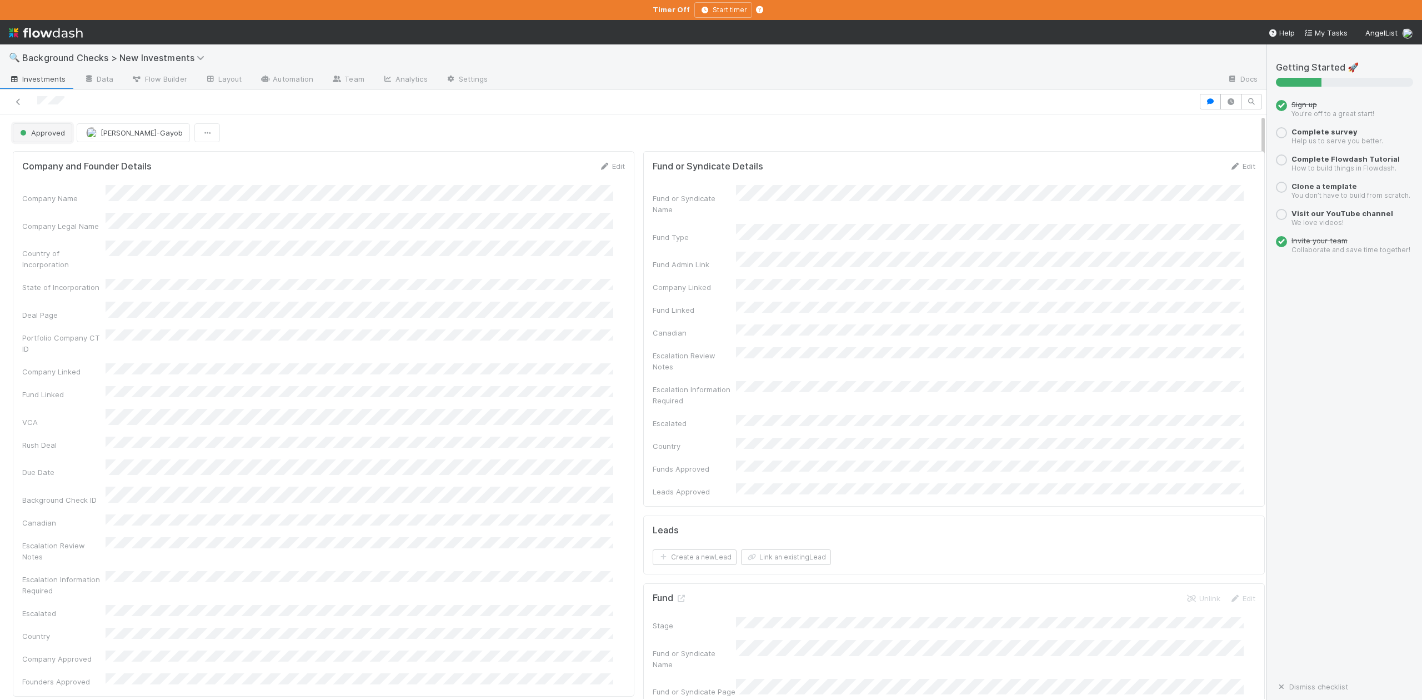
click at [54, 142] on button "Approved" at bounding box center [42, 132] width 59 height 19
click at [65, 180] on span "In Progress" at bounding box center [42, 182] width 53 height 9
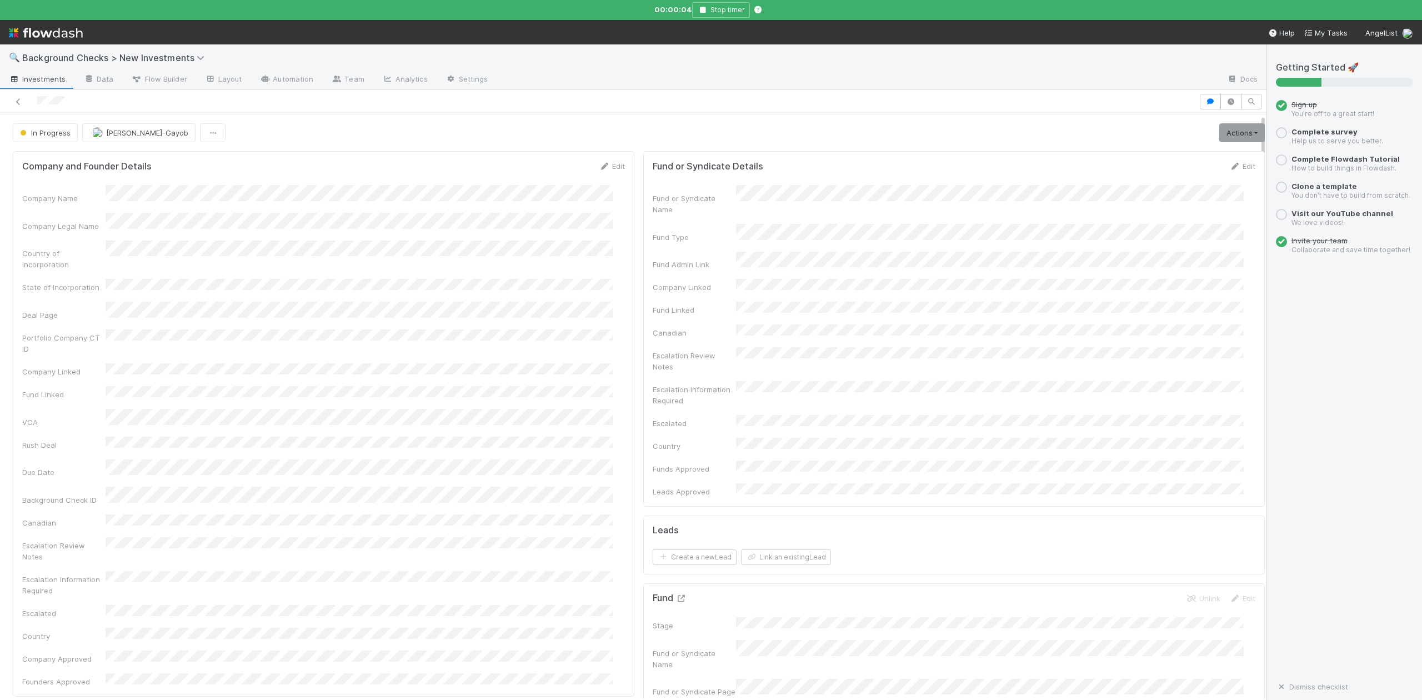
click at [675, 595] on icon at bounding box center [680, 598] width 11 height 7
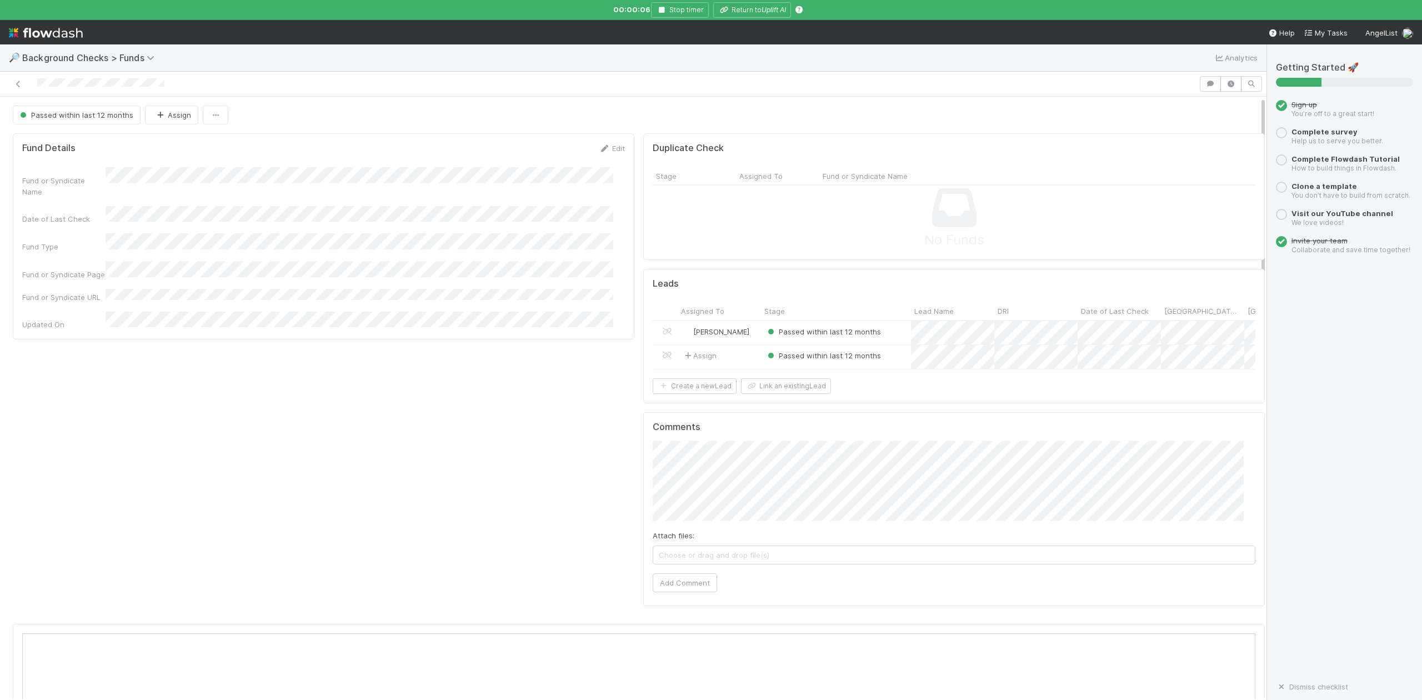
scroll to position [214, 1199]
click at [738, 17] on div at bounding box center [711, 350] width 1422 height 700
click at [749, 11] on button "Return to Uplift AI" at bounding box center [752, 10] width 78 height 16
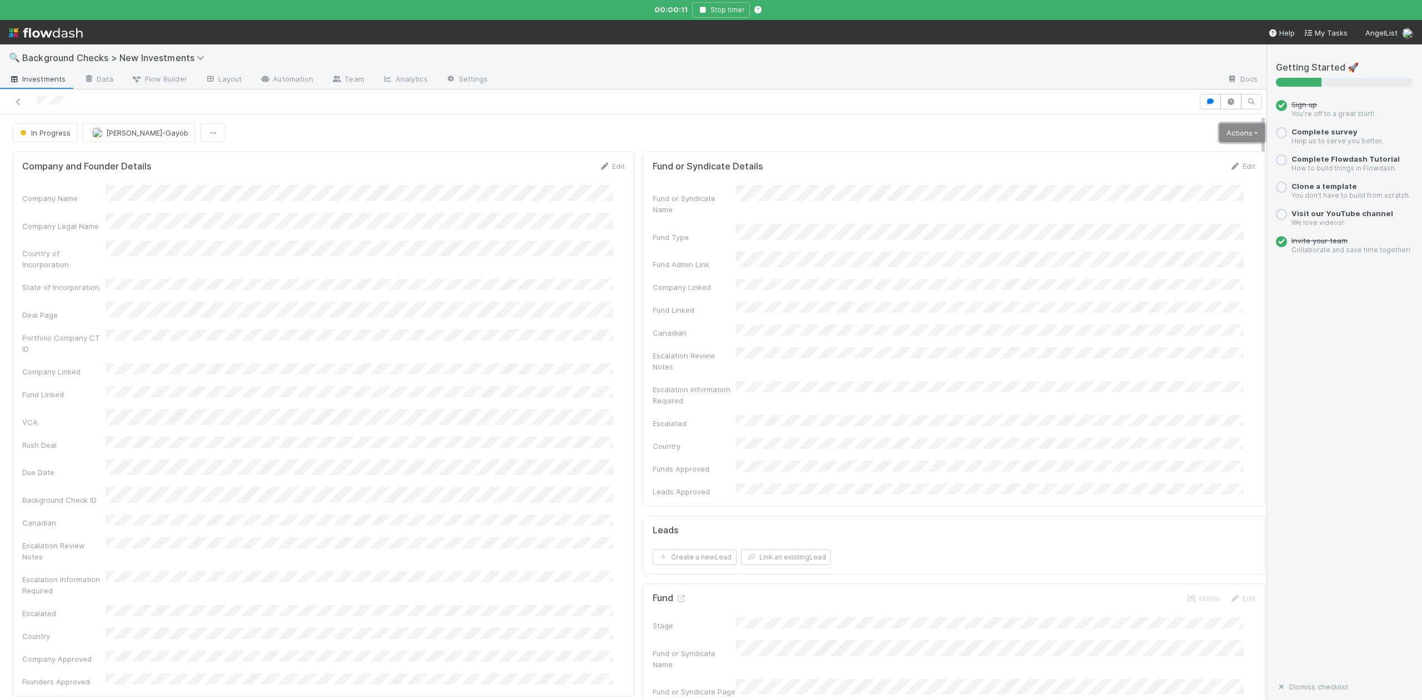
click at [1219, 132] on link "Actions" at bounding box center [1242, 132] width 46 height 19
click at [1141, 156] on button "Finish" at bounding box center [1203, 156] width 124 height 16
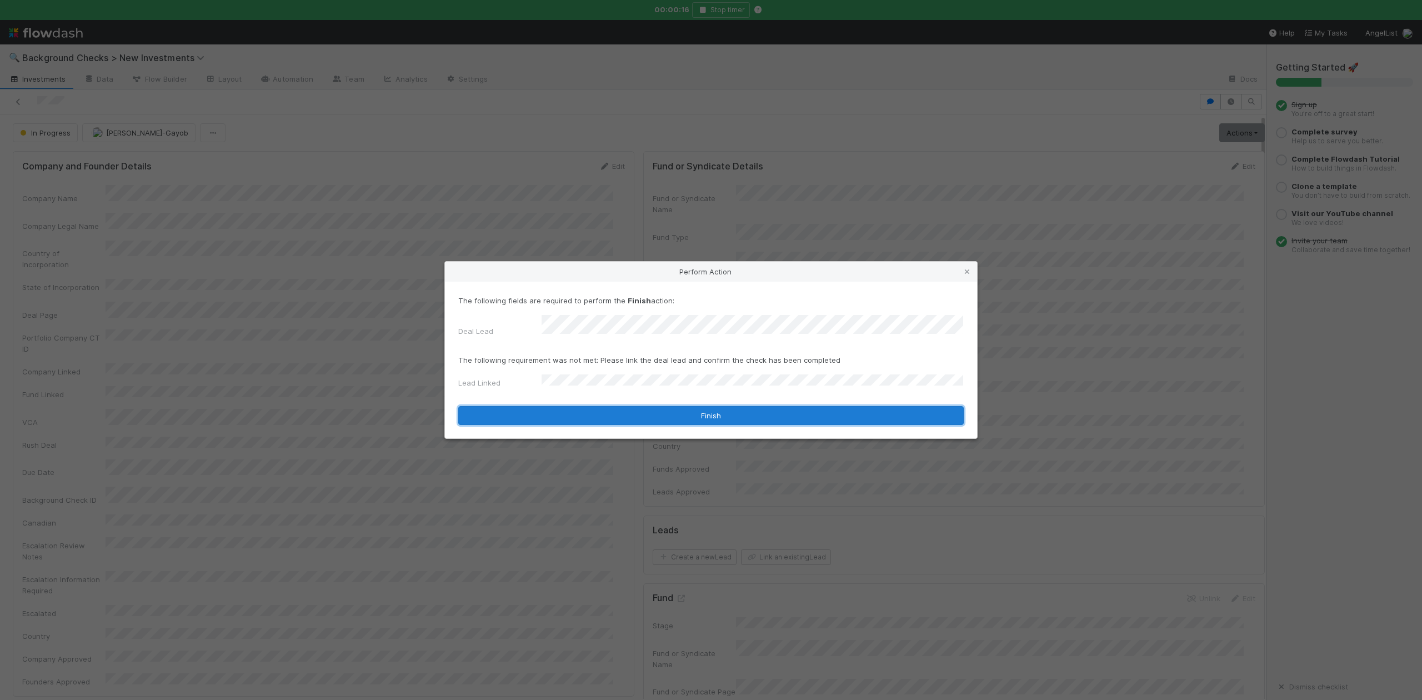
click at [625, 409] on button "Finish" at bounding box center [710, 415] width 505 height 19
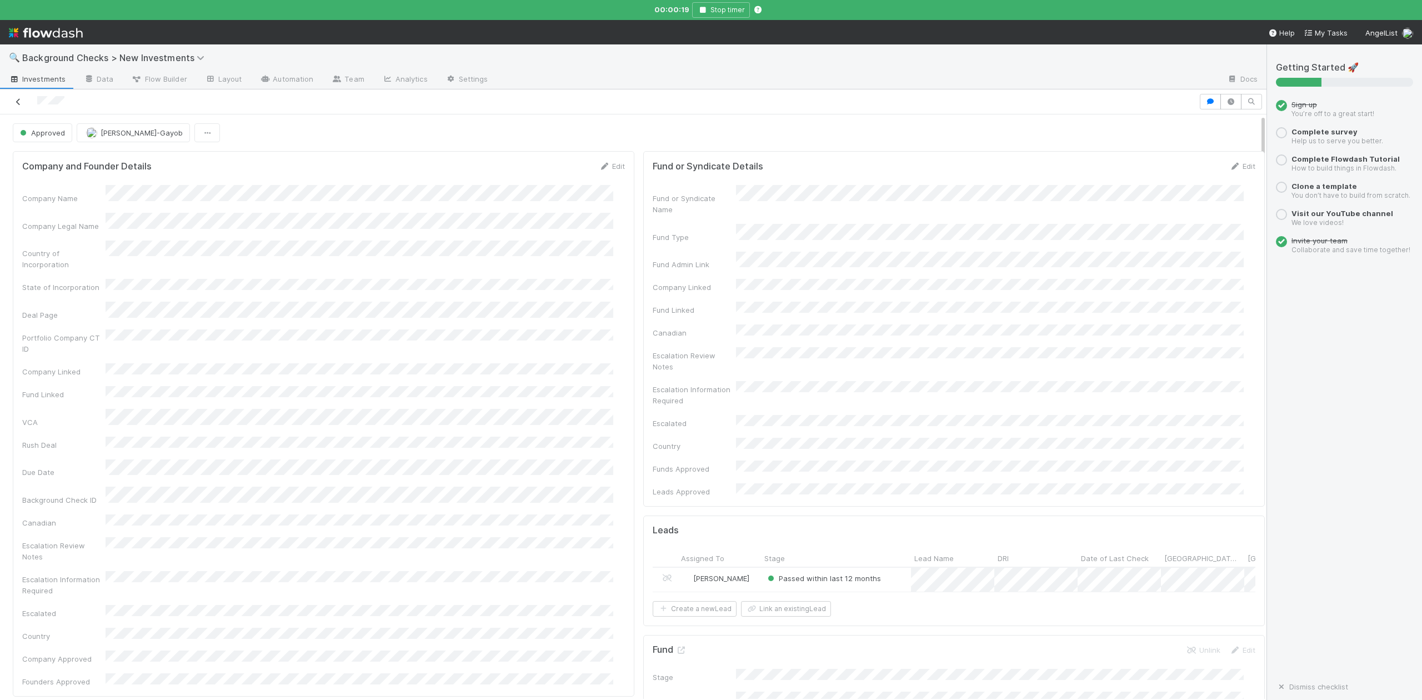
click at [18, 106] on icon at bounding box center [18, 101] width 11 height 7
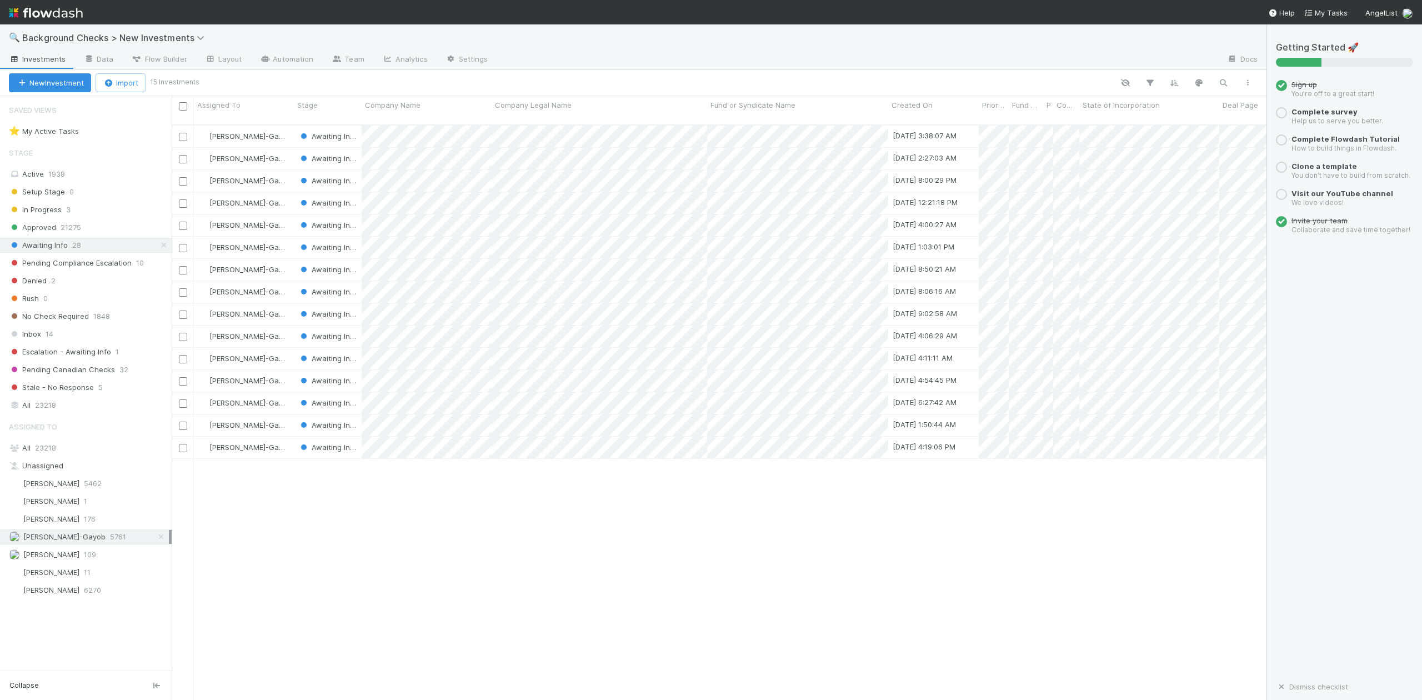
scroll to position [573, 1084]
click at [424, 509] on div at bounding box center [711, 350] width 1422 height 700
drag, startPoint x: 452, startPoint y: 532, endPoint x: 449, endPoint y: 518, distance: 14.8
click at [452, 532] on div at bounding box center [711, 350] width 1422 height 700
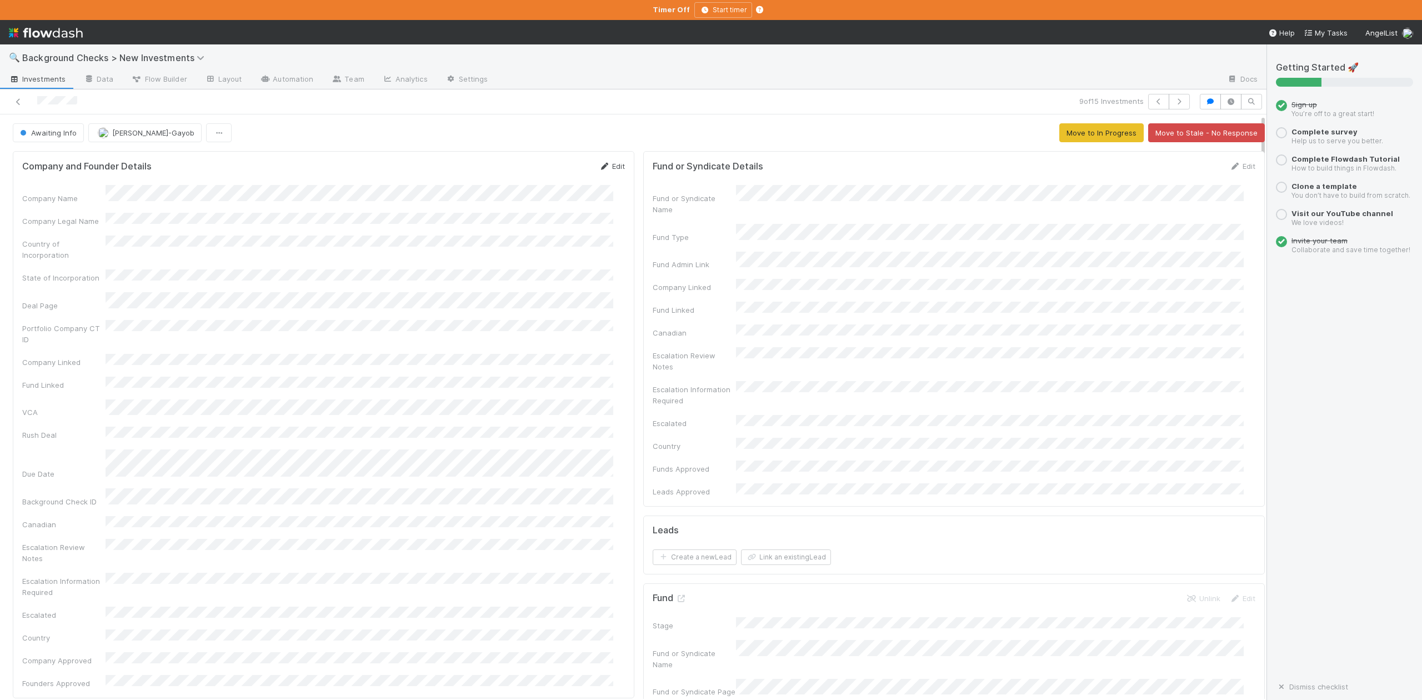
click at [608, 169] on link "Edit" at bounding box center [612, 166] width 26 height 9
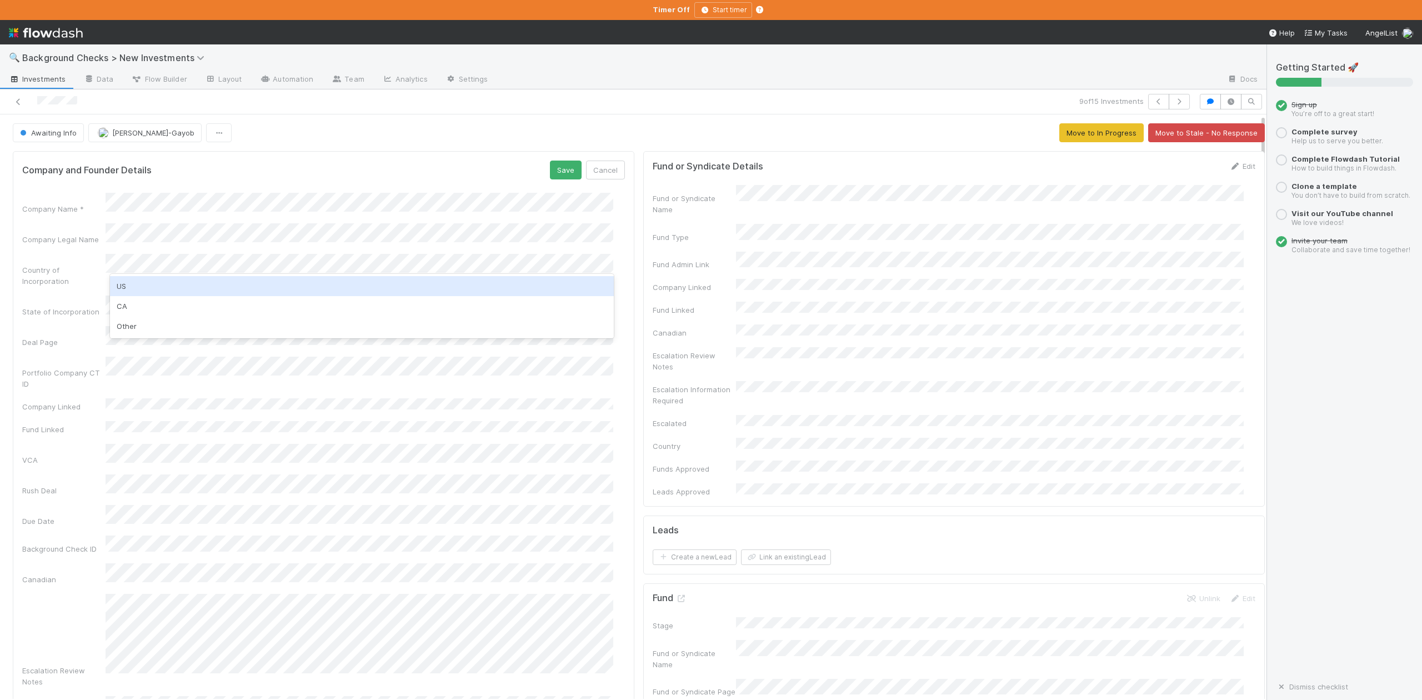
click at [126, 285] on div "US" at bounding box center [361, 286] width 503 height 20
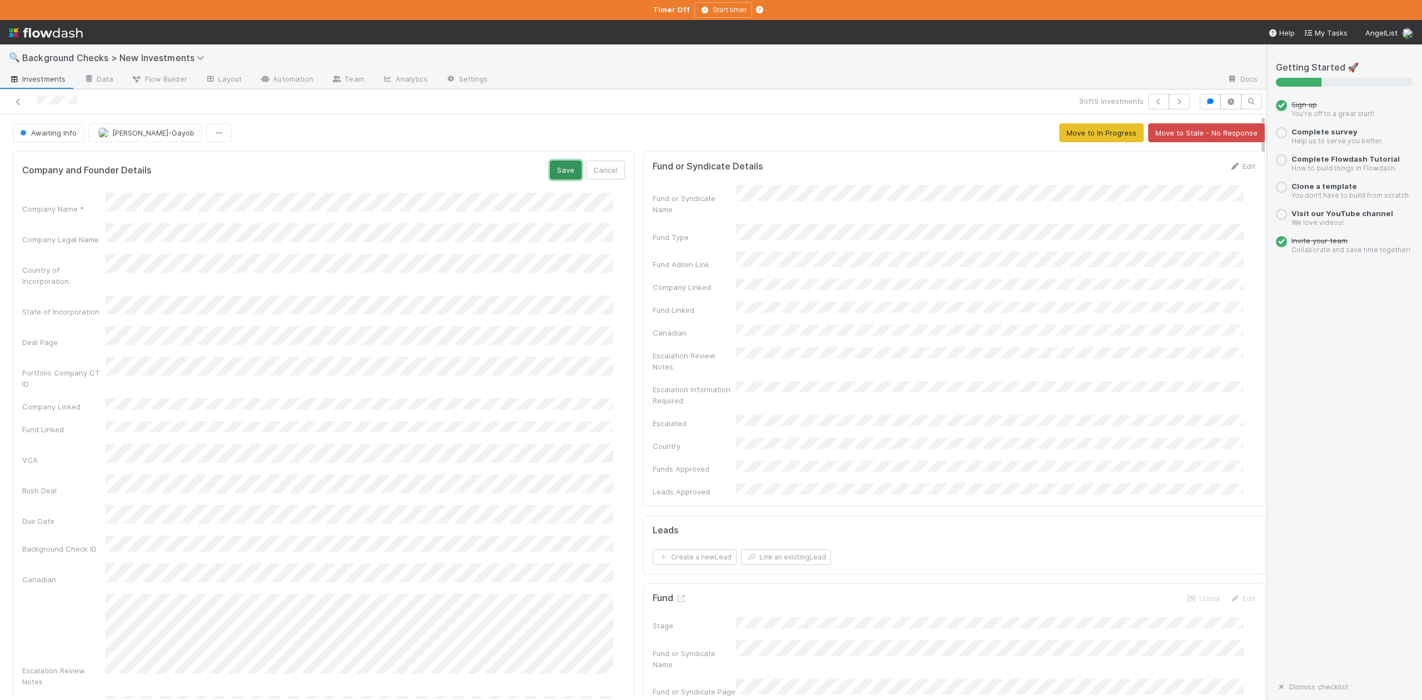
click at [553, 169] on button "Save" at bounding box center [566, 170] width 32 height 19
click at [51, 136] on span "Awaiting Info" at bounding box center [47, 132] width 59 height 9
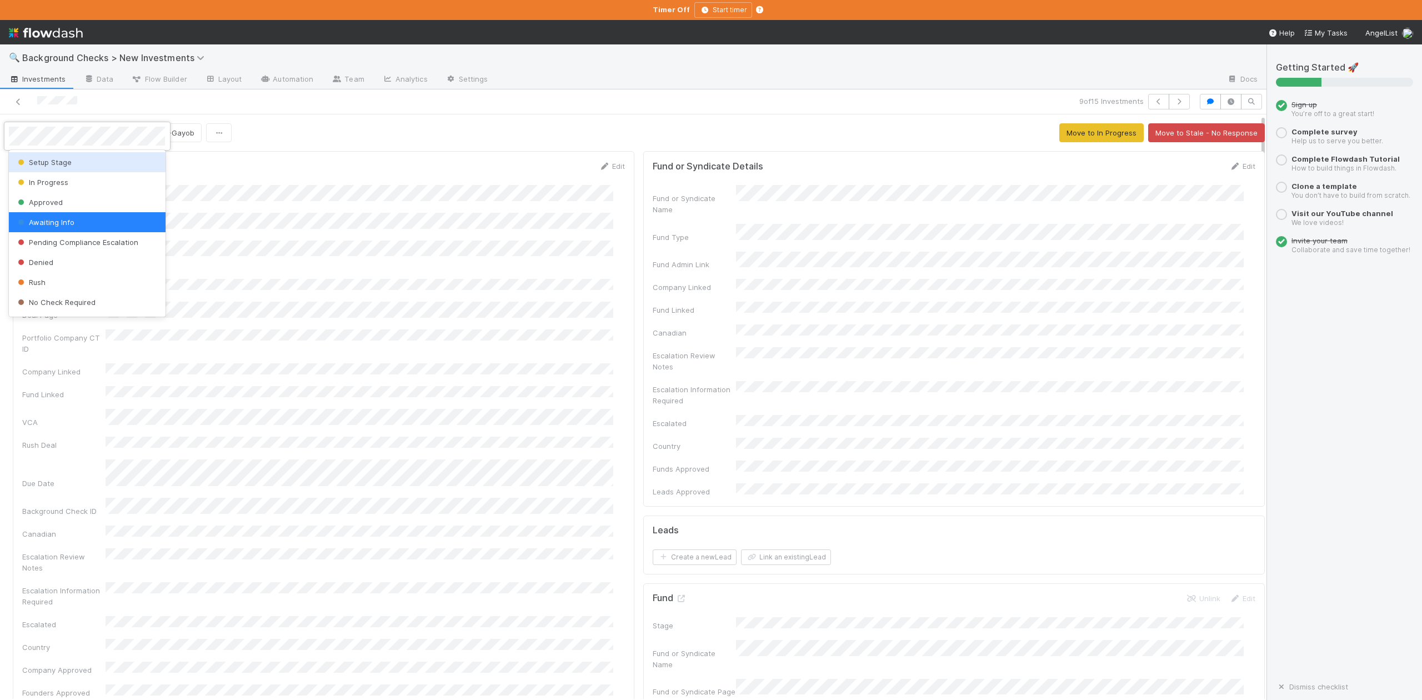
click at [52, 159] on span "Setup Stage" at bounding box center [44, 162] width 56 height 9
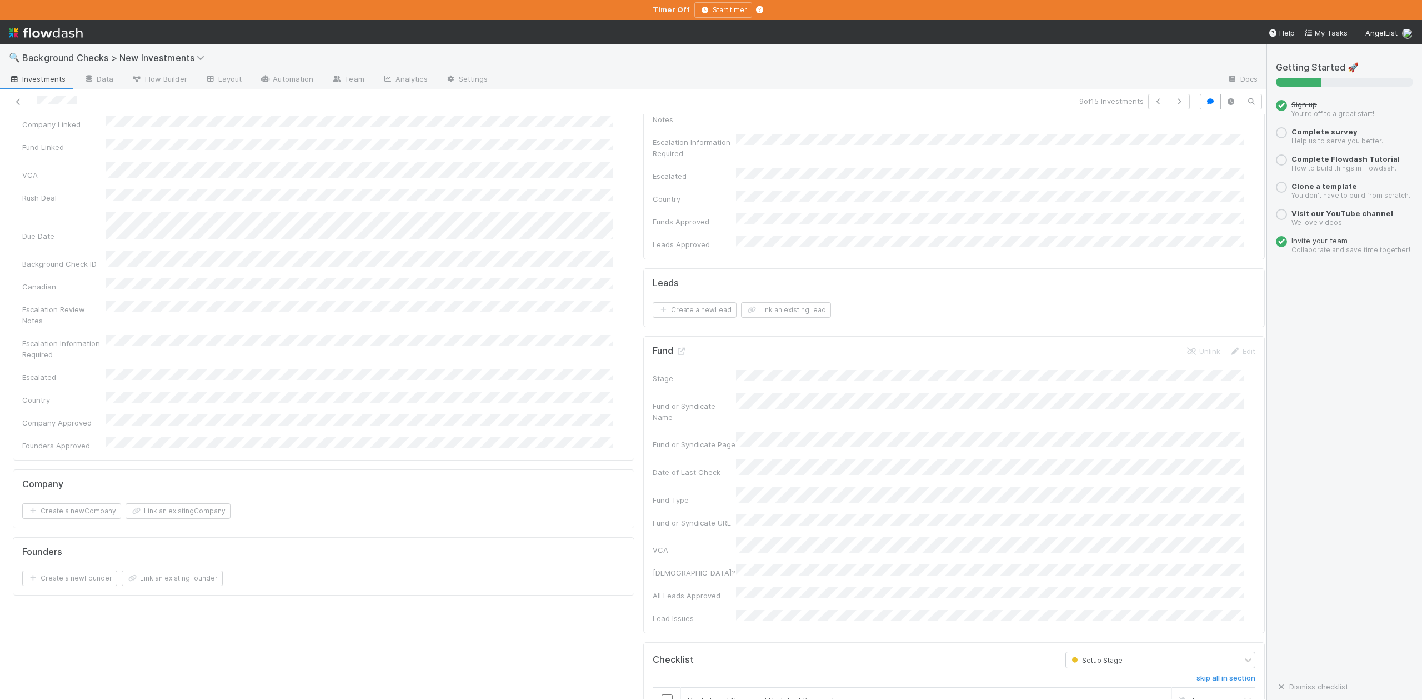
scroll to position [370, 0]
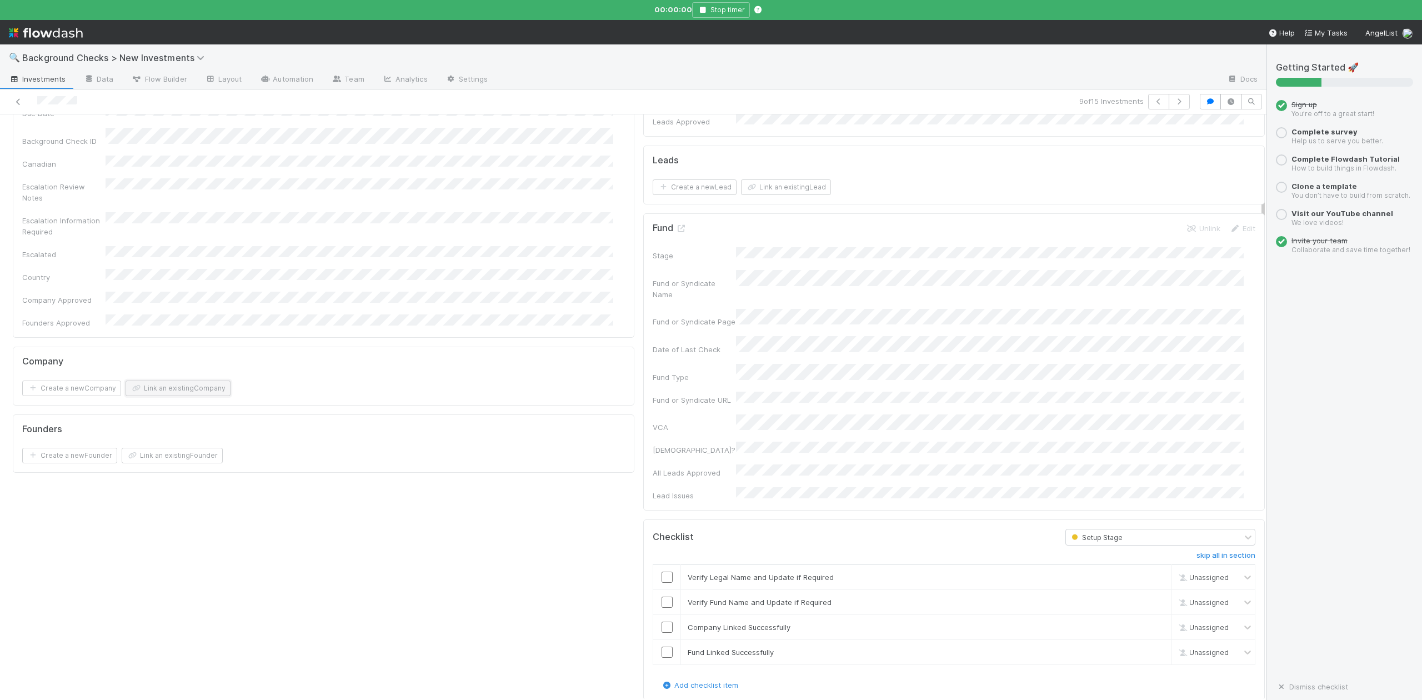
click at [191, 380] on button "Link an existing Company" at bounding box center [178, 388] width 105 height 16
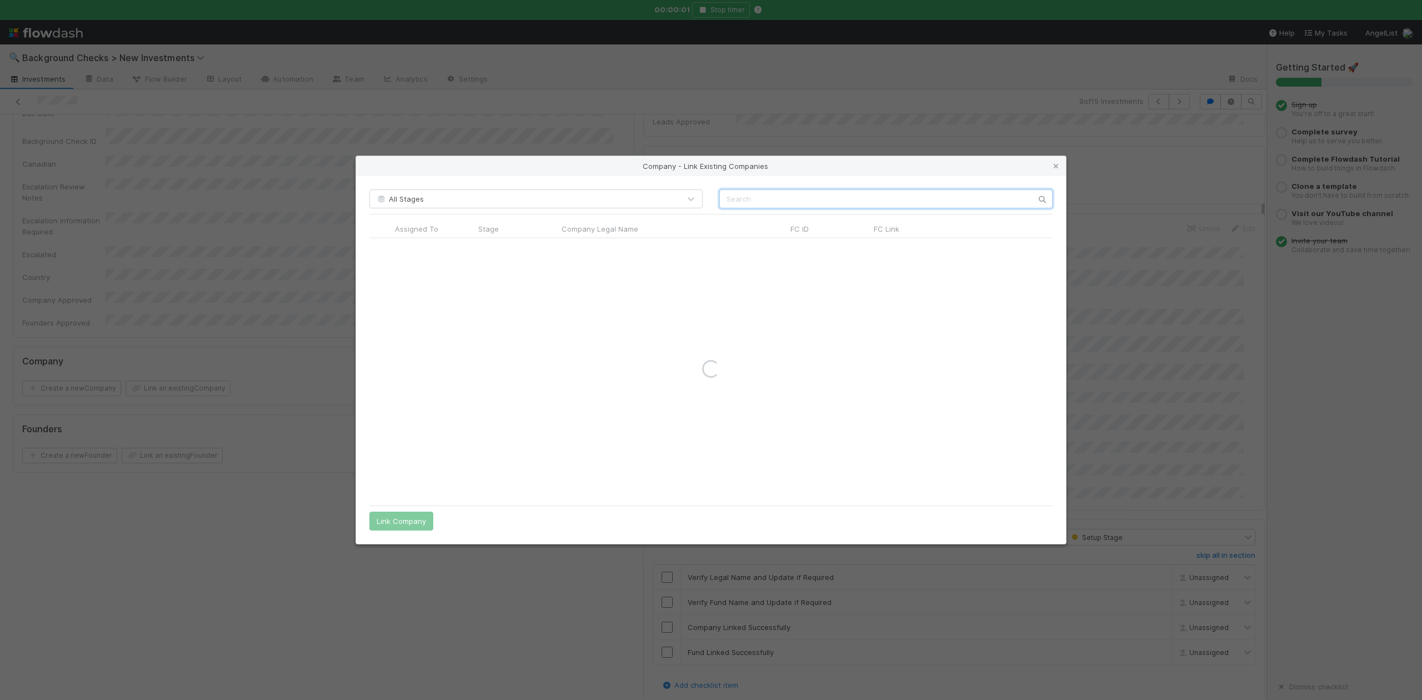
click at [727, 199] on input "text" at bounding box center [885, 198] width 333 height 19
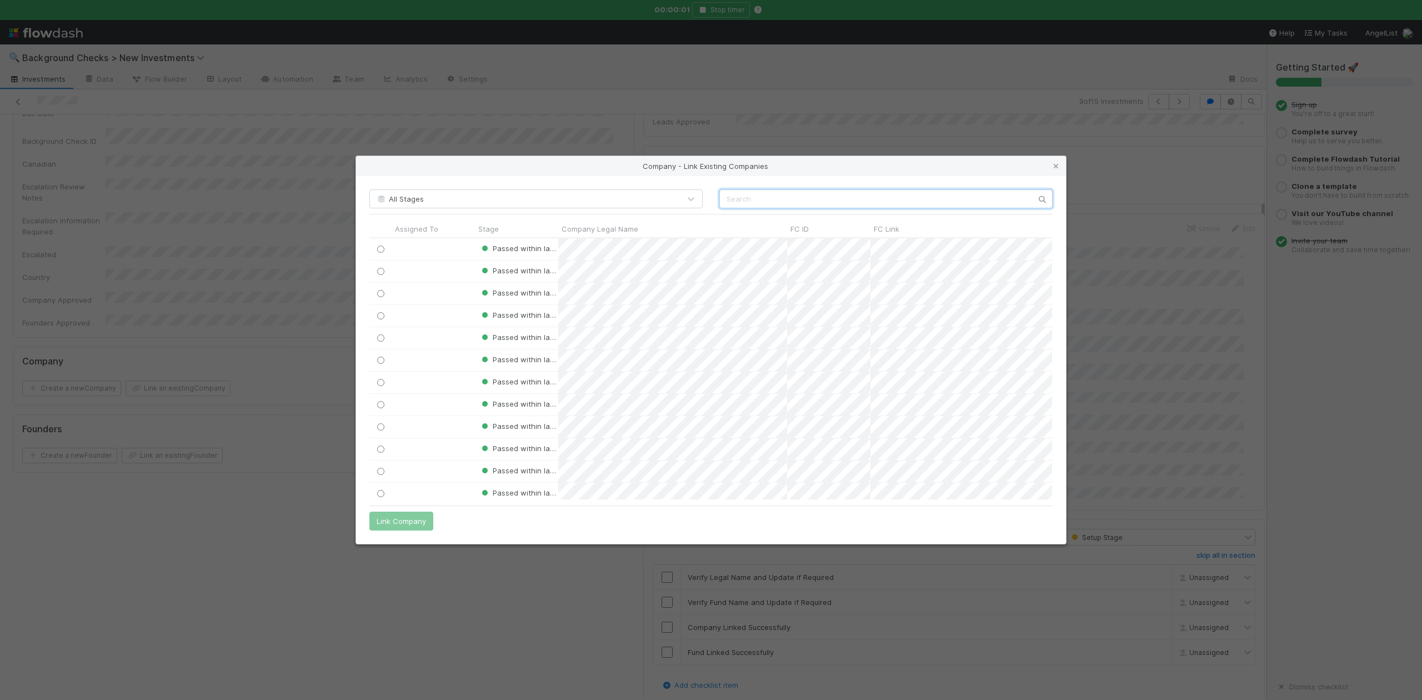
scroll to position [250, 672]
paste input "HALLUMINATE, INC."
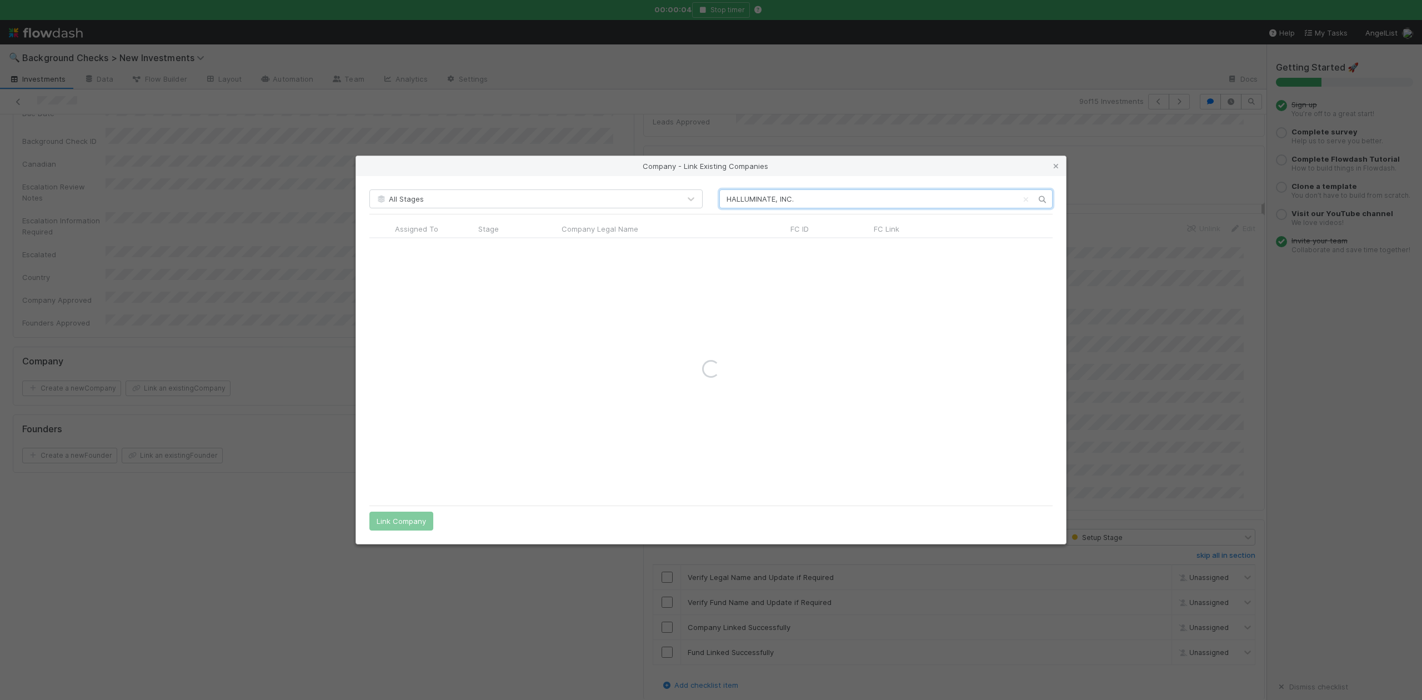
click at [727, 199] on input "HALLUMINATE, INC." at bounding box center [885, 198] width 333 height 19
type input "HALLUMINATE, INC."
click at [379, 252] on input "radio" at bounding box center [380, 249] width 7 height 7
click at [403, 524] on button "Link Company" at bounding box center [401, 521] width 64 height 19
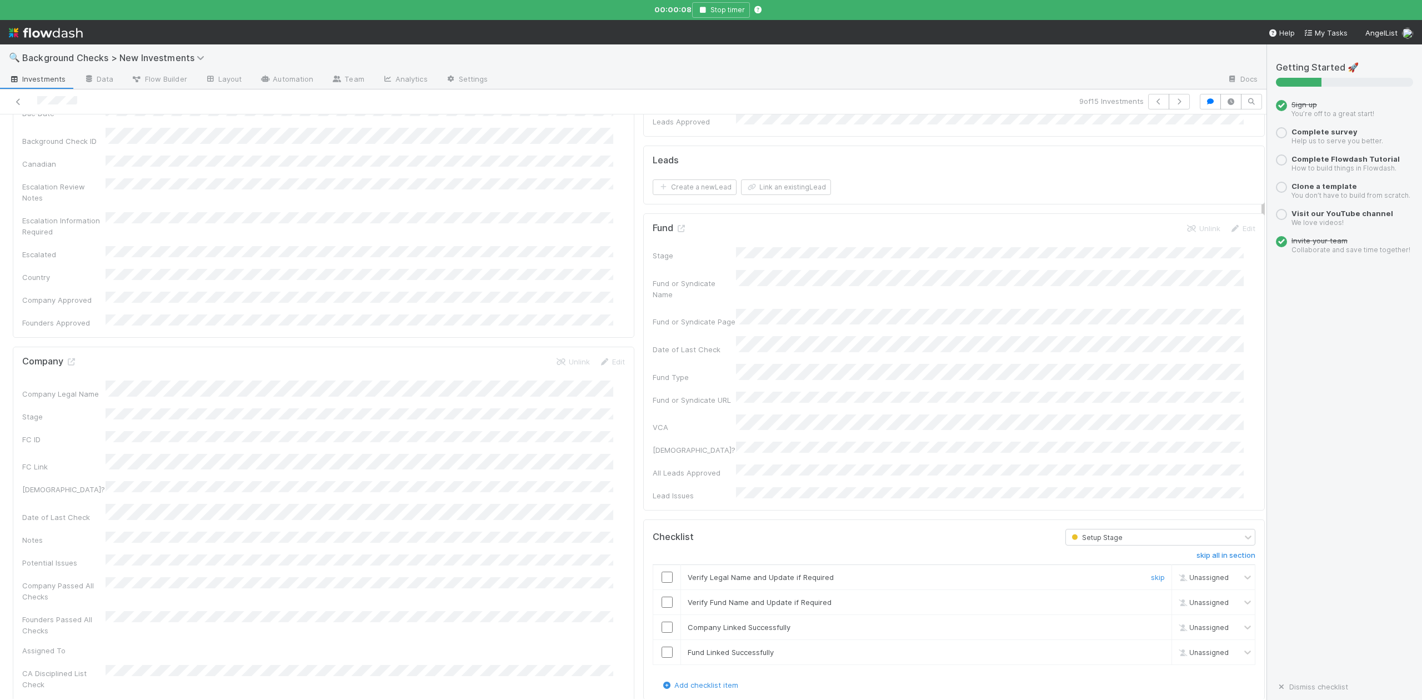
click at [662, 572] on input "checkbox" at bounding box center [667, 577] width 11 height 11
click at [662, 597] on input "checkbox" at bounding box center [667, 602] width 11 height 11
click at [662, 622] on input "checkbox" at bounding box center [667, 627] width 11 height 11
click at [662, 647] on input "checkbox" at bounding box center [667, 652] width 11 height 11
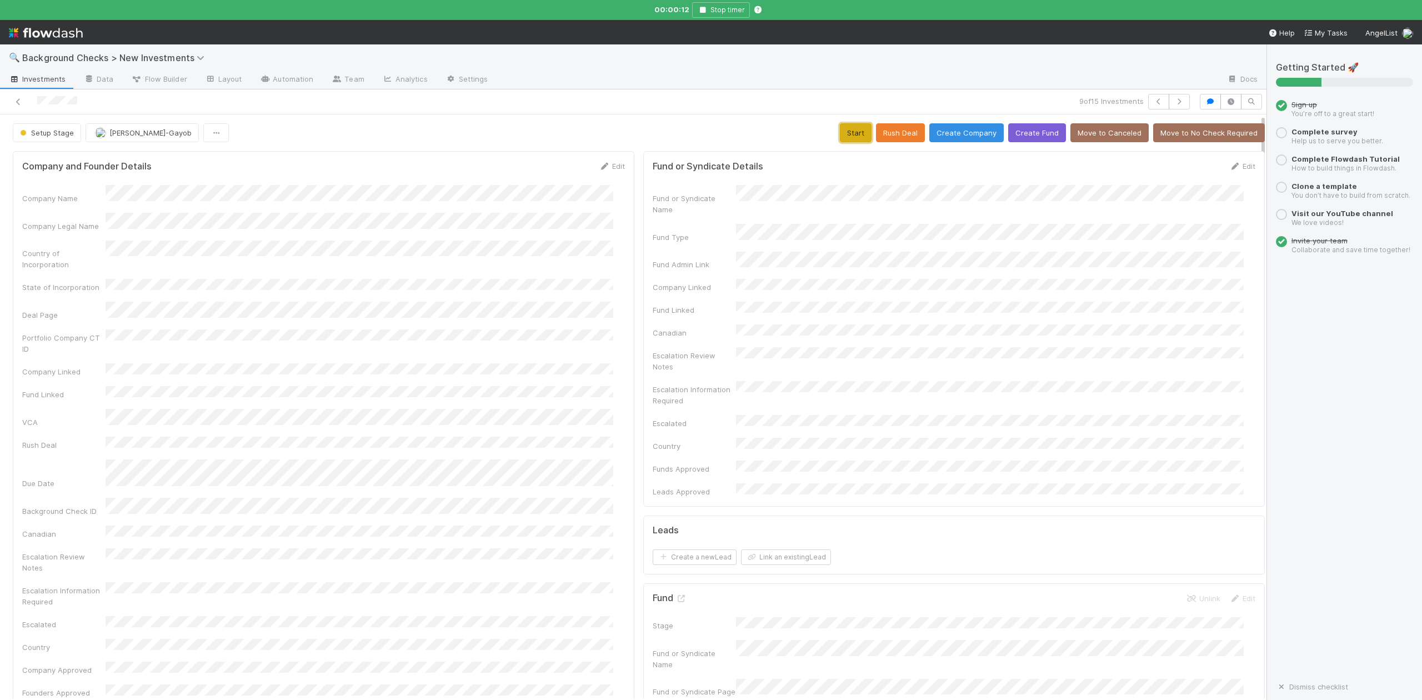
click at [845, 128] on button "Start" at bounding box center [856, 132] width 32 height 19
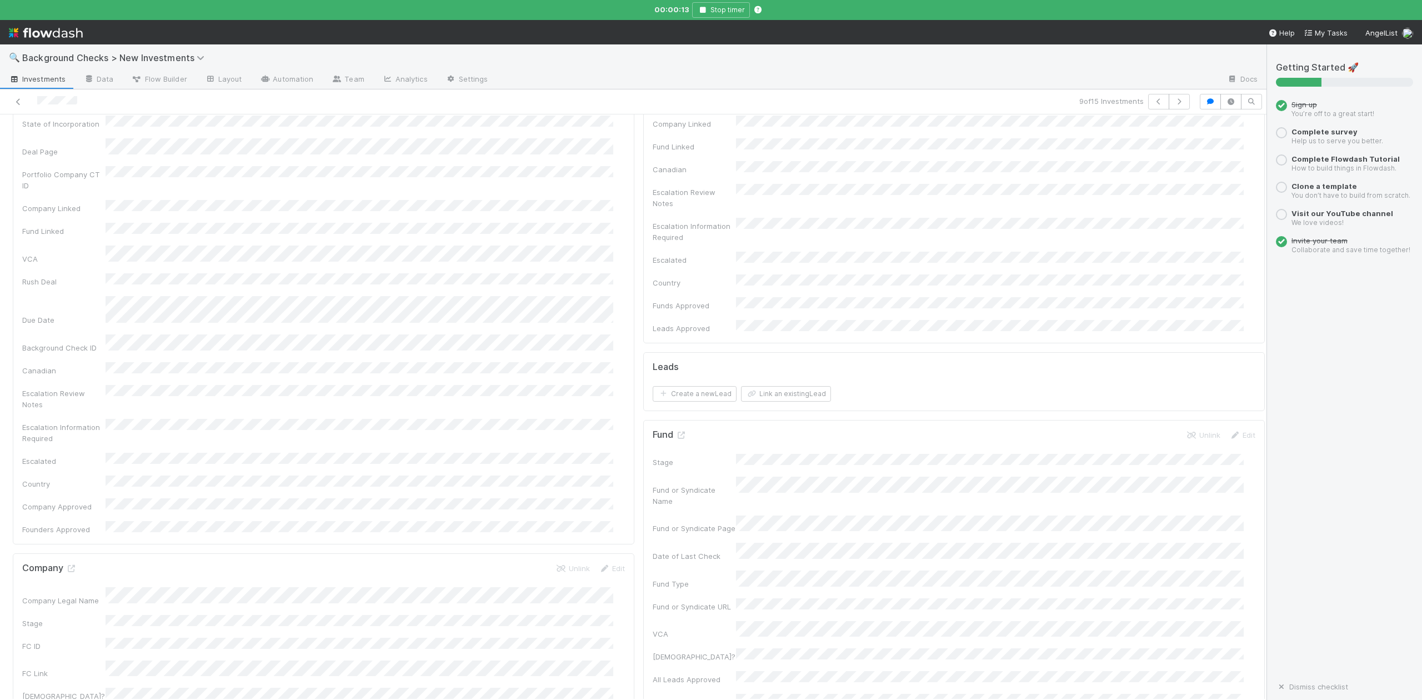
scroll to position [222, 0]
click at [68, 506] on icon at bounding box center [71, 509] width 11 height 7
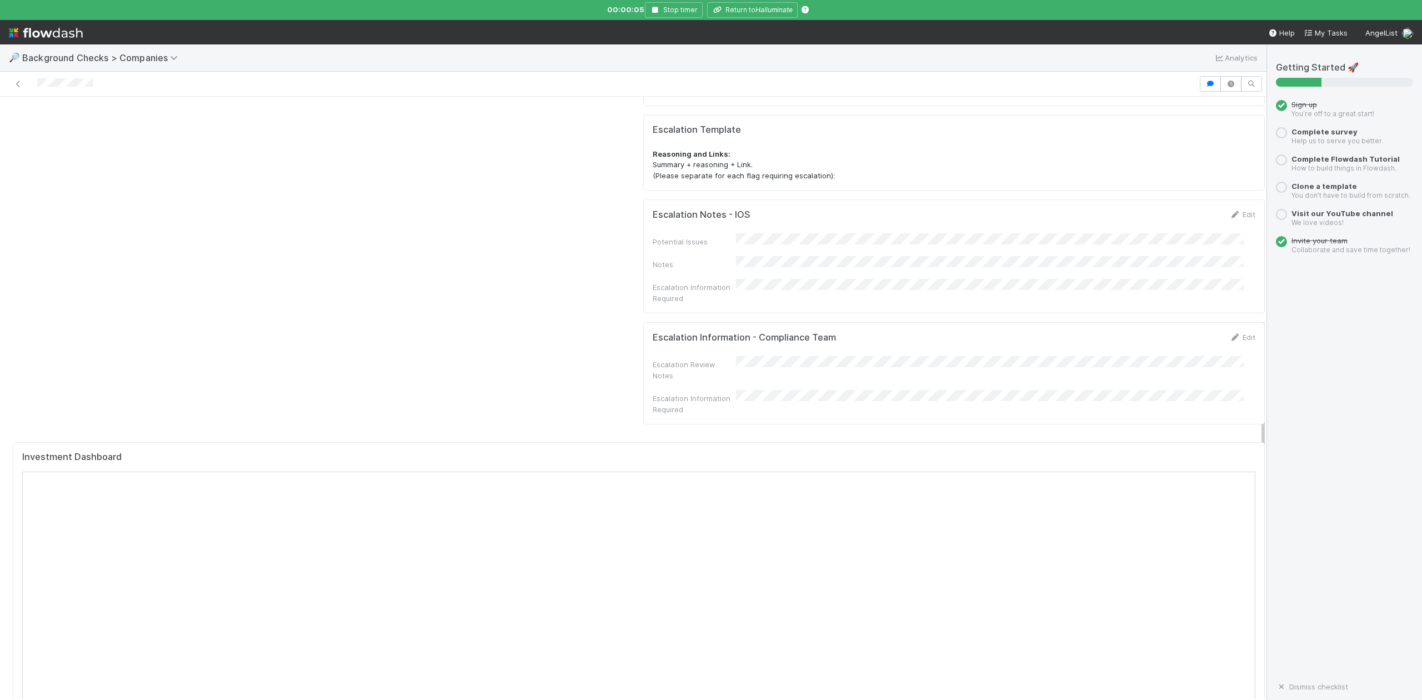
scroll to position [963, 0]
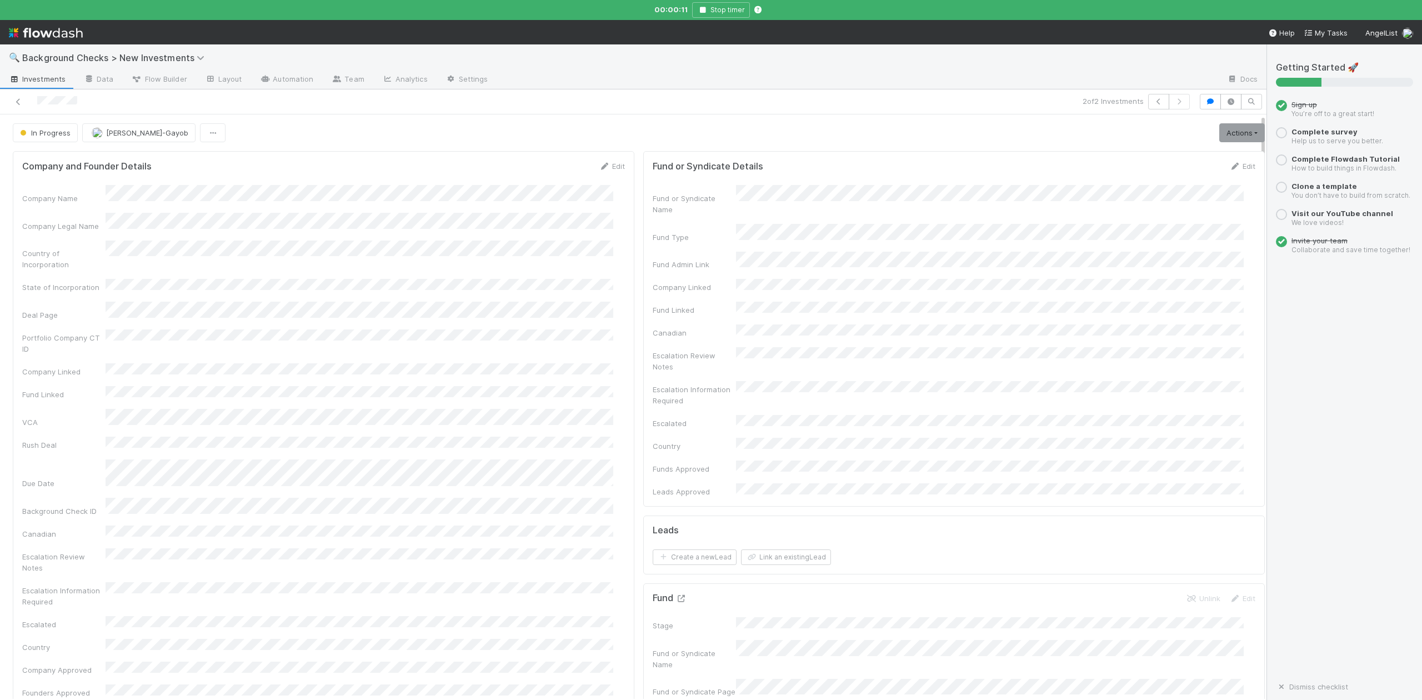
click at [675, 595] on icon at bounding box center [680, 598] width 11 height 7
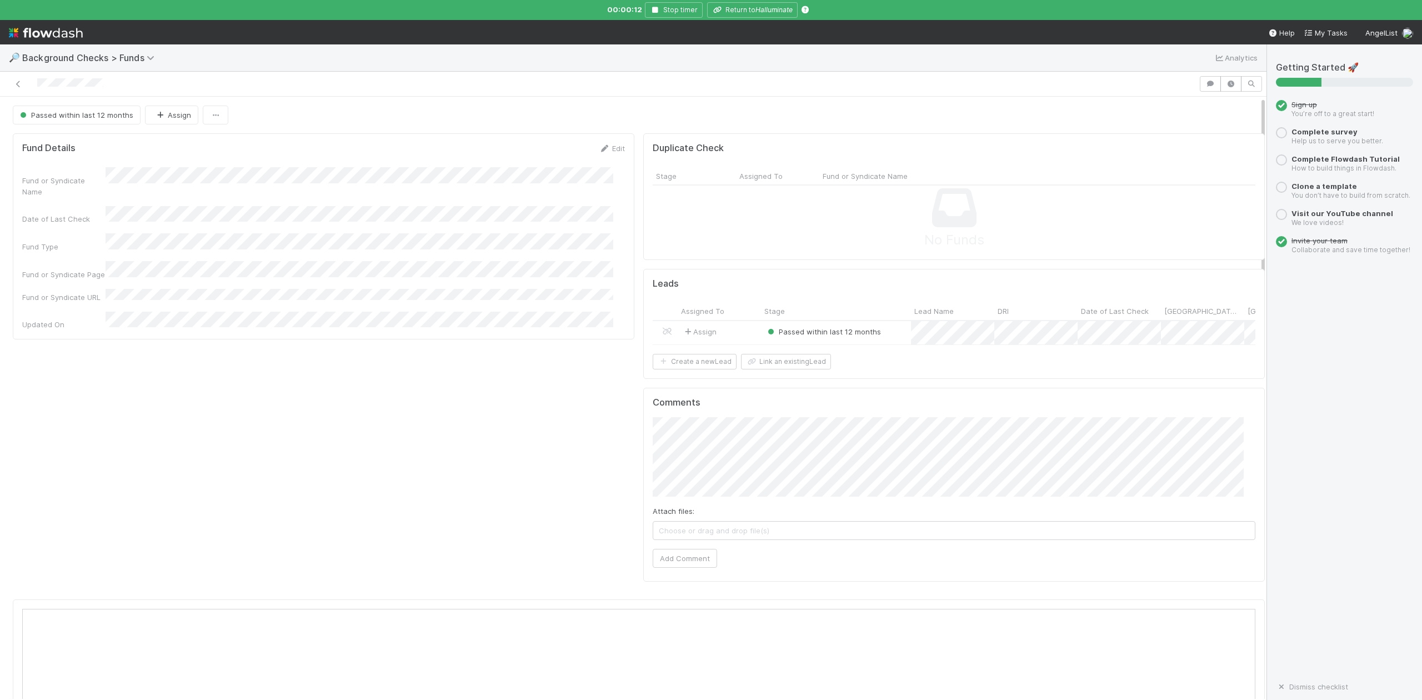
scroll to position [214, 1199]
click at [738, 5] on div at bounding box center [711, 350] width 1422 height 700
click at [742, 12] on button "Return to Halluminate" at bounding box center [752, 10] width 91 height 16
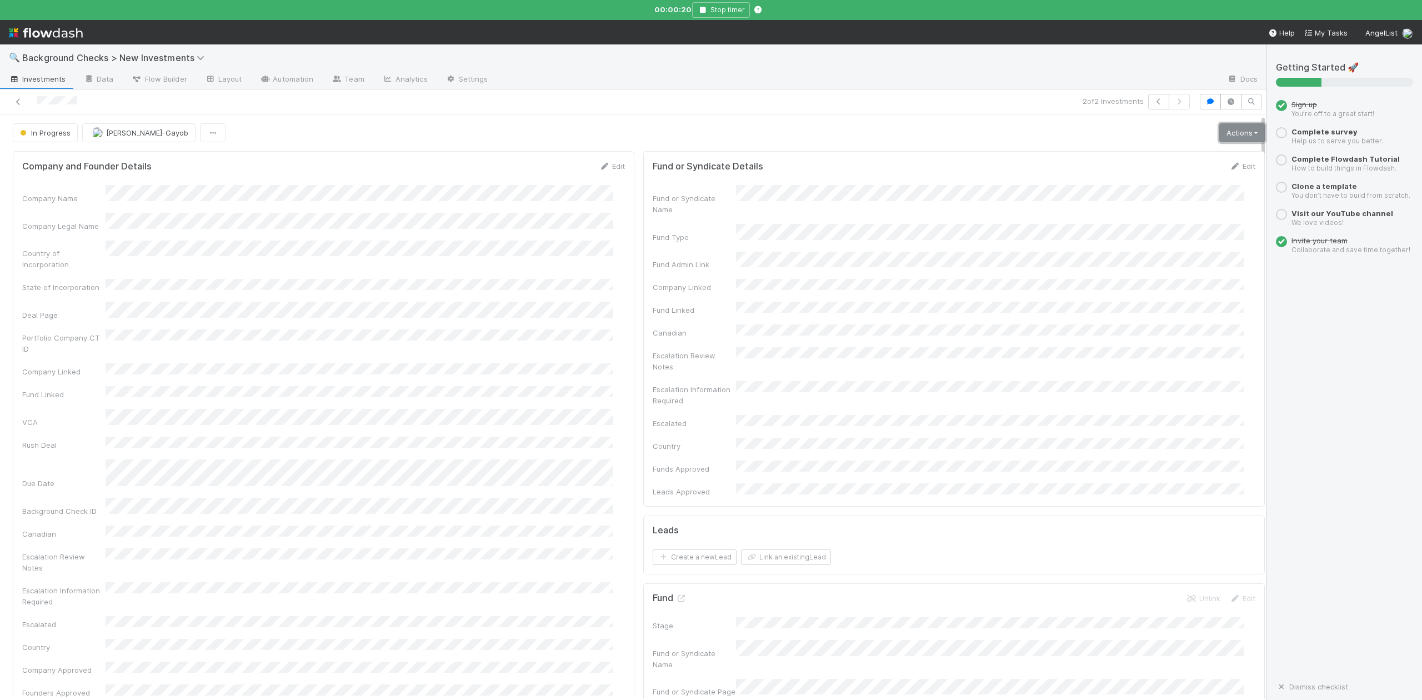
click at [1219, 133] on link "Actions" at bounding box center [1242, 132] width 46 height 19
click at [1142, 156] on button "Finish" at bounding box center [1203, 156] width 124 height 16
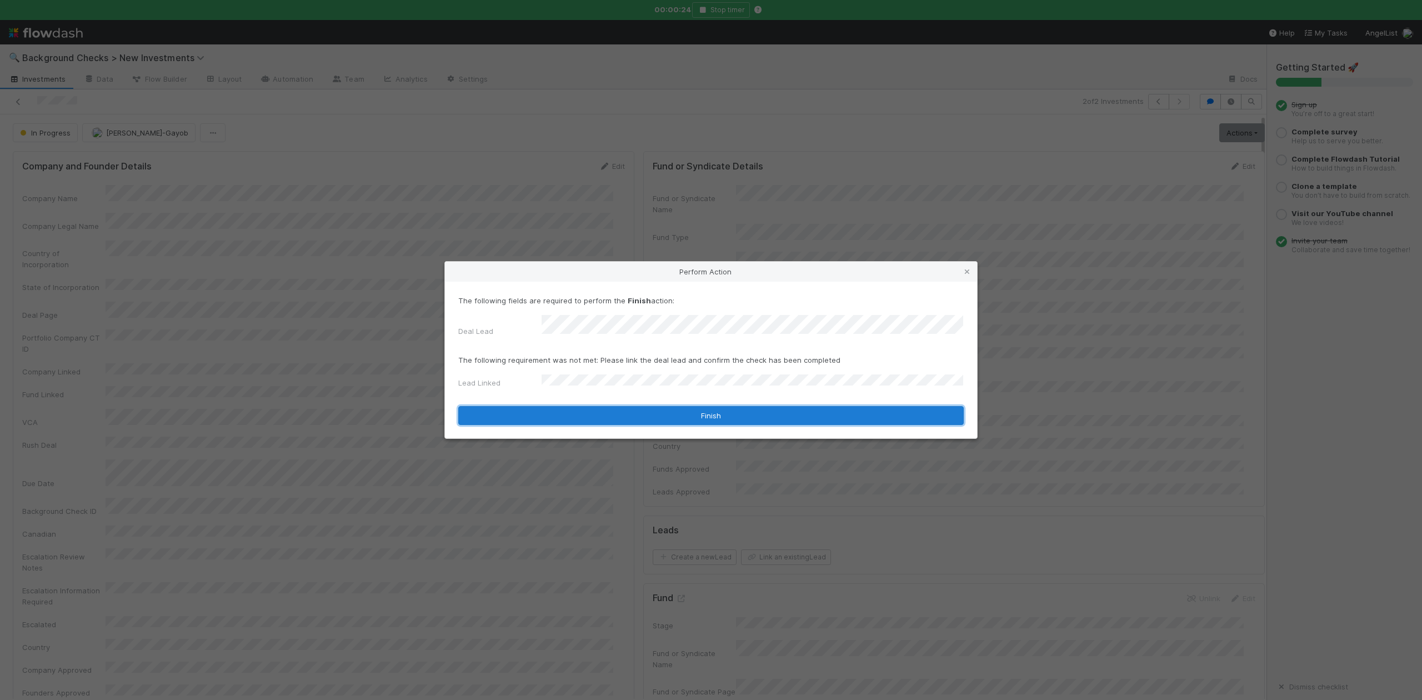
click at [553, 406] on button "Finish" at bounding box center [710, 415] width 505 height 19
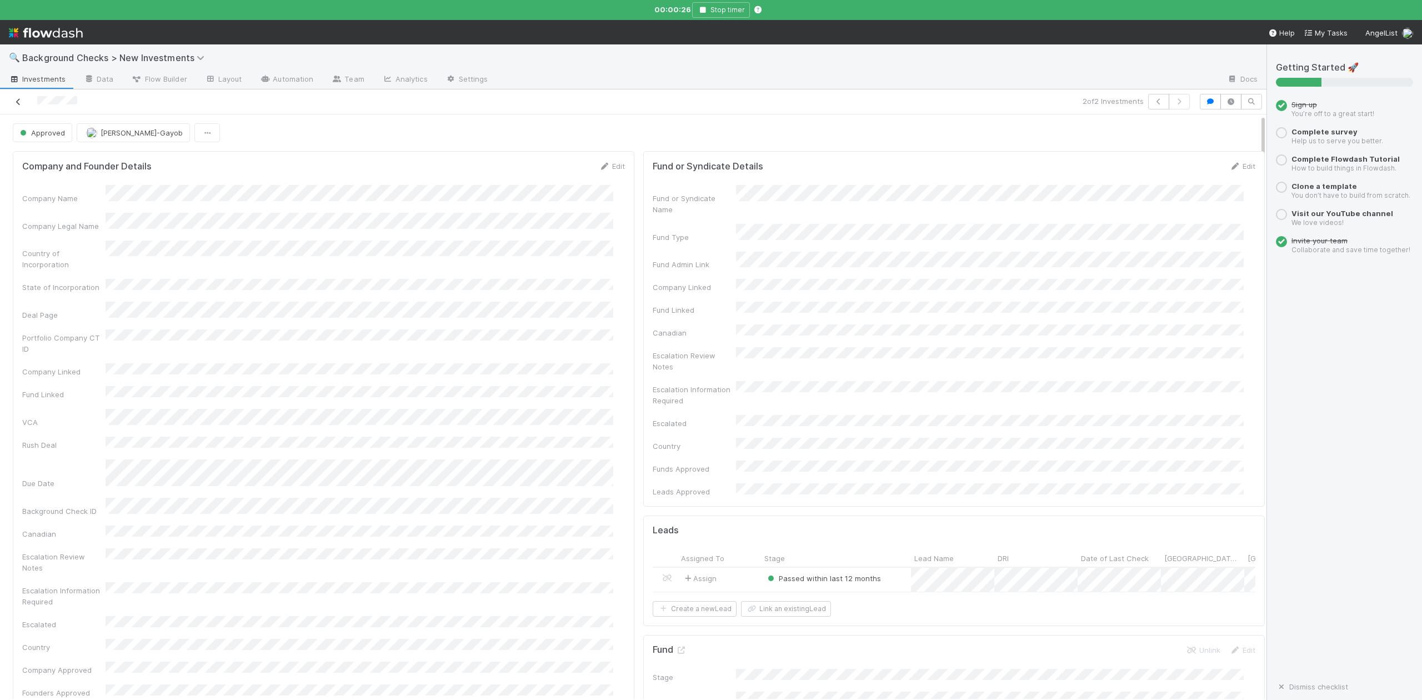
click at [16, 105] on icon at bounding box center [18, 101] width 11 height 7
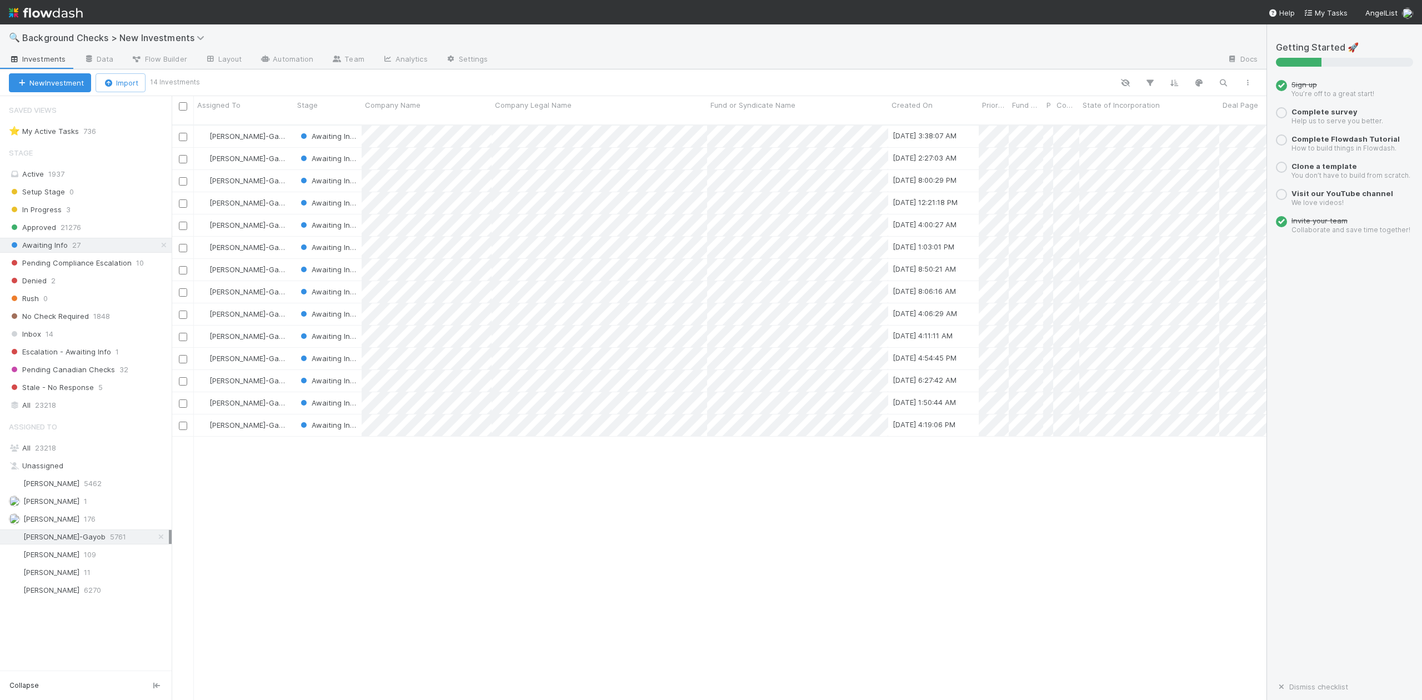
scroll to position [573, 1084]
click at [405, 478] on div at bounding box center [711, 350] width 1422 height 700
click at [472, 545] on div at bounding box center [711, 350] width 1422 height 700
click at [430, 597] on div at bounding box center [711, 350] width 1422 height 700
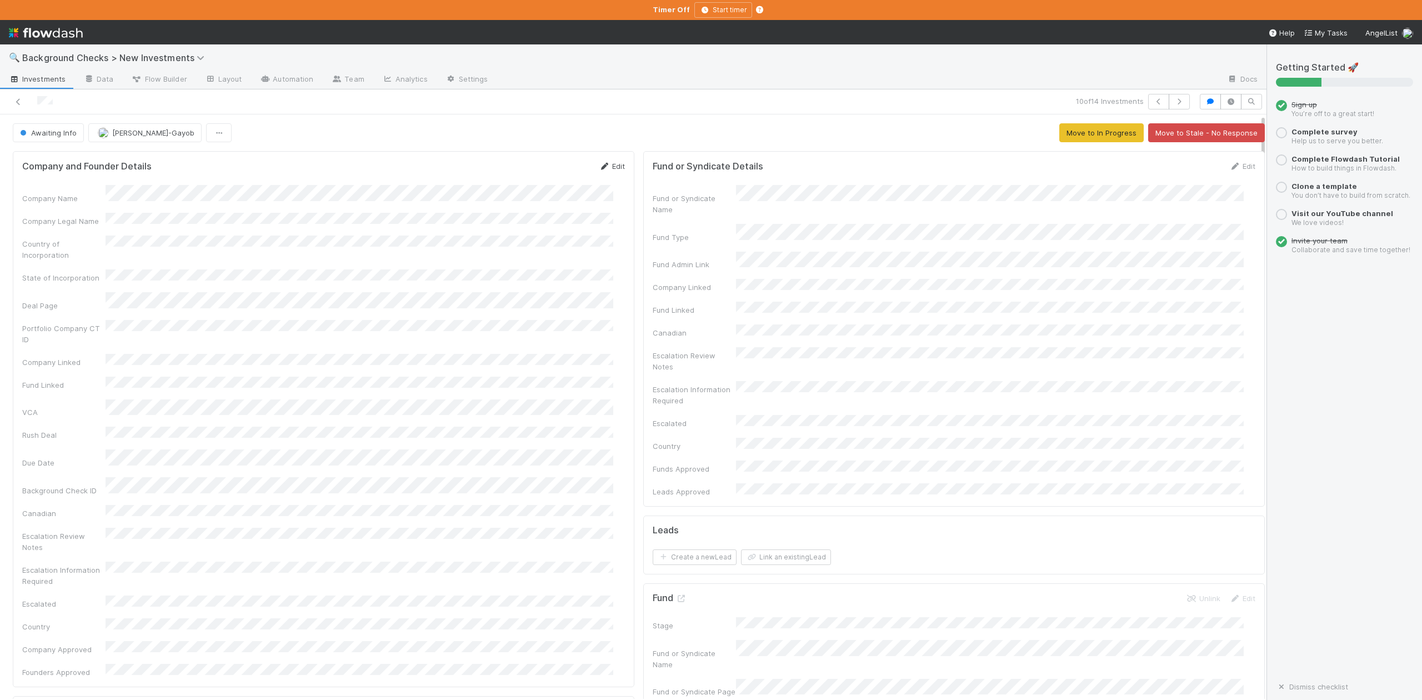
click at [609, 166] on link "Edit" at bounding box center [612, 166] width 26 height 9
click at [558, 173] on button "Save" at bounding box center [566, 170] width 32 height 19
click at [45, 132] on span "Awaiting Info" at bounding box center [47, 132] width 59 height 9
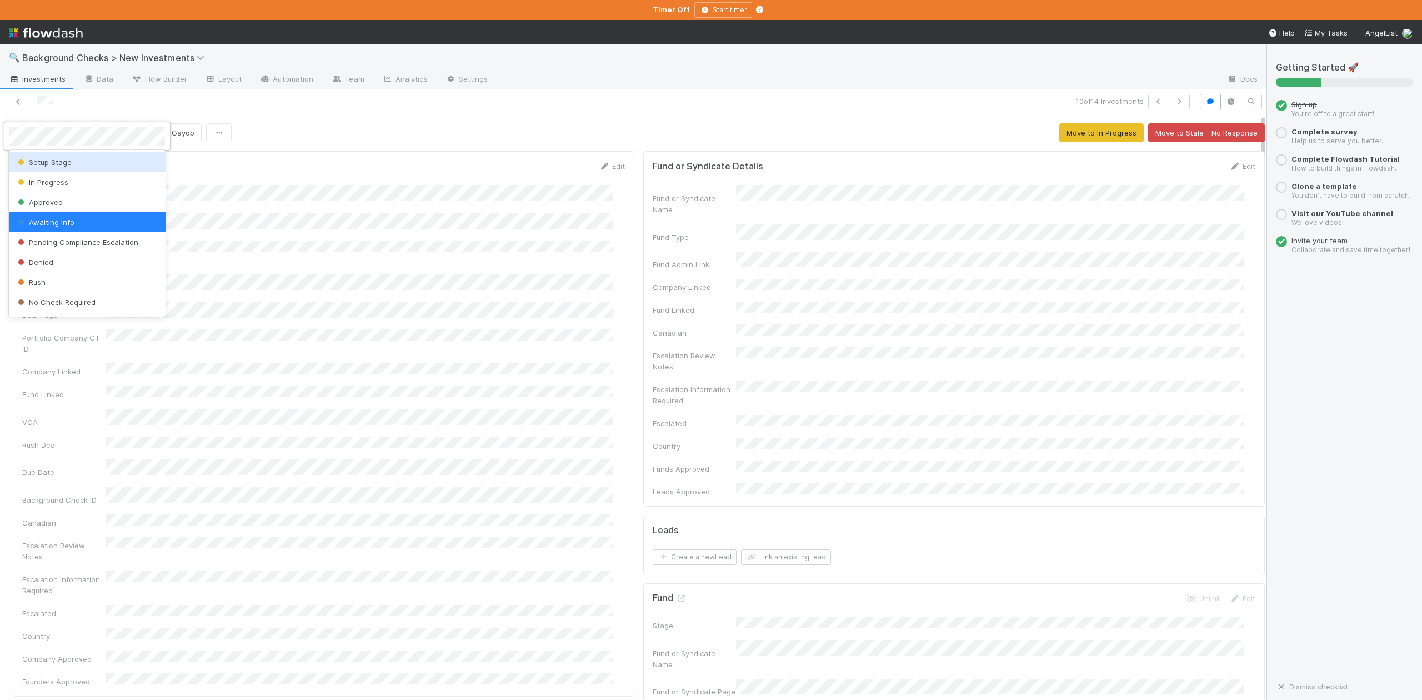
click at [49, 165] on span "Setup Stage" at bounding box center [44, 162] width 56 height 9
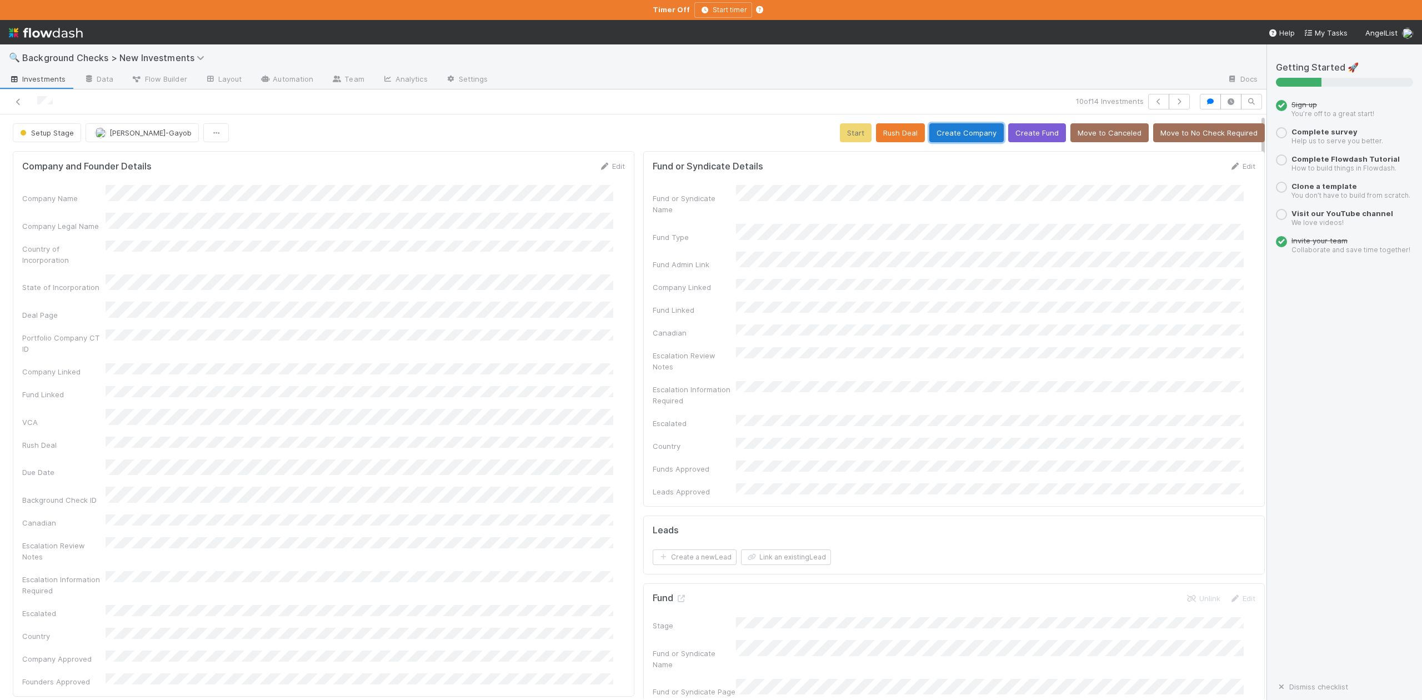
click at [952, 132] on button "Create Company" at bounding box center [966, 132] width 74 height 19
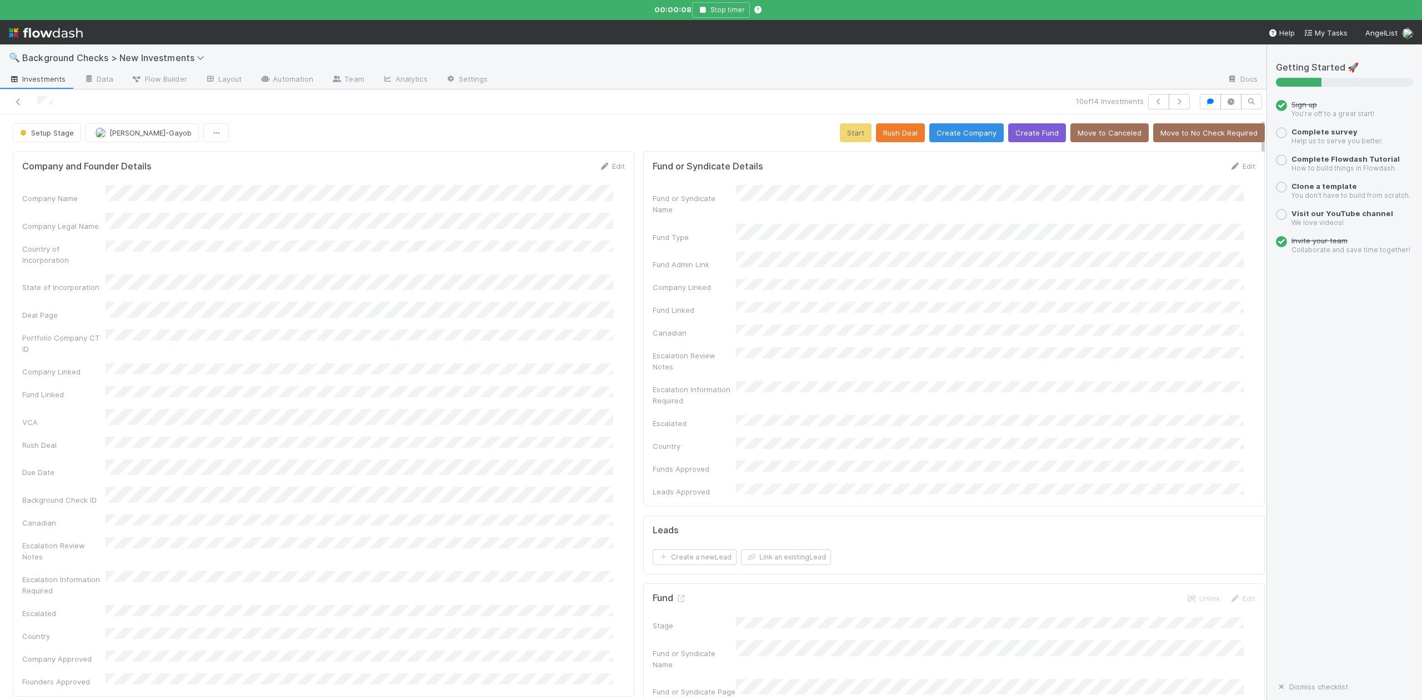
scroll to position [296, 0]
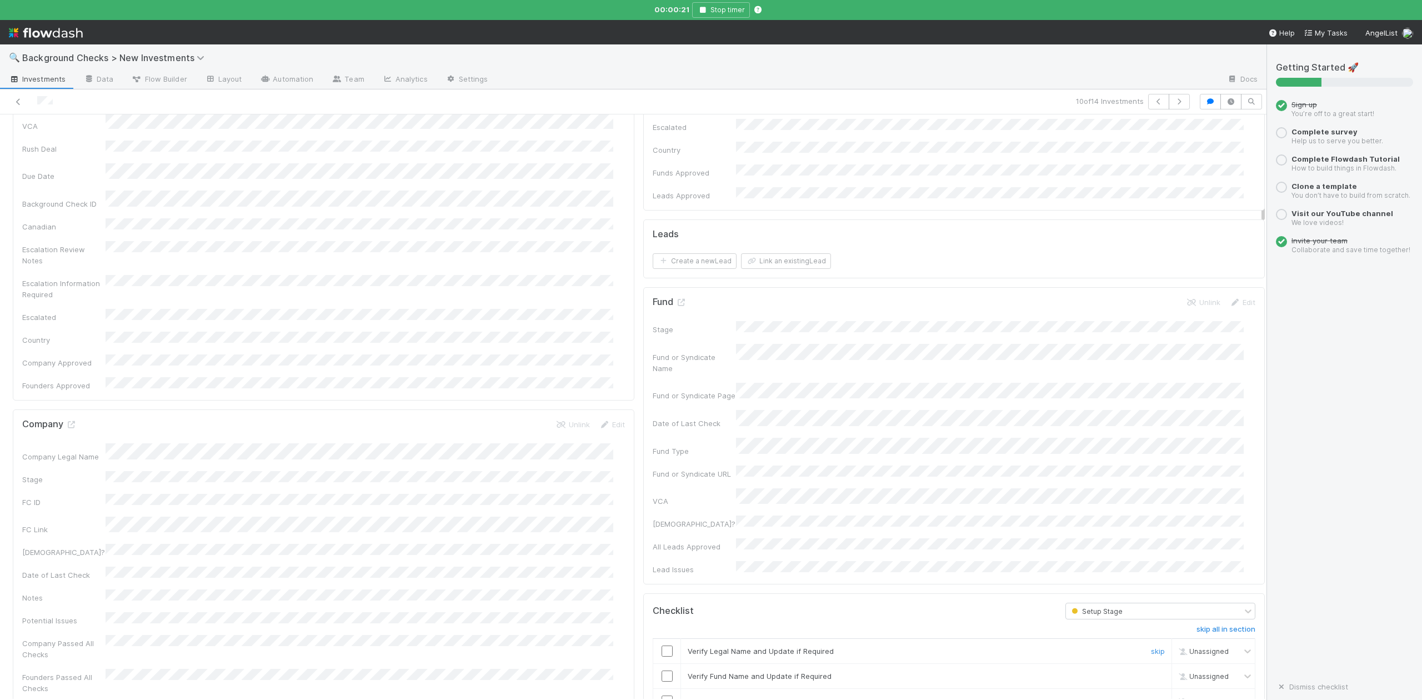
drag, startPoint x: 658, startPoint y: 589, endPoint x: 658, endPoint y: 597, distance: 7.2
click at [662, 645] on input "checkbox" at bounding box center [667, 650] width 11 height 11
click at [662, 670] on input "checkbox" at bounding box center [667, 675] width 11 height 11
click at [662, 695] on input "checkbox" at bounding box center [667, 700] width 11 height 11
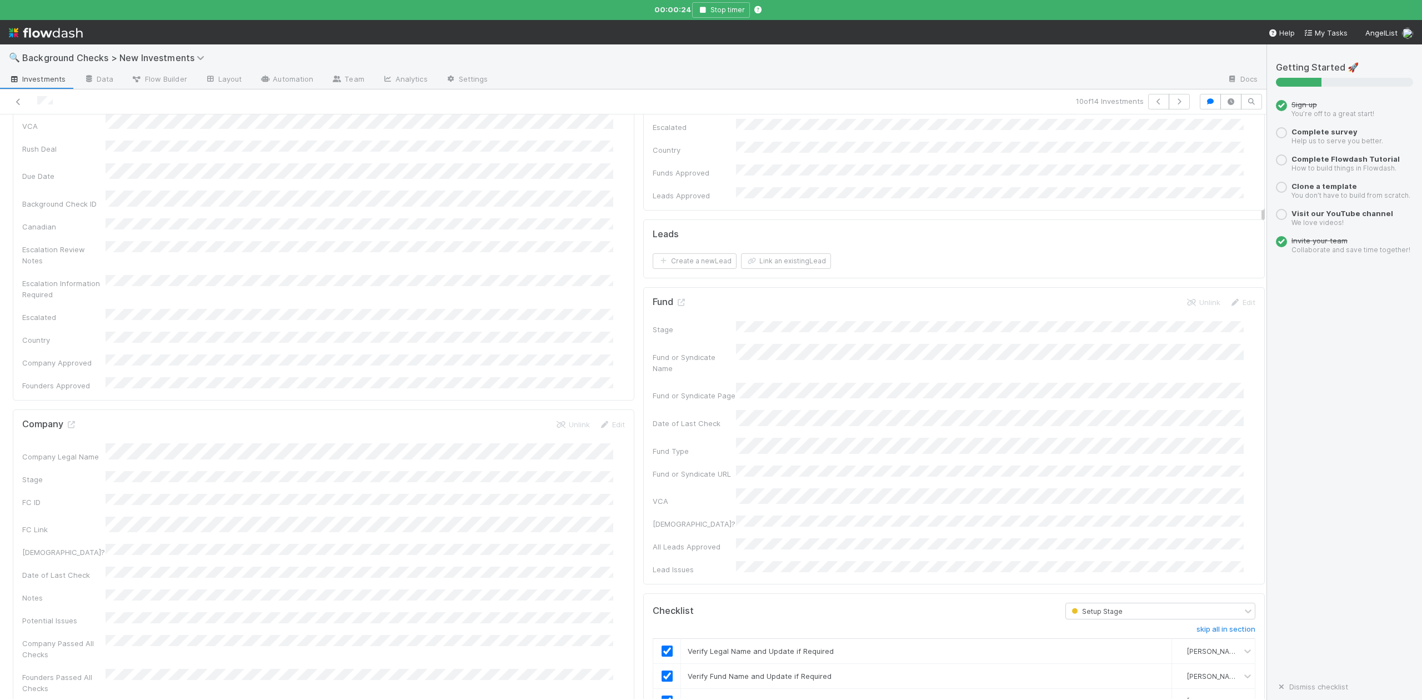
checkbox input "true"
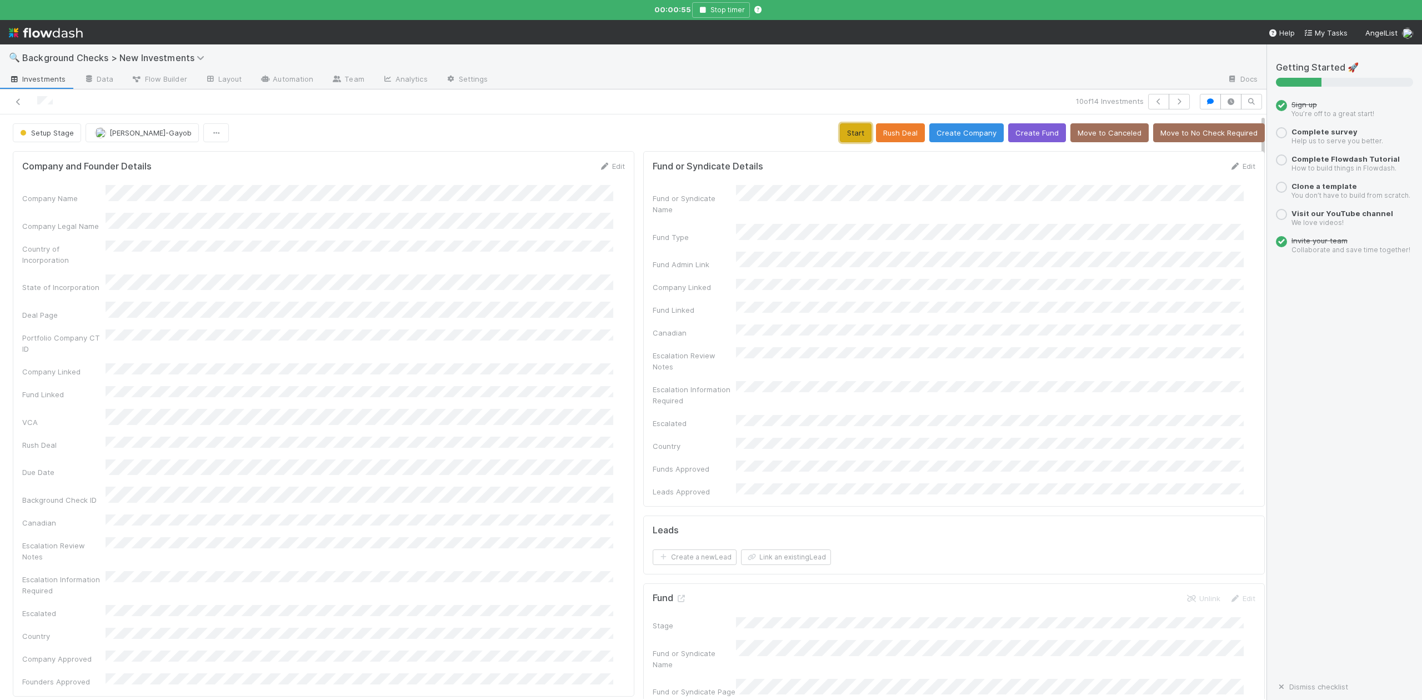
click at [840, 131] on button "Start" at bounding box center [856, 132] width 32 height 19
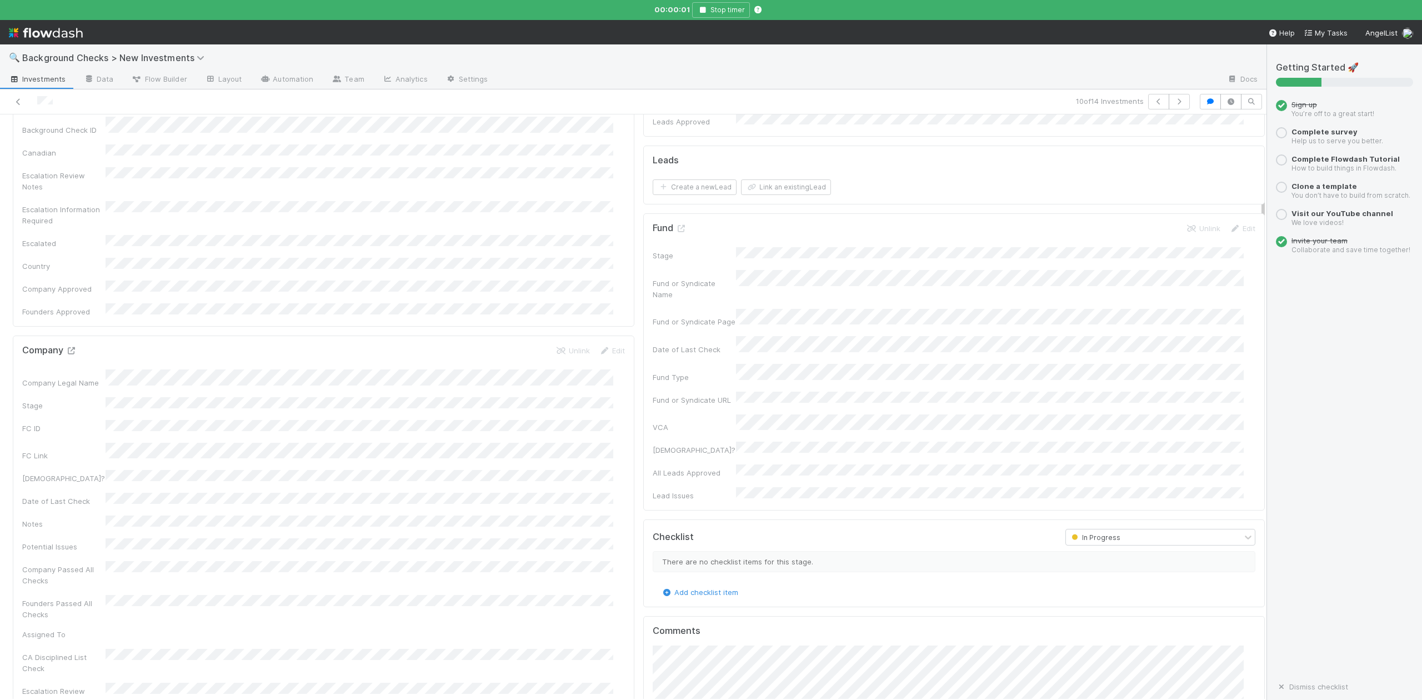
click at [72, 347] on icon at bounding box center [71, 350] width 11 height 7
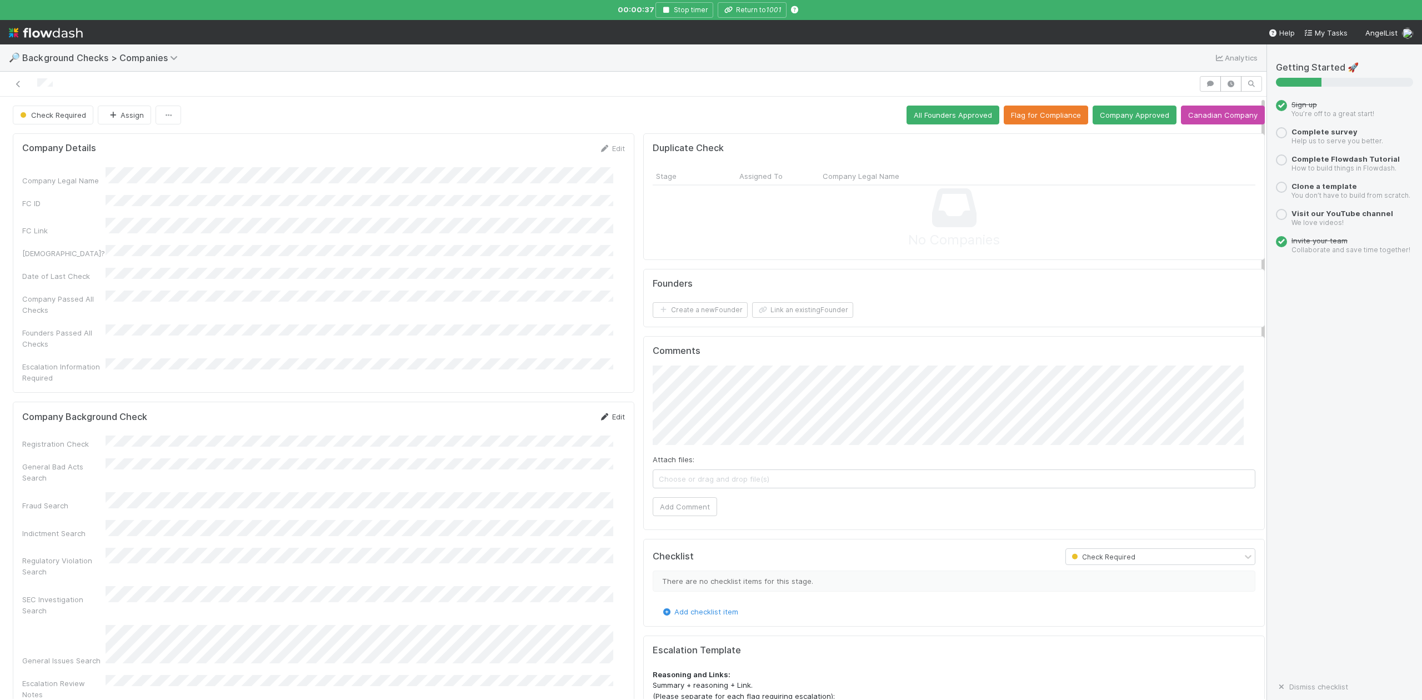
click at [607, 412] on link "Edit" at bounding box center [612, 416] width 26 height 9
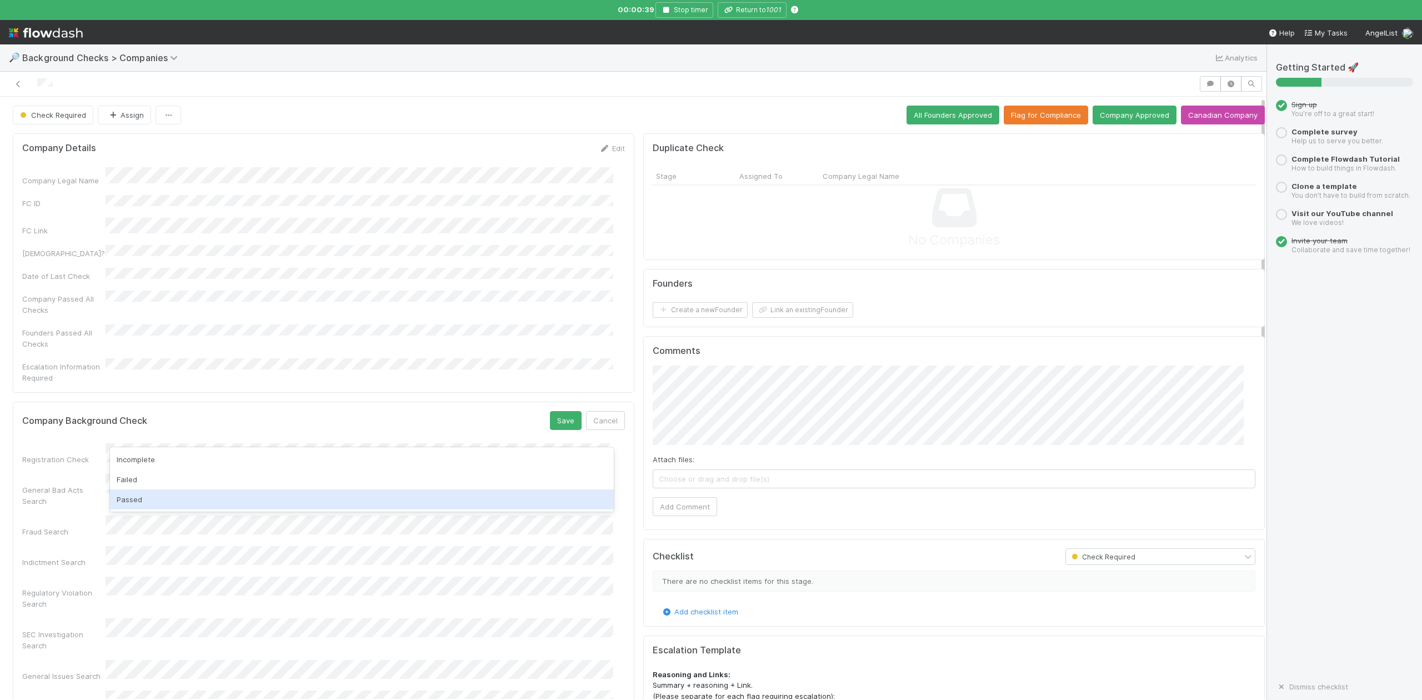
click at [143, 492] on div "Passed" at bounding box center [361, 499] width 503 height 20
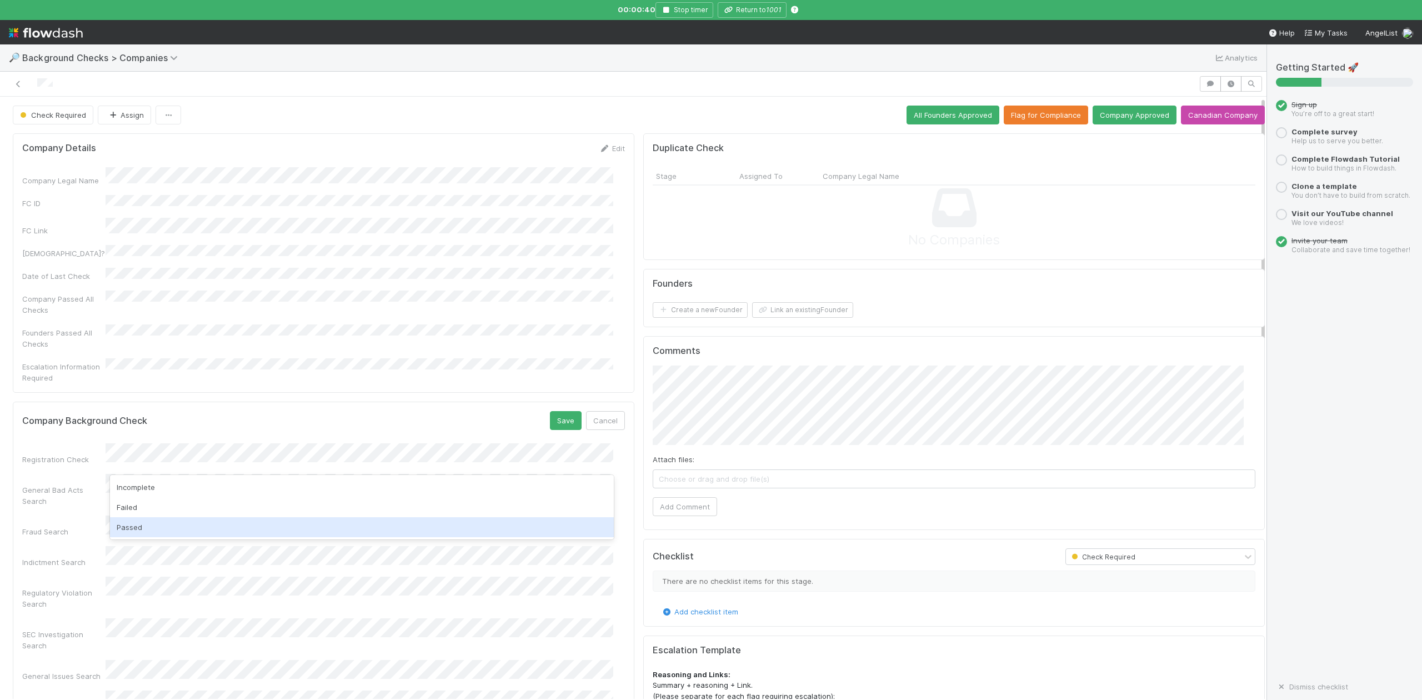
click at [141, 523] on div "Passed" at bounding box center [361, 527] width 503 height 20
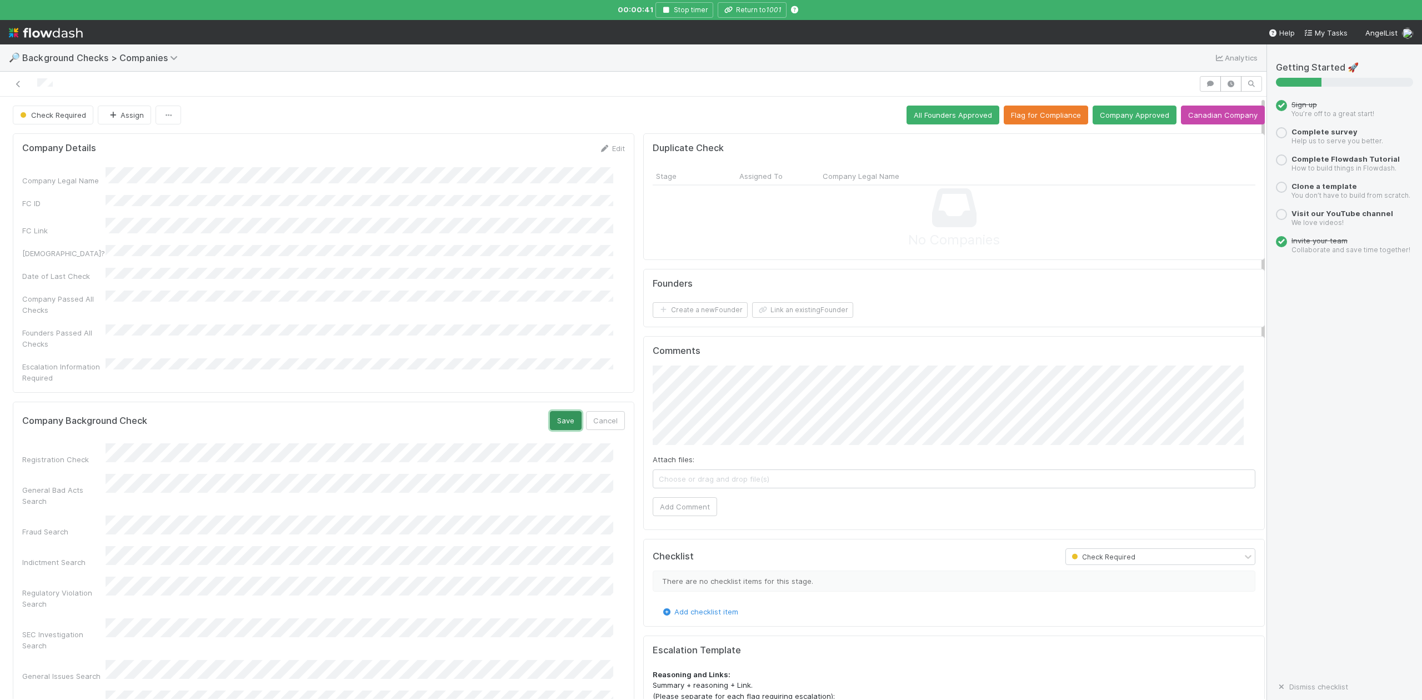
click at [552, 411] on button "Save" at bounding box center [566, 420] width 32 height 19
click at [718, 485] on span "Choose or drag and drop file(s)" at bounding box center [954, 479] width 602 height 18
click at [672, 517] on button "Add Comment" at bounding box center [685, 507] width 64 height 19
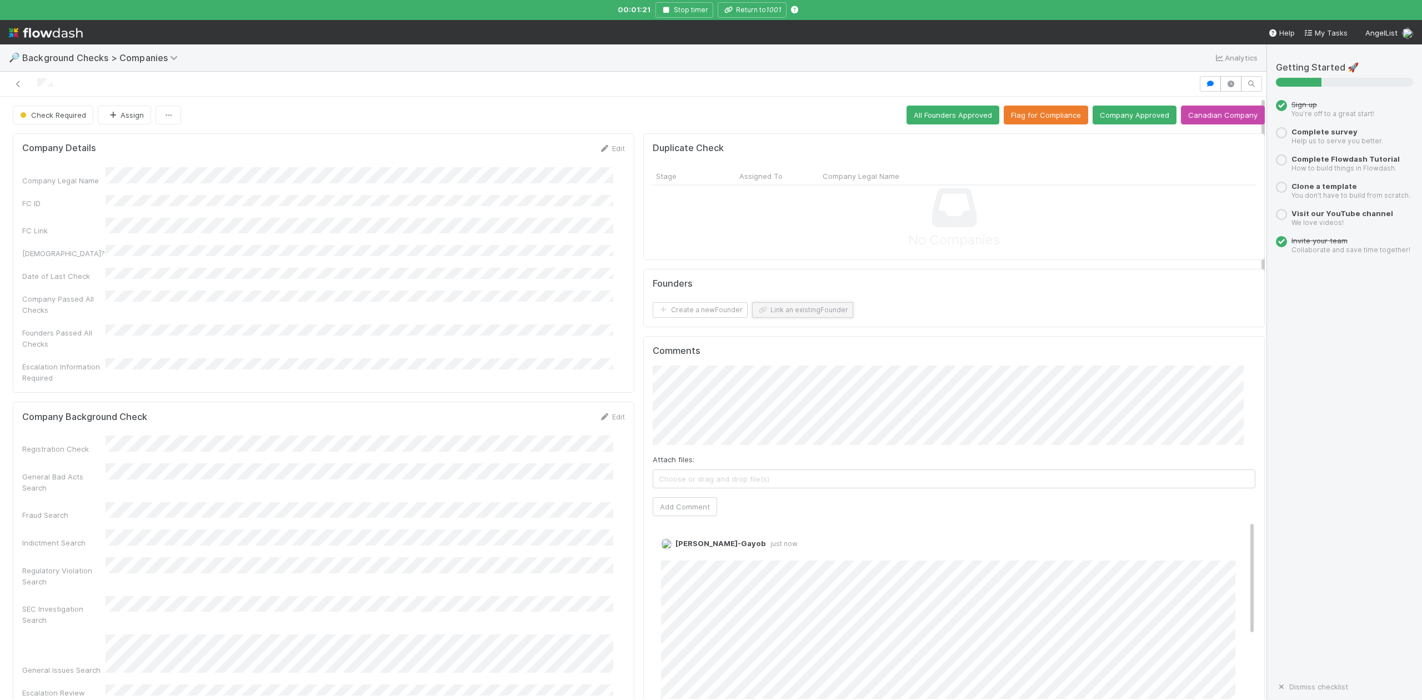
click at [790, 310] on button "Link an existing Founder" at bounding box center [802, 310] width 101 height 16
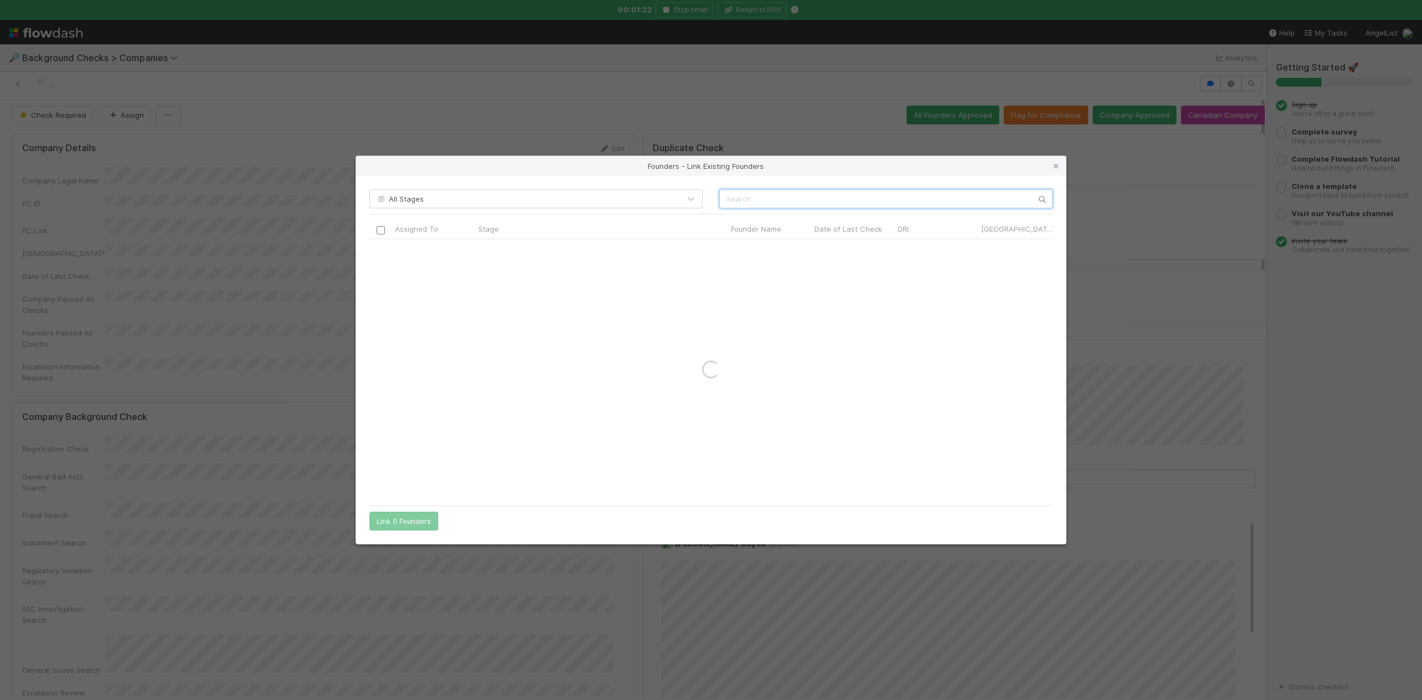
click at [744, 198] on input "text" at bounding box center [885, 198] width 333 height 19
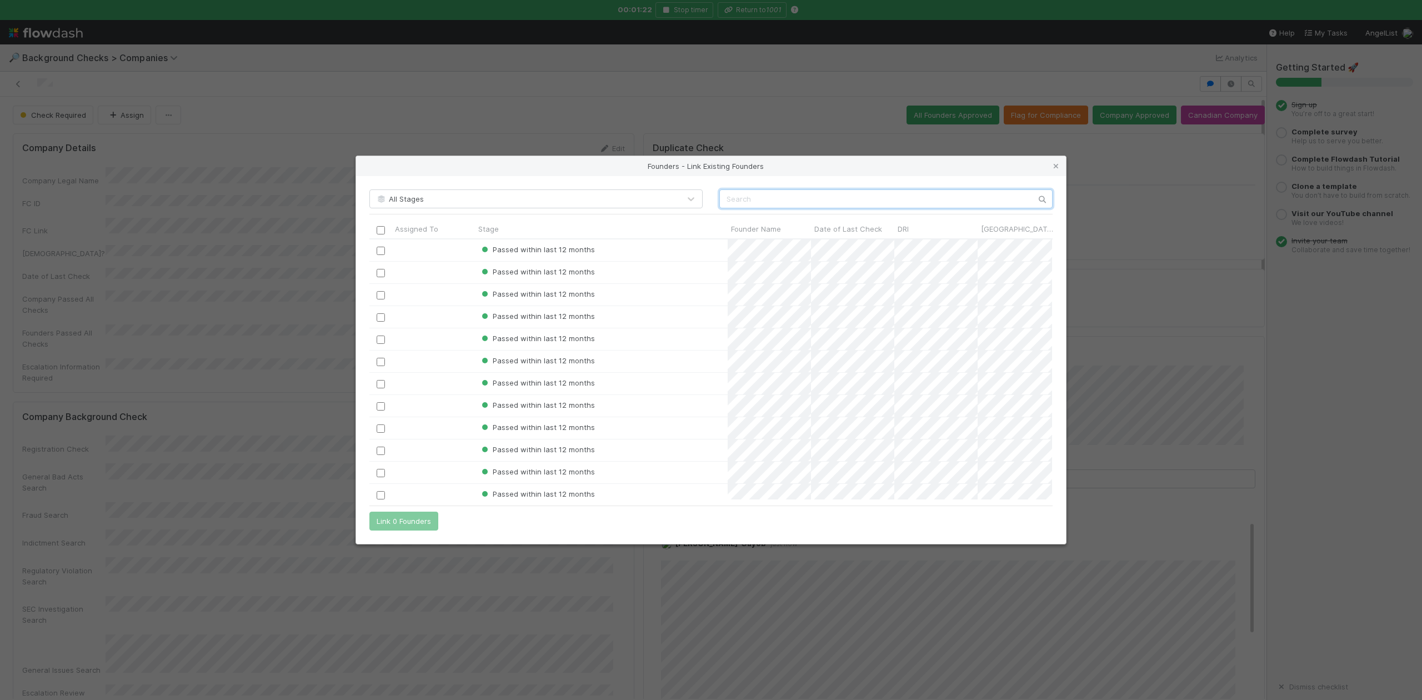
scroll to position [249, 672]
paste input "[PERSON_NAME]"
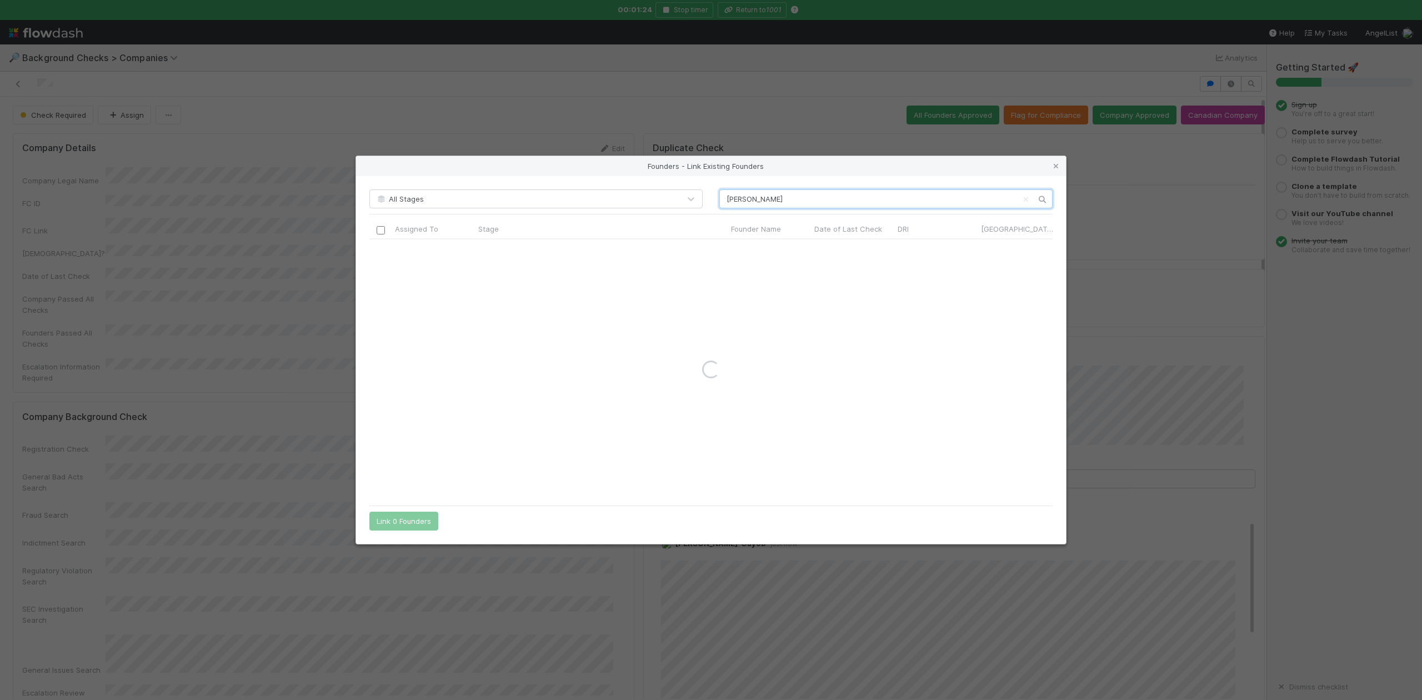
click at [727, 198] on input "[PERSON_NAME]" at bounding box center [885, 198] width 333 height 19
type input "[PERSON_NAME]"
click at [378, 252] on input "checkbox" at bounding box center [381, 251] width 8 height 8
click at [403, 527] on button "Link 1 Founder" at bounding box center [401, 521] width 64 height 19
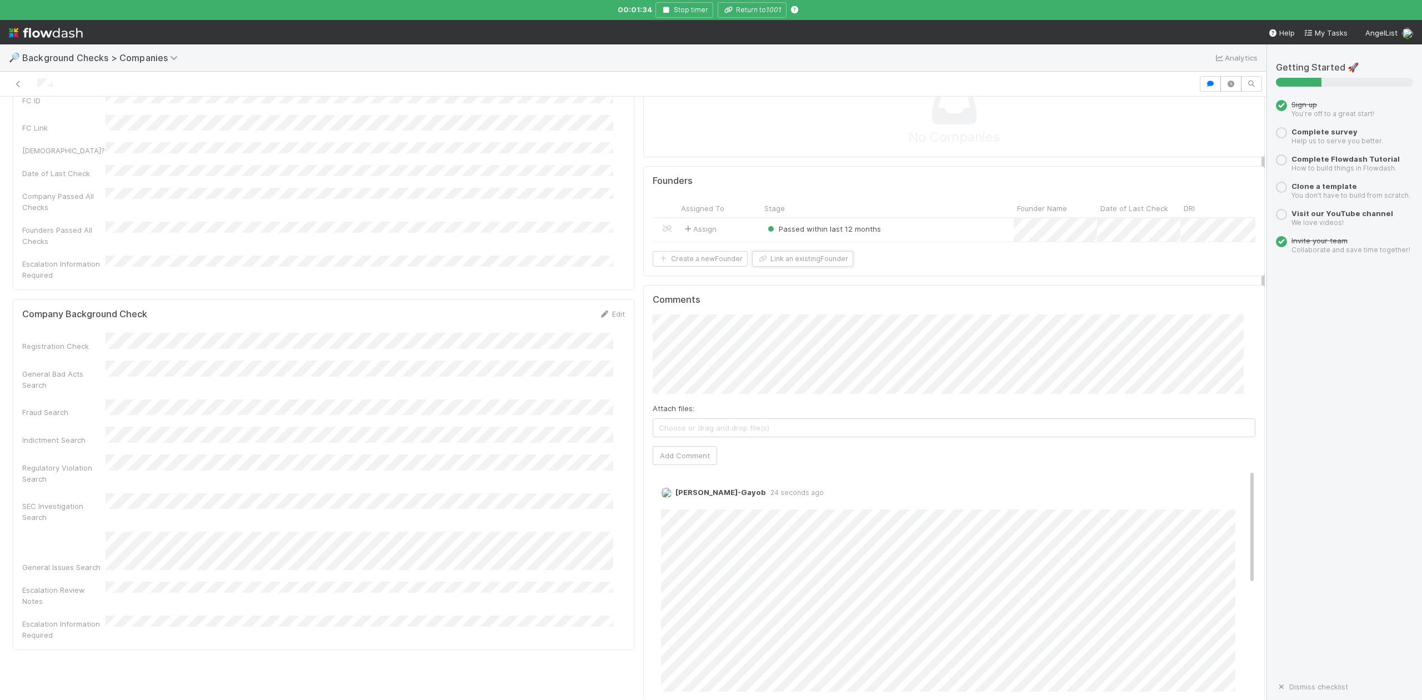
scroll to position [0, 0]
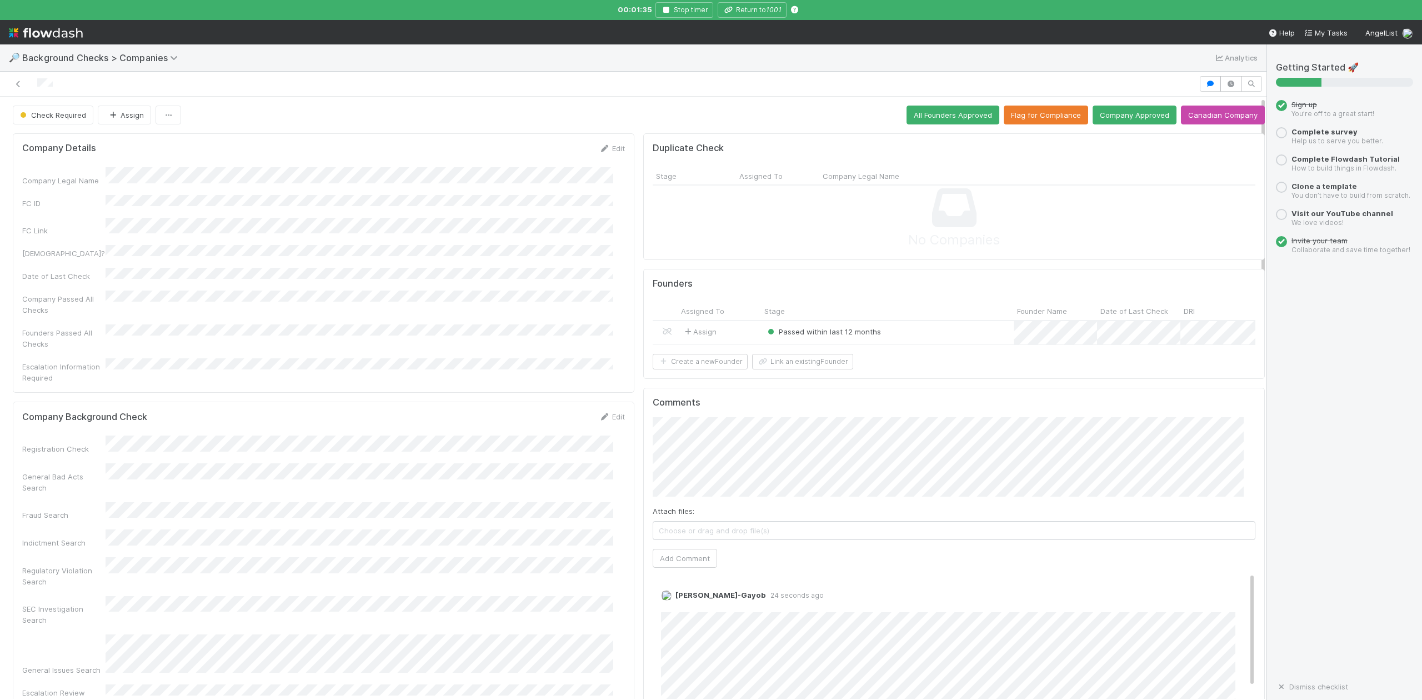
click at [924, 334] on div "Passed within last 12 months" at bounding box center [887, 333] width 253 height 24
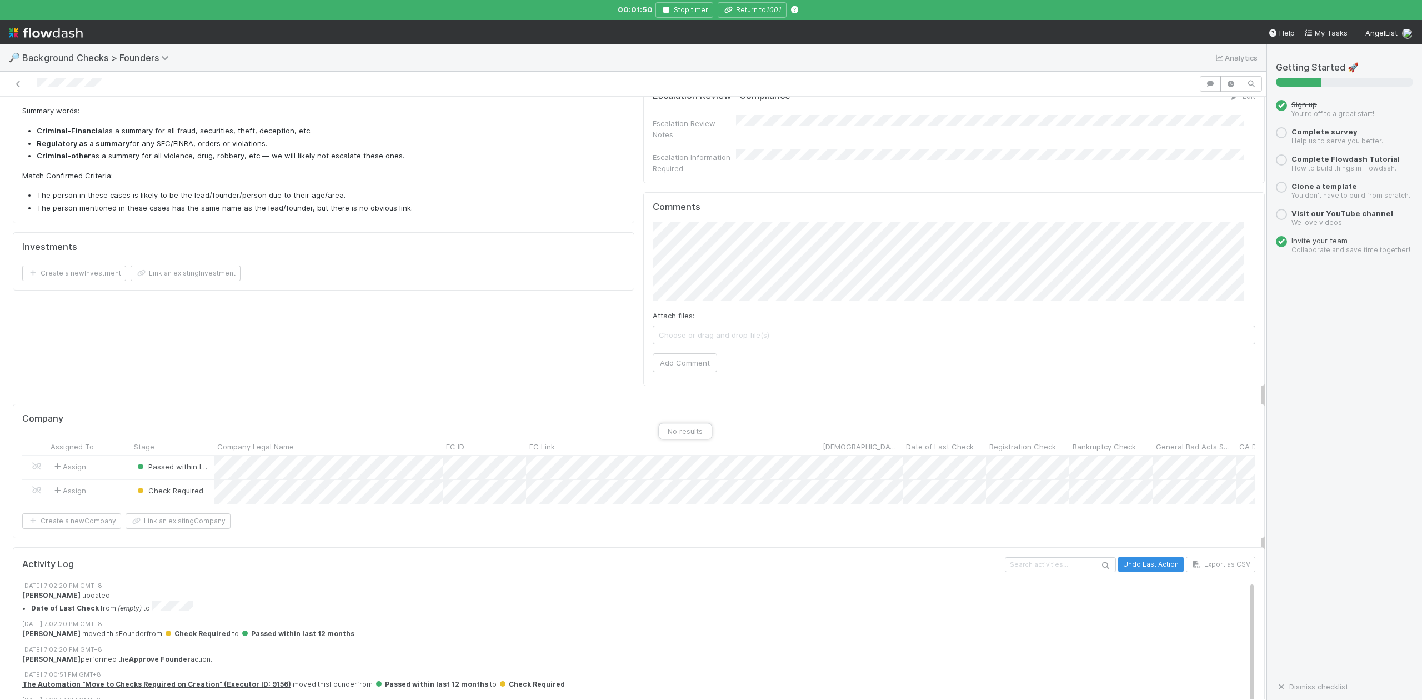
scroll to position [667, 0]
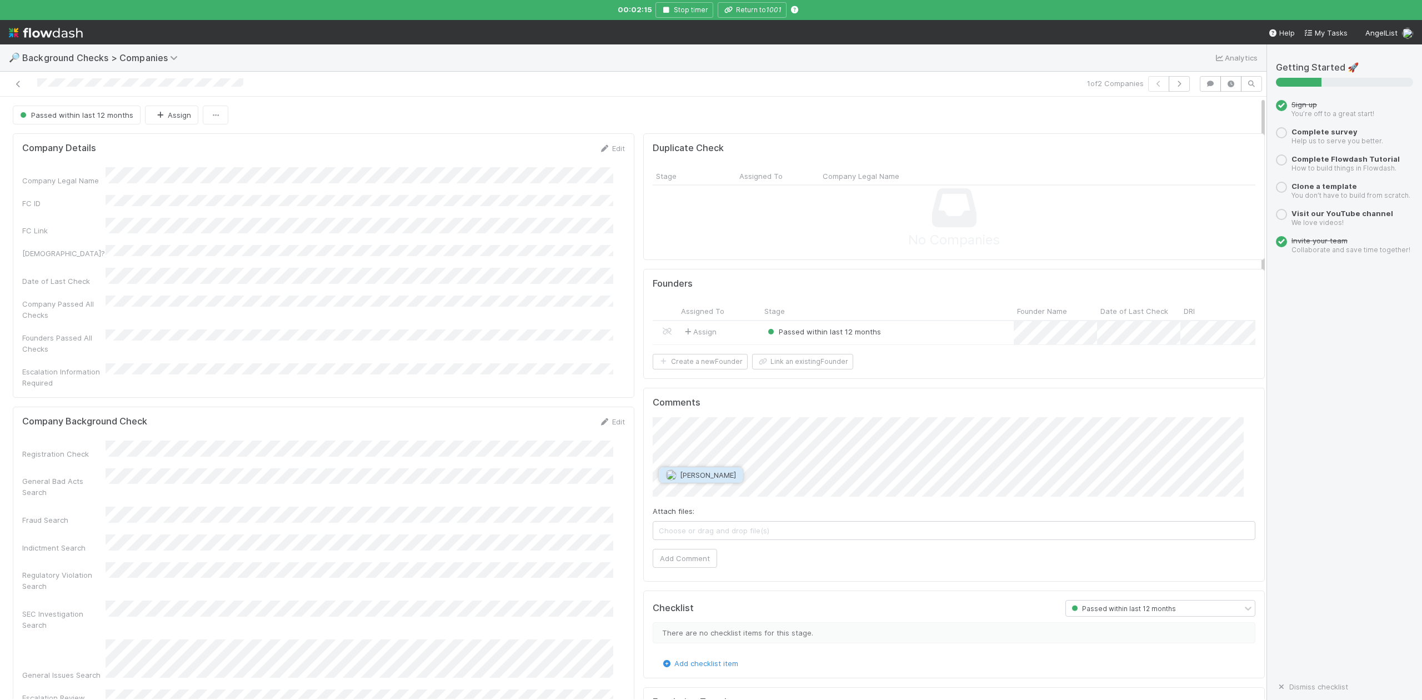
click at [695, 469] on button "[PERSON_NAME]" at bounding box center [701, 475] width 84 height 16
click at [685, 568] on button "Add Comment" at bounding box center [685, 558] width 64 height 19
click at [902, 338] on div "Passed within last 12 months" at bounding box center [887, 333] width 253 height 24
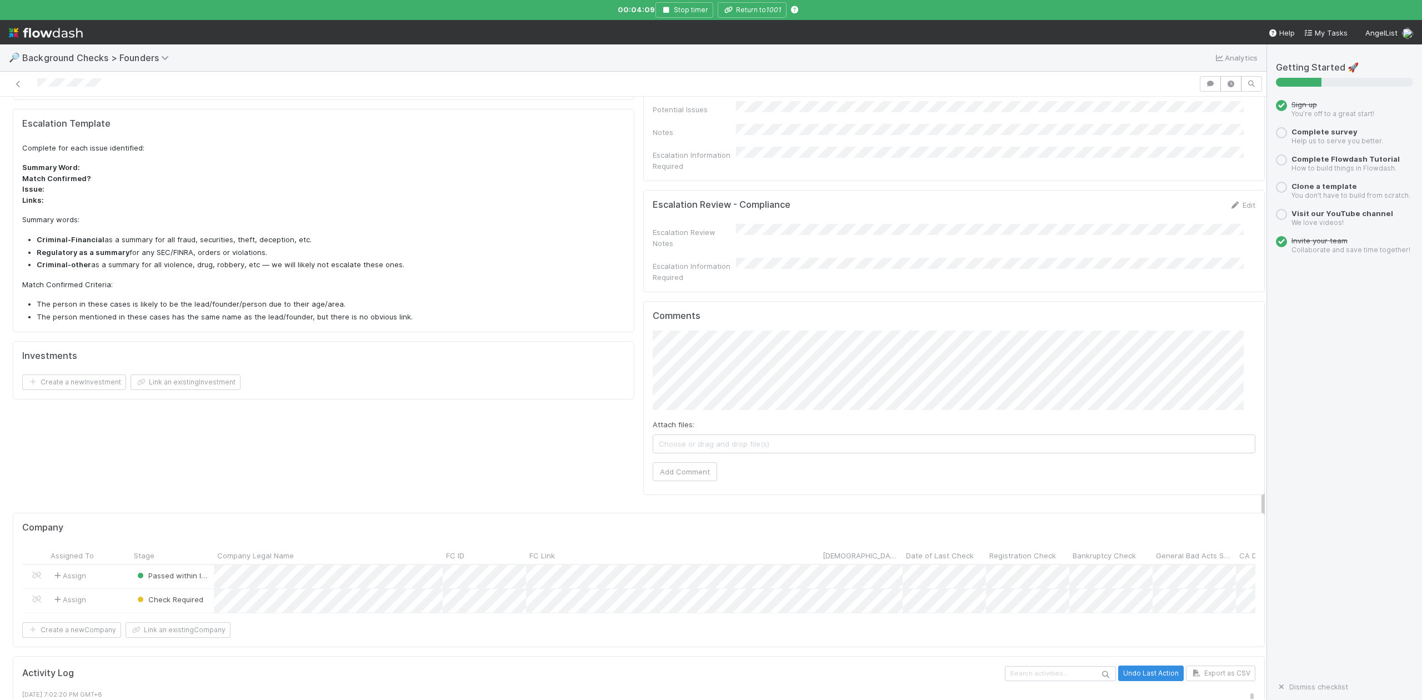
scroll to position [592, 0]
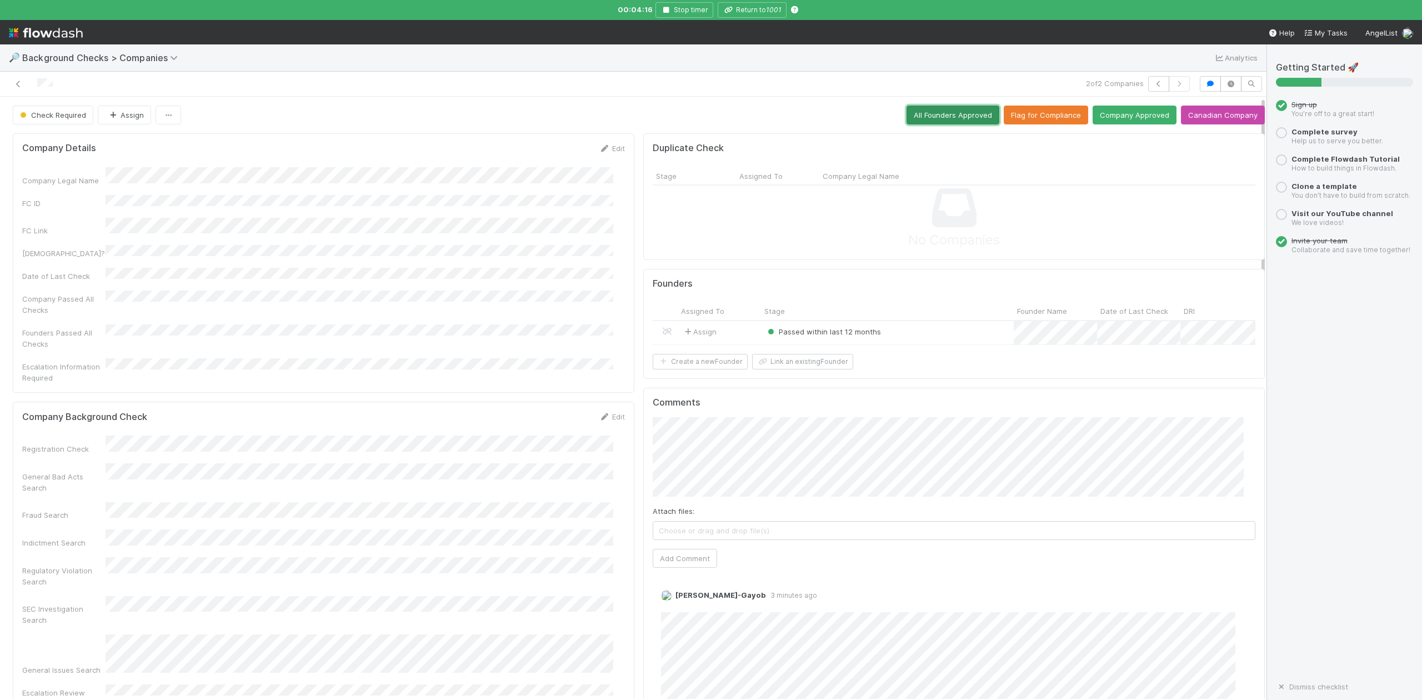
click at [938, 117] on button "All Founders Approved" at bounding box center [952, 115] width 93 height 19
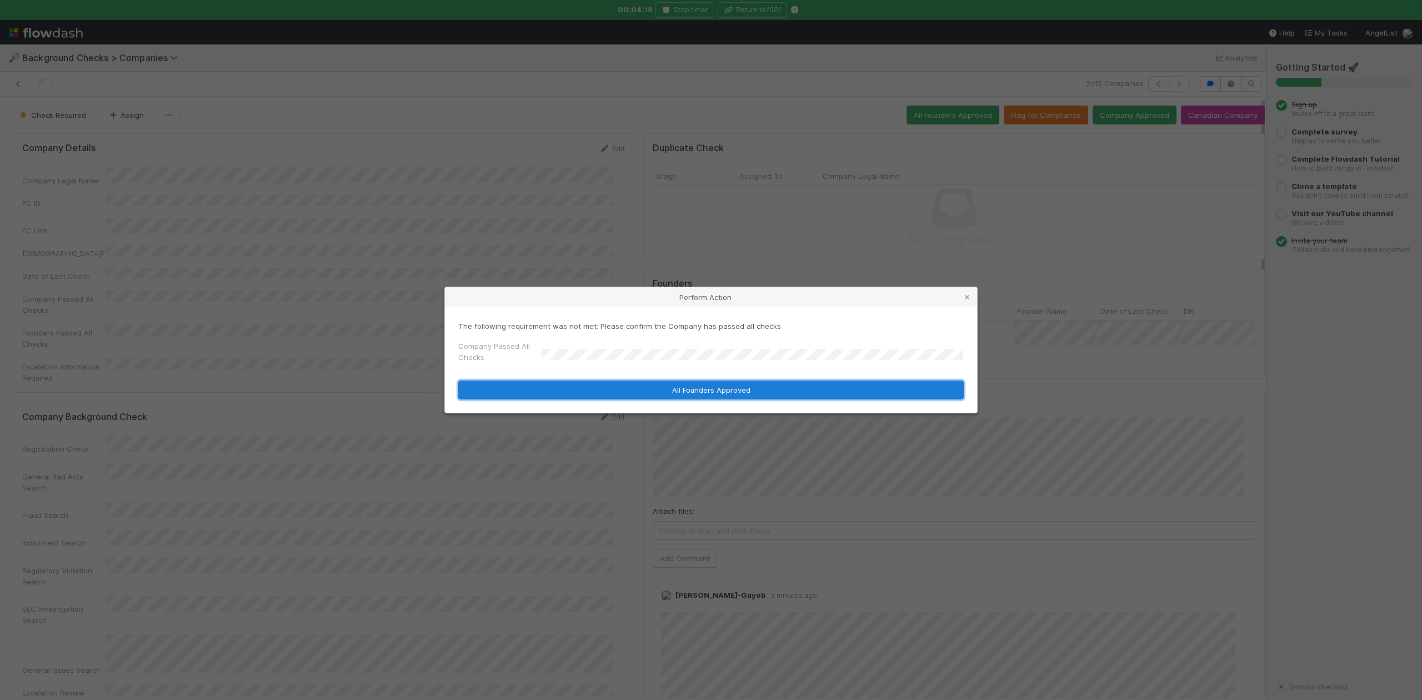
click at [611, 385] on button "All Founders Approved" at bounding box center [710, 389] width 505 height 19
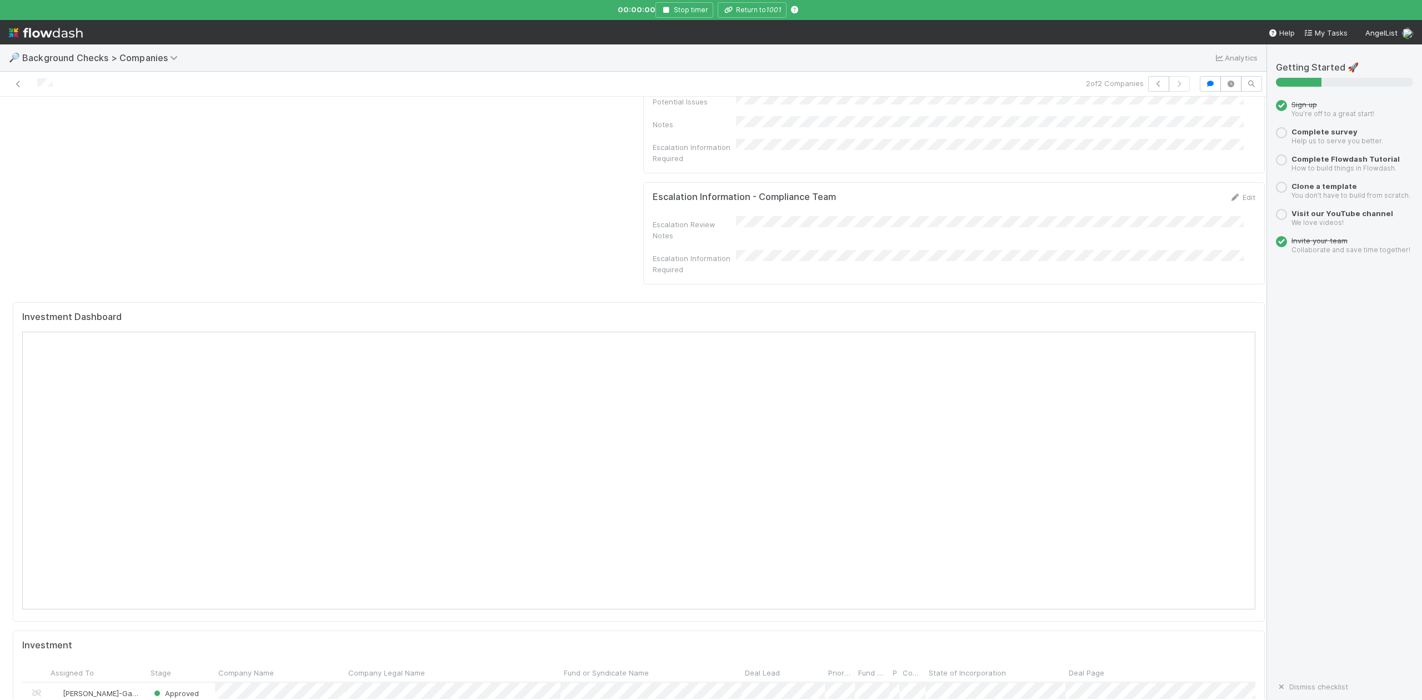
scroll to position [1111, 0]
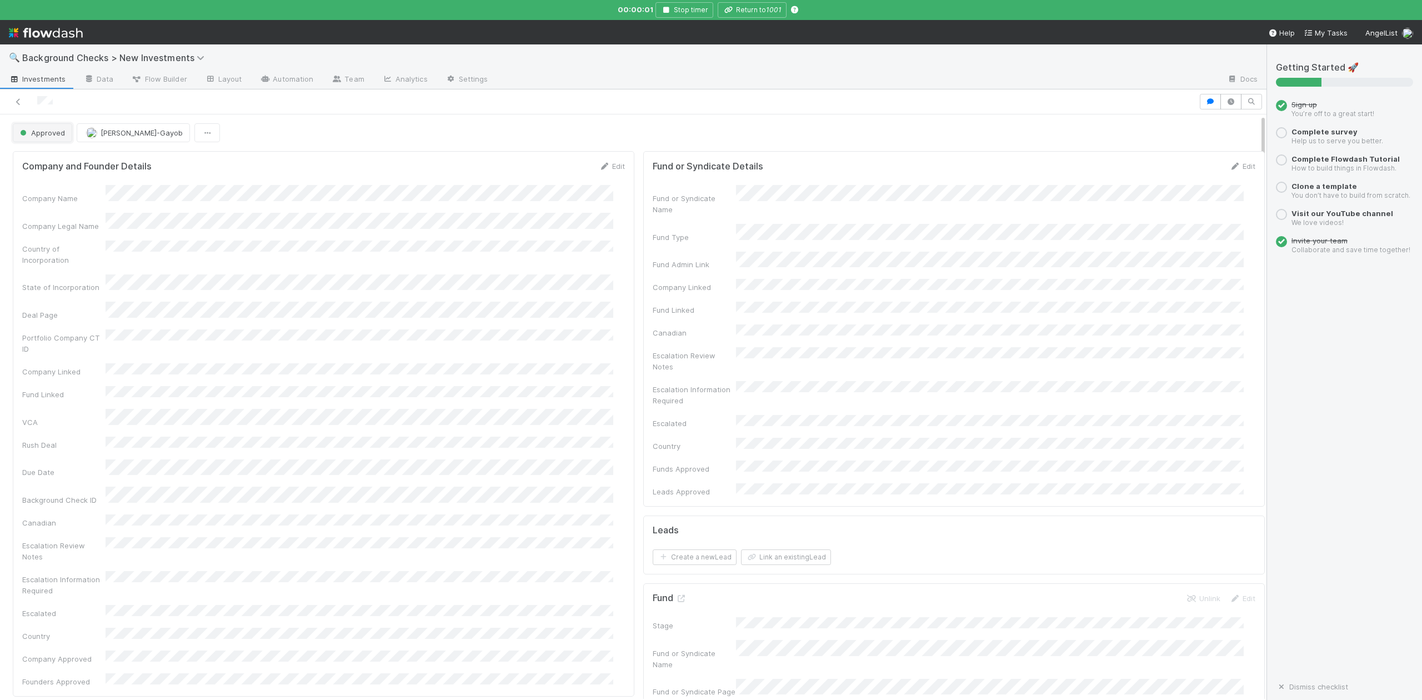
click at [61, 137] on span "Approved" at bounding box center [41, 132] width 47 height 9
click at [59, 182] on span "In Progress" at bounding box center [42, 182] width 53 height 9
click at [770, 549] on button "Link an existing Lead" at bounding box center [786, 557] width 90 height 16
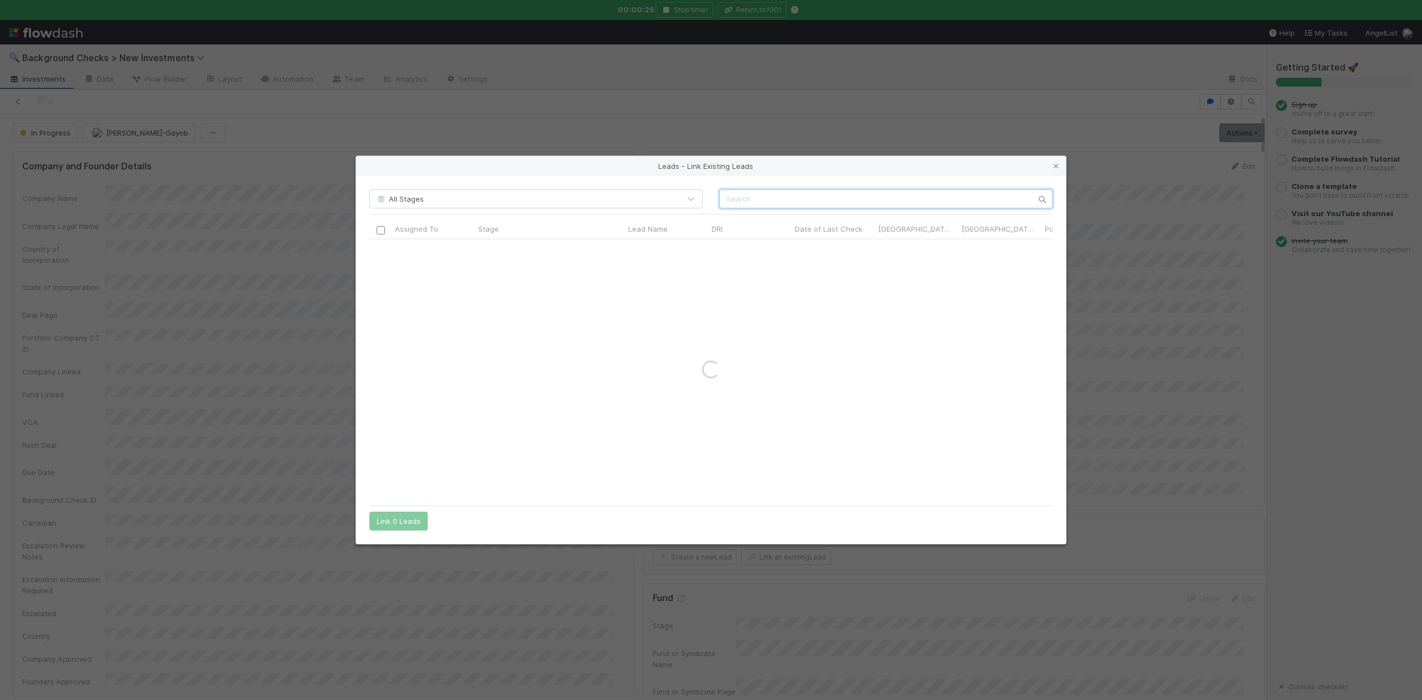
click at [724, 203] on input "text" at bounding box center [885, 198] width 333 height 19
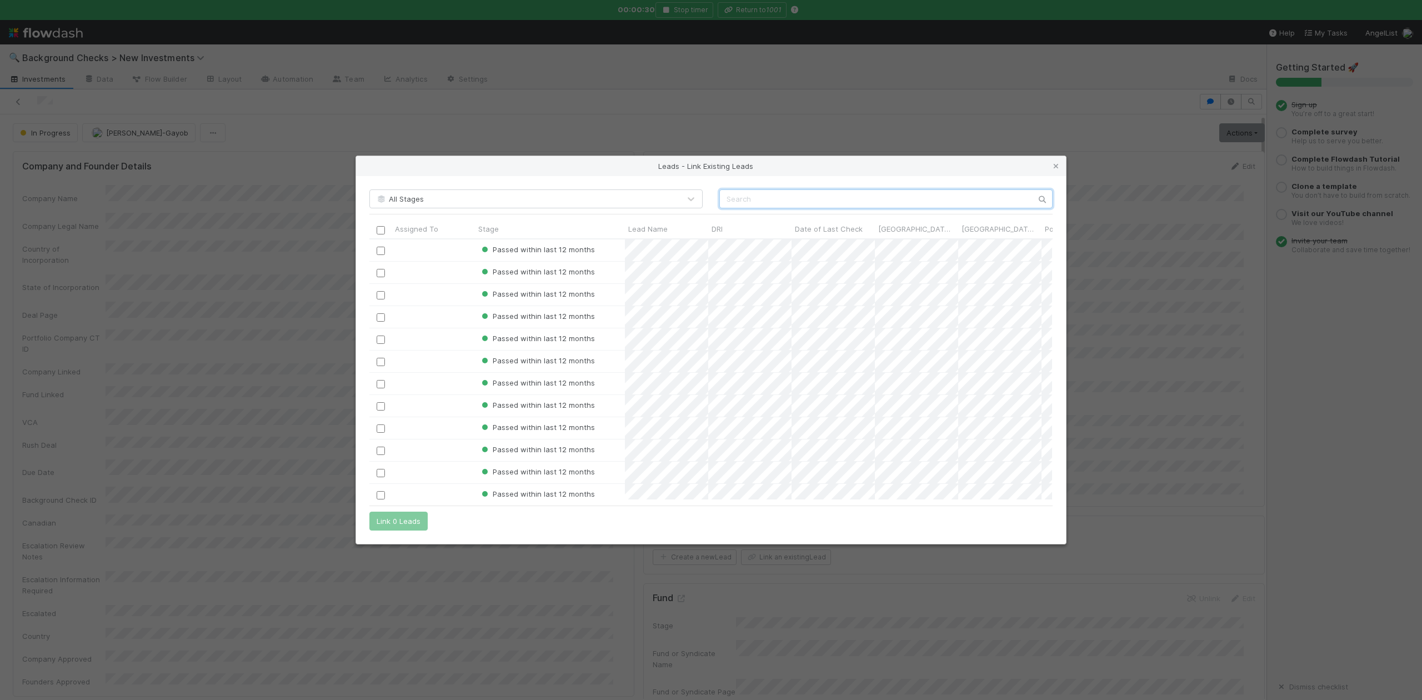
scroll to position [249, 672]
paste input "Zhichun Li"
click at [724, 203] on input "Zhichun Li" at bounding box center [885, 198] width 333 height 19
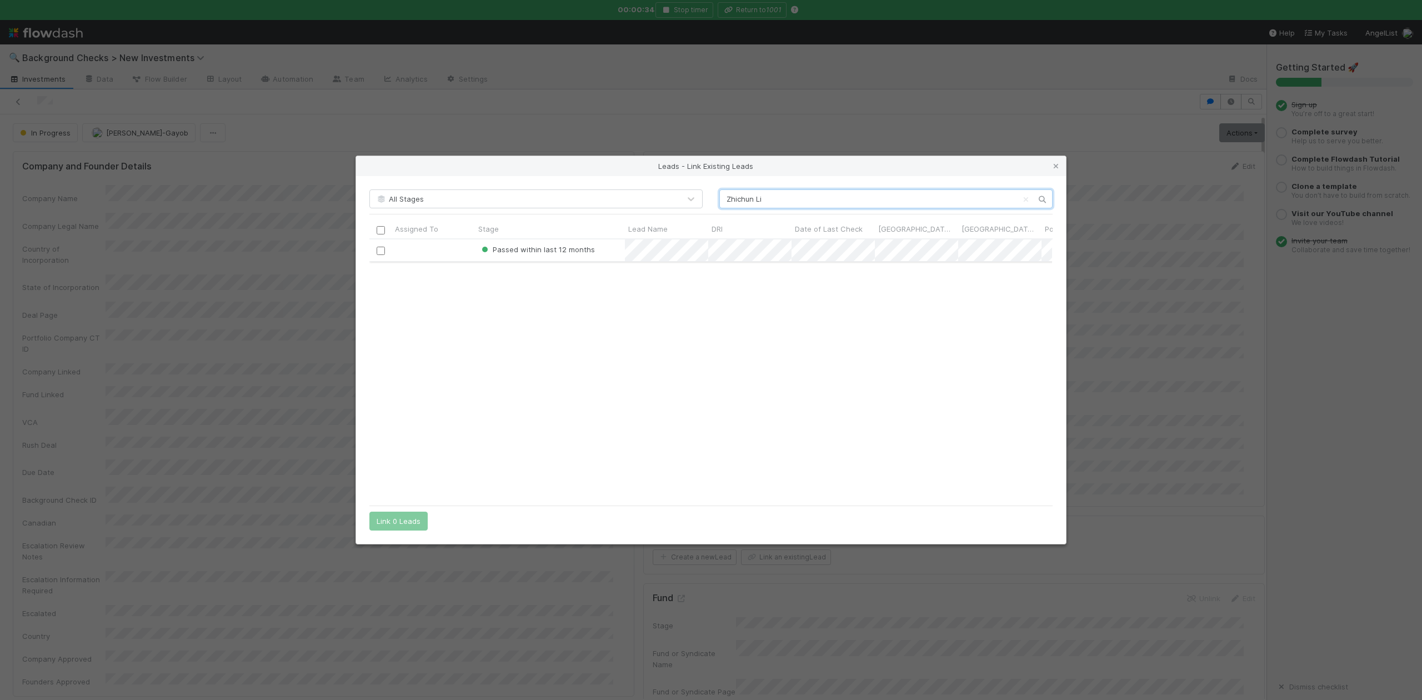
type input "Zhichun Li"
click at [381, 253] on input "checkbox" at bounding box center [381, 251] width 8 height 8
click at [398, 514] on button "Link 1 Lead" at bounding box center [395, 521] width 53 height 19
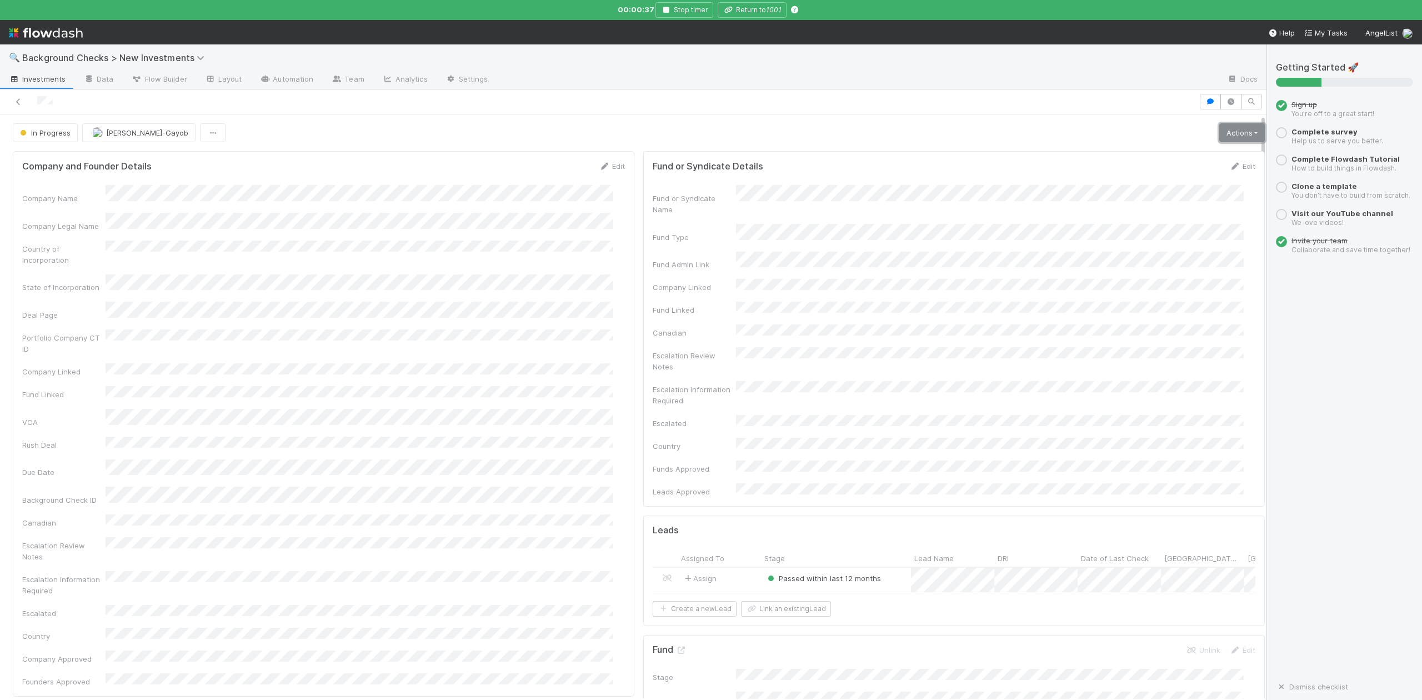
click at [1221, 139] on link "Actions" at bounding box center [1242, 132] width 46 height 19
click at [1141, 160] on button "Finish" at bounding box center [1203, 156] width 124 height 16
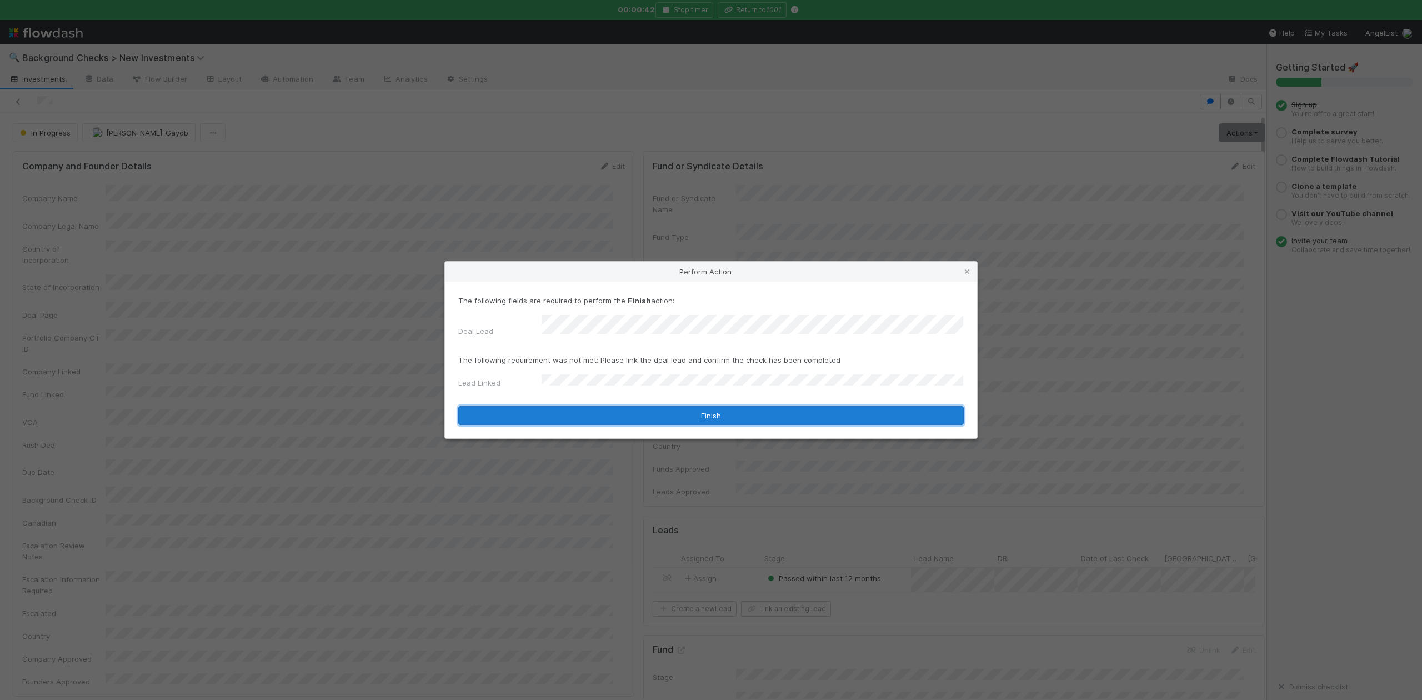
click at [580, 411] on button "Finish" at bounding box center [710, 415] width 505 height 19
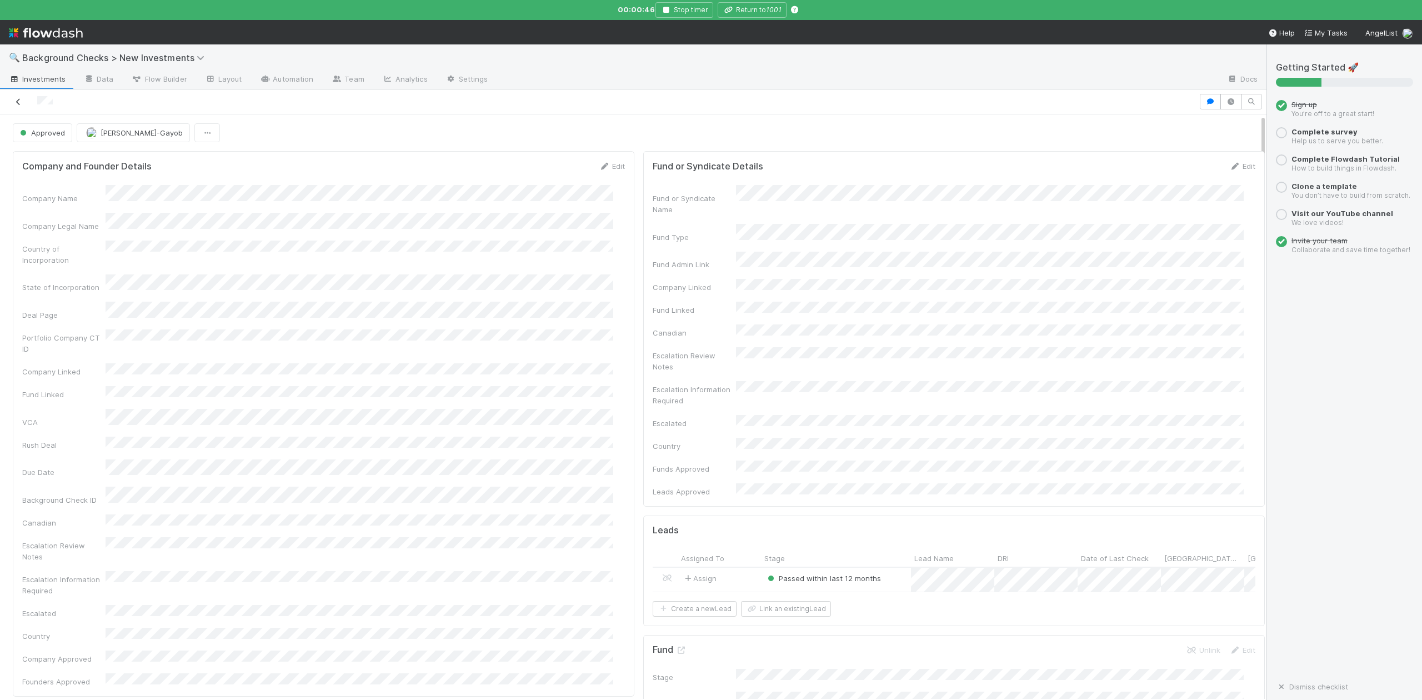
click at [20, 101] on icon at bounding box center [18, 101] width 11 height 7
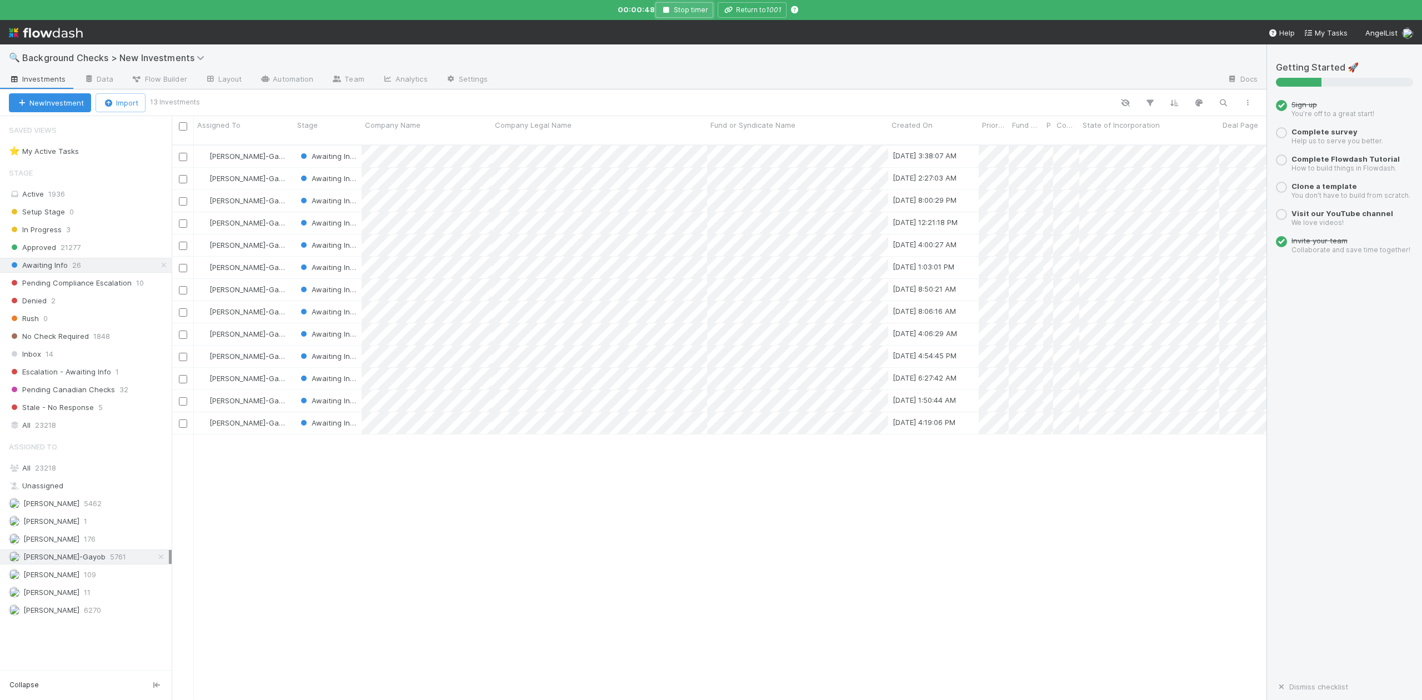
scroll to position [552, 1084]
click at [665, 11] on icon "button" at bounding box center [665, 10] width 11 height 7
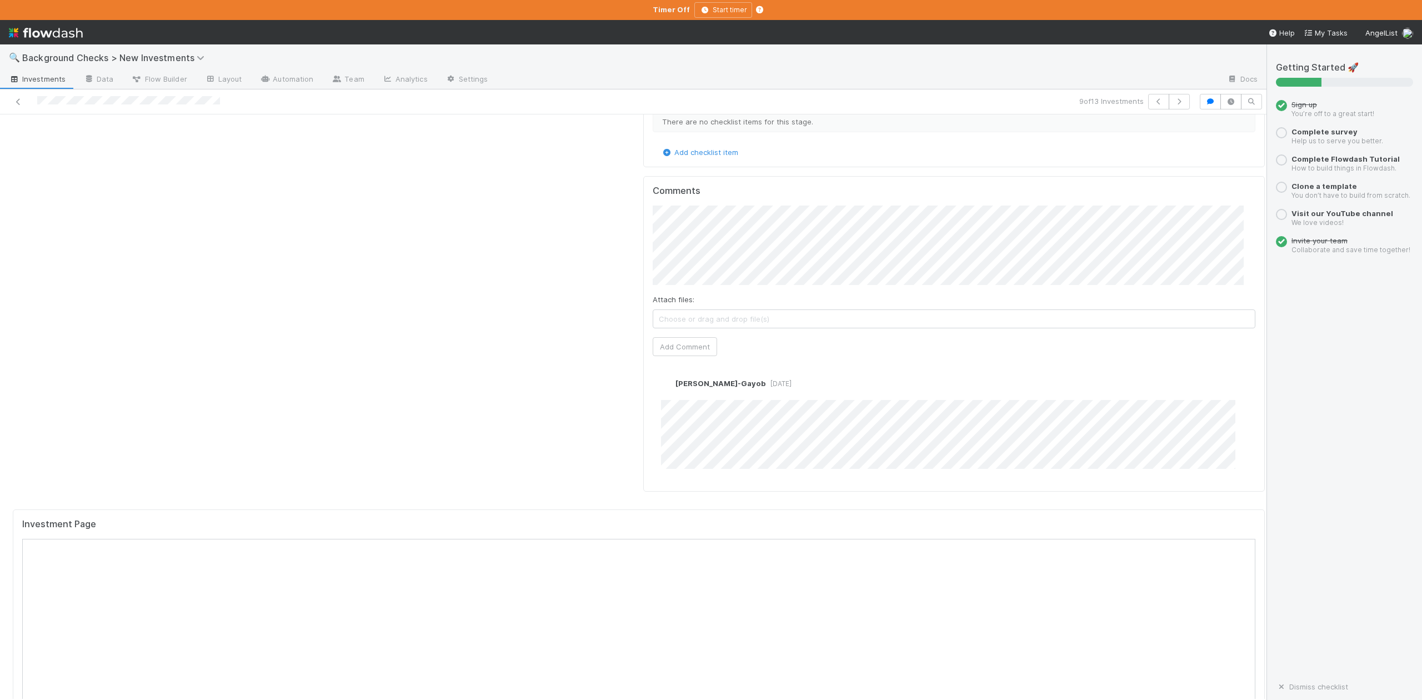
scroll to position [963, 0]
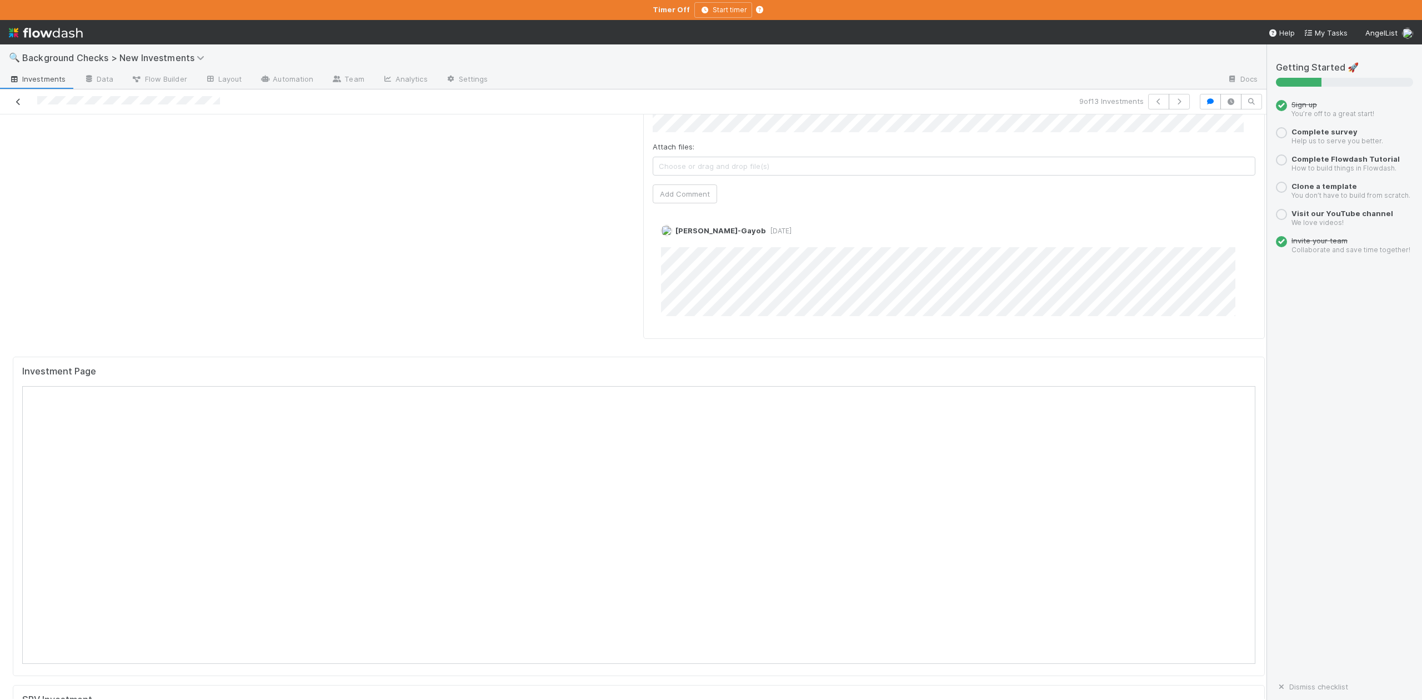
click at [18, 101] on icon at bounding box center [18, 101] width 11 height 7
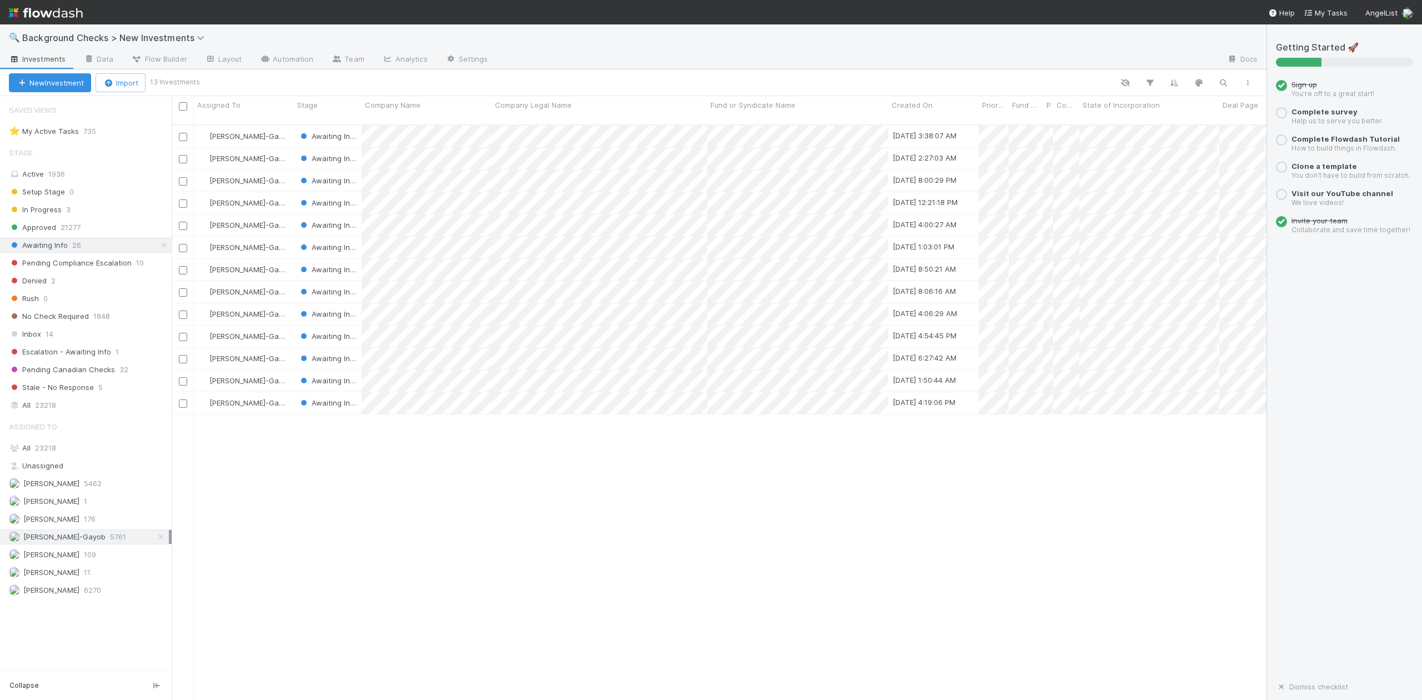
scroll to position [573, 1084]
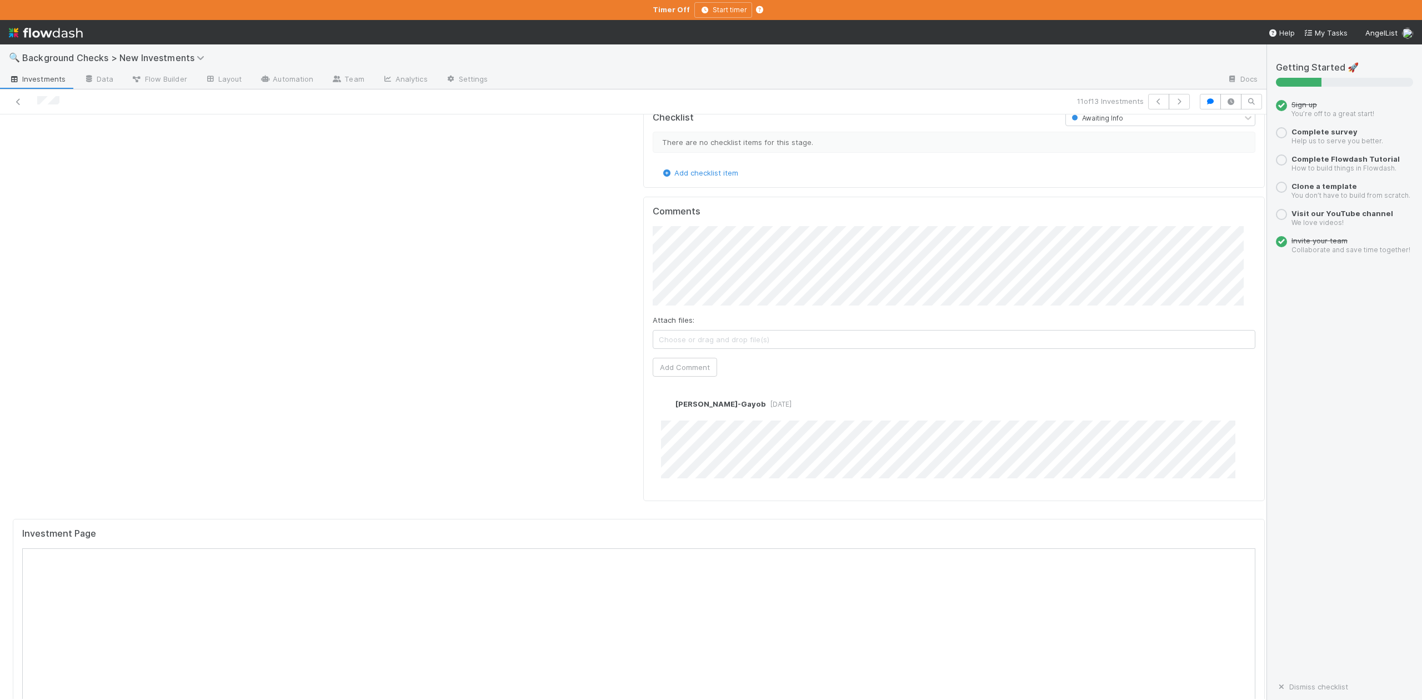
scroll to position [814, 0]
click at [18, 102] on icon at bounding box center [18, 101] width 11 height 7
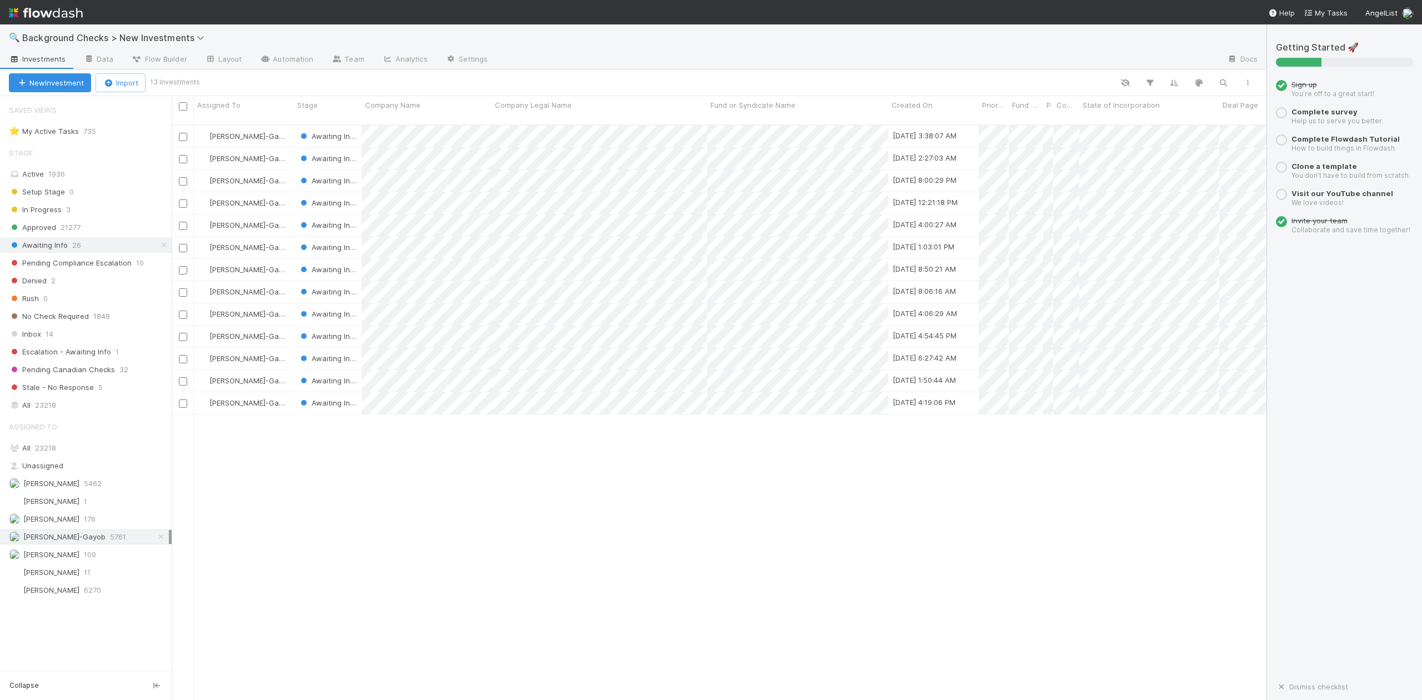
scroll to position [573, 1084]
click at [37, 340] on span "Inbox" at bounding box center [25, 334] width 32 height 14
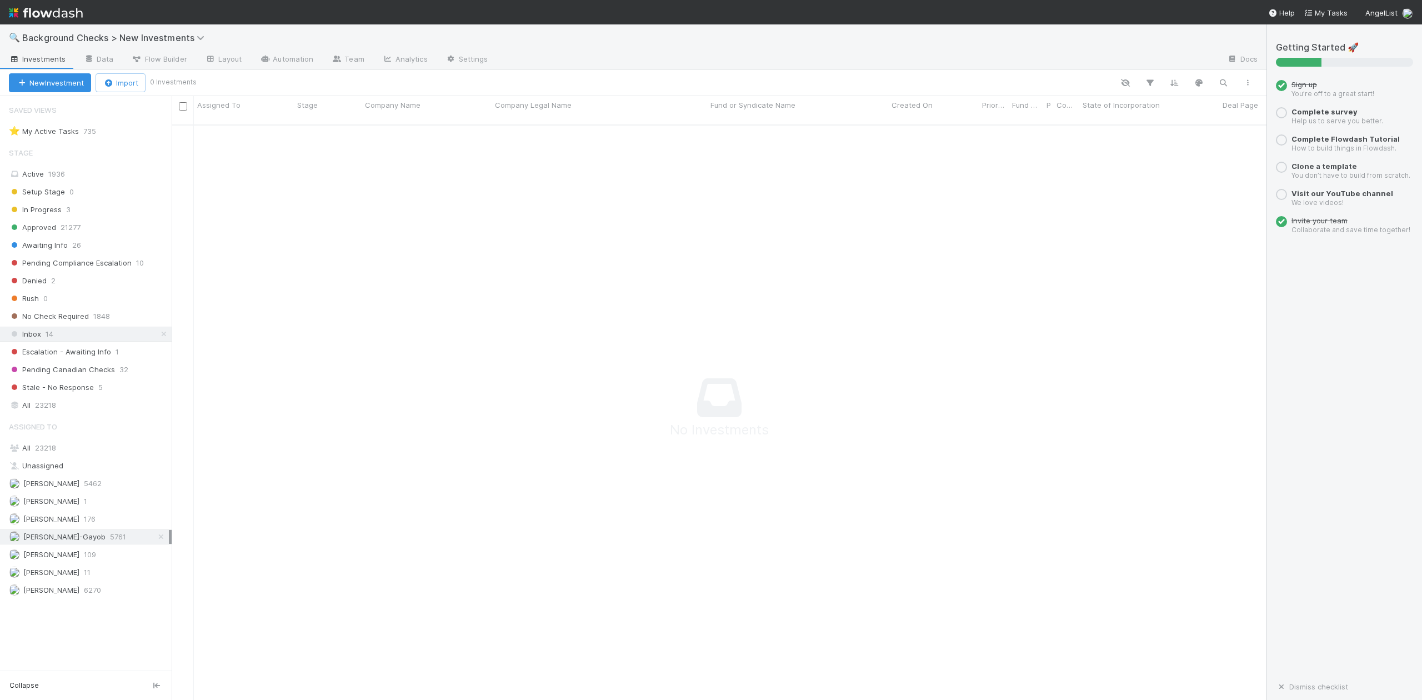
scroll to position [562, 1073]
click at [24, 455] on div "All 23218" at bounding box center [89, 448] width 160 height 14
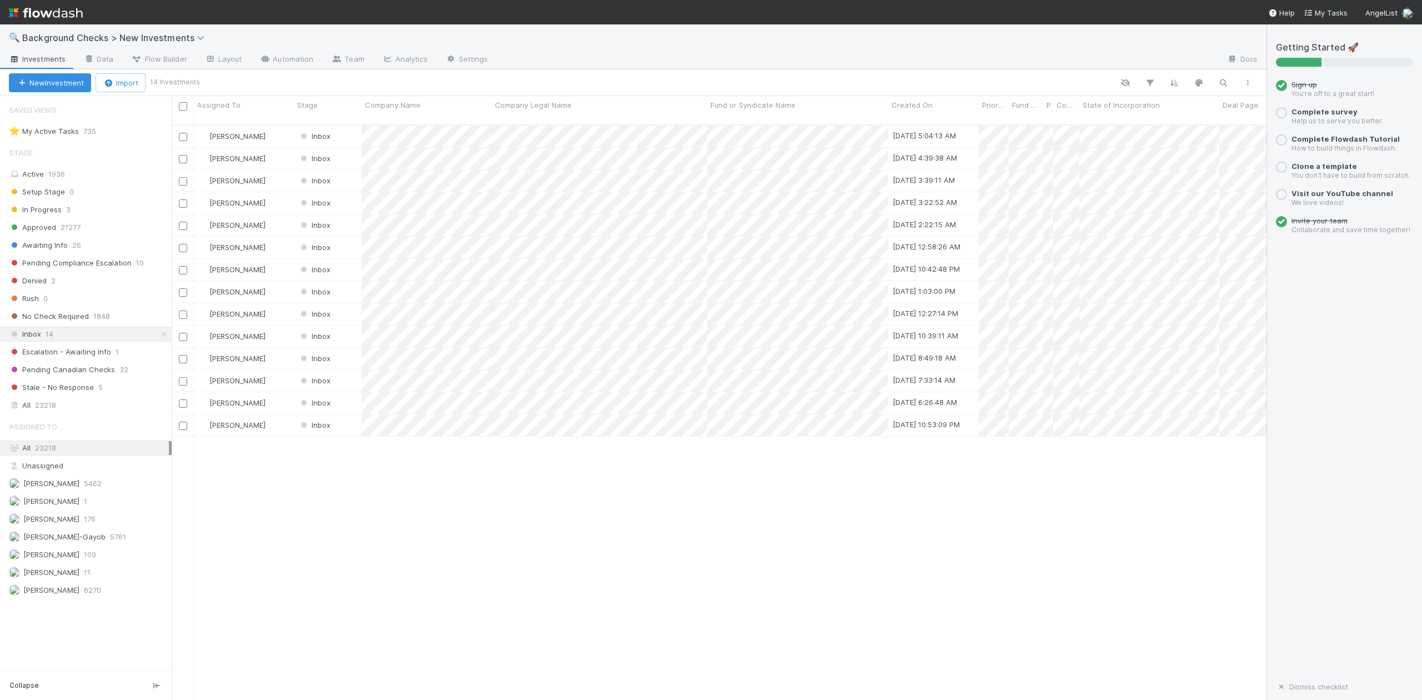
scroll to position [573, 1084]
